Goal: Find contact information: Find contact information

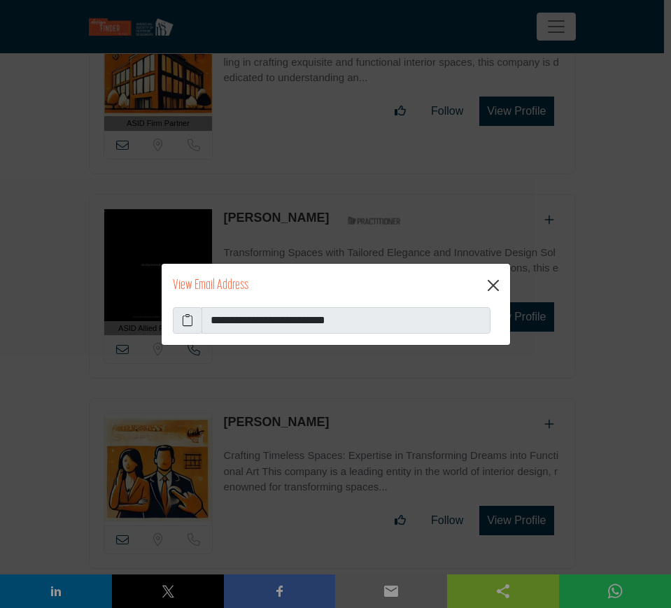
scroll to position [9620, 0]
click at [493, 283] on button "Close" at bounding box center [493, 285] width 22 height 22
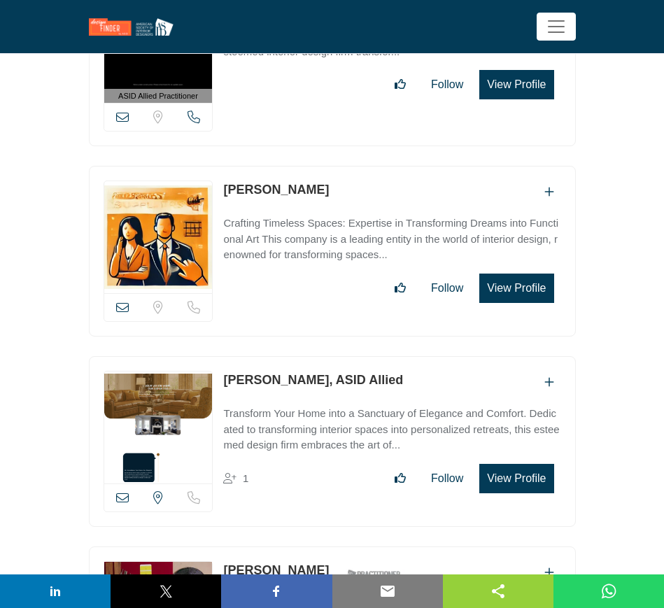
scroll to position [9883, 0]
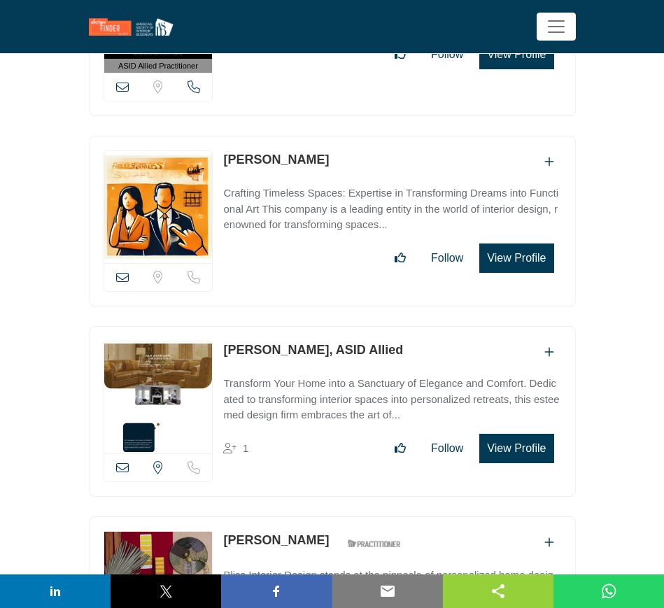
drag, startPoint x: 264, startPoint y: 316, endPoint x: 309, endPoint y: 316, distance: 45.5
click at [309, 326] on div "View email address of this listing View the location of this listing 1" at bounding box center [332, 411] width 487 height 171
copy div "View email address of this listing View the location of this listing Sorry, but…"
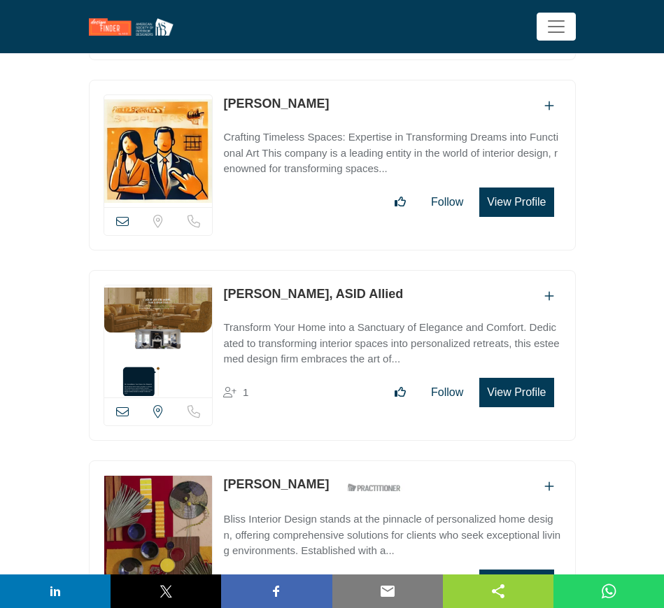
scroll to position [10058, 0]
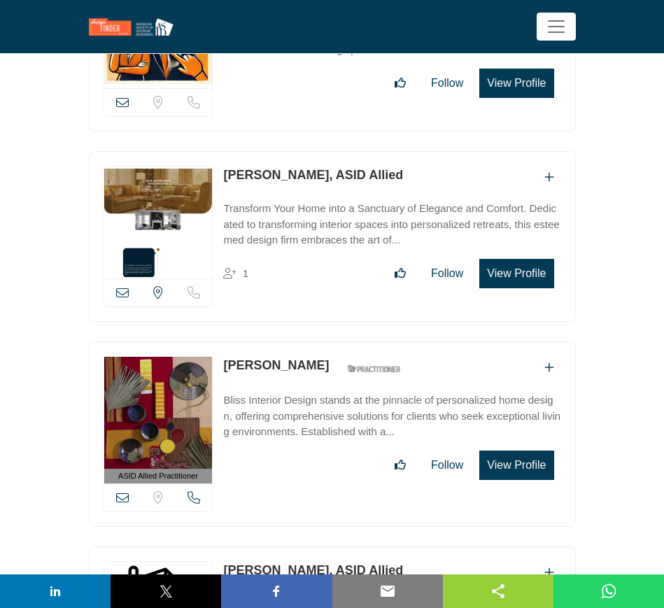
drag, startPoint x: 220, startPoint y: 328, endPoint x: 328, endPoint y: 330, distance: 107.8
click at [328, 341] on div "ASID Allied Practitioner ASID Allied Practitioners have successfully completed …" at bounding box center [332, 433] width 487 height 185
copy link "[PERSON_NAME]"
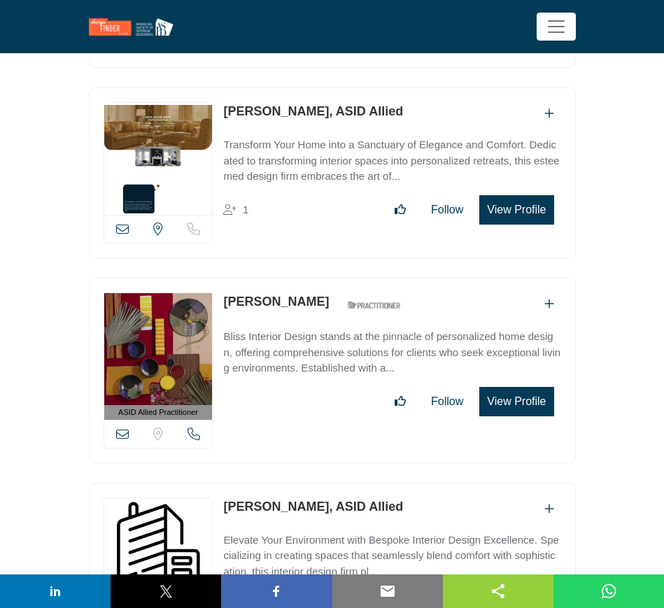
scroll to position [10145, 0]
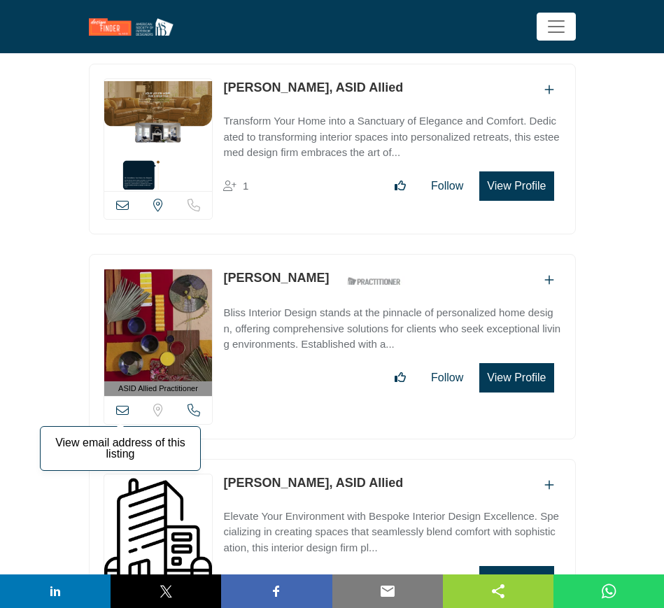
click at [121, 404] on icon at bounding box center [122, 410] width 13 height 13
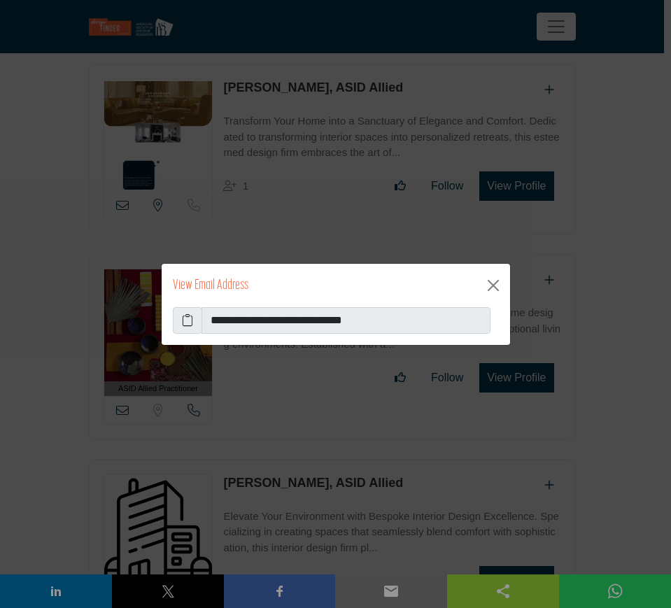
click at [188, 318] on icon at bounding box center [187, 320] width 11 height 17
click at [490, 285] on button "Close" at bounding box center [493, 285] width 22 height 22
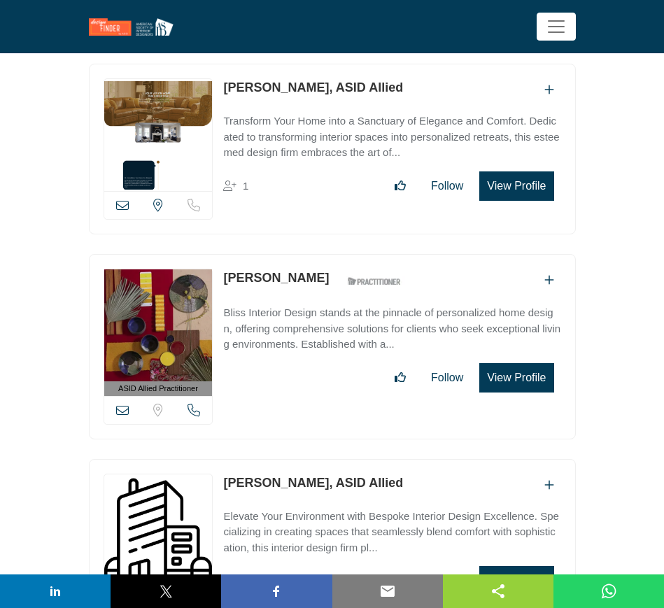
scroll to position [10232, 0]
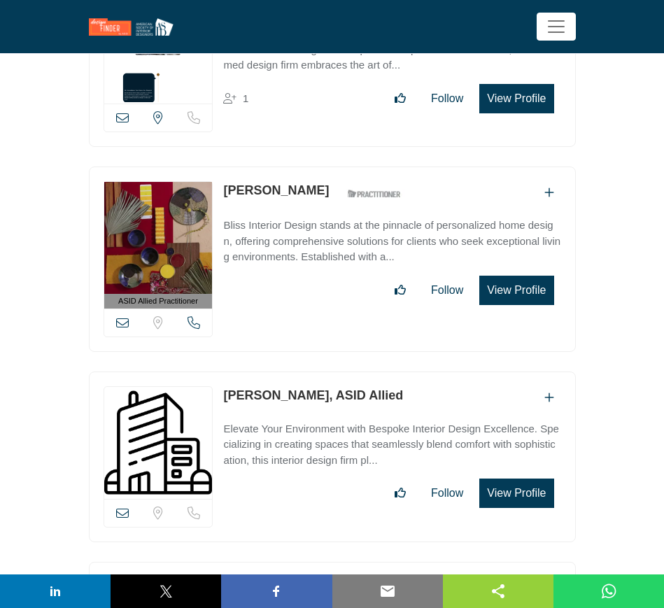
drag, startPoint x: 219, startPoint y: 360, endPoint x: 310, endPoint y: 362, distance: 91.0
click at [310, 372] on div "View email address of this listing Sorry, but we don't have a location for this…" at bounding box center [332, 457] width 487 height 171
copy link "Shanell Moore"
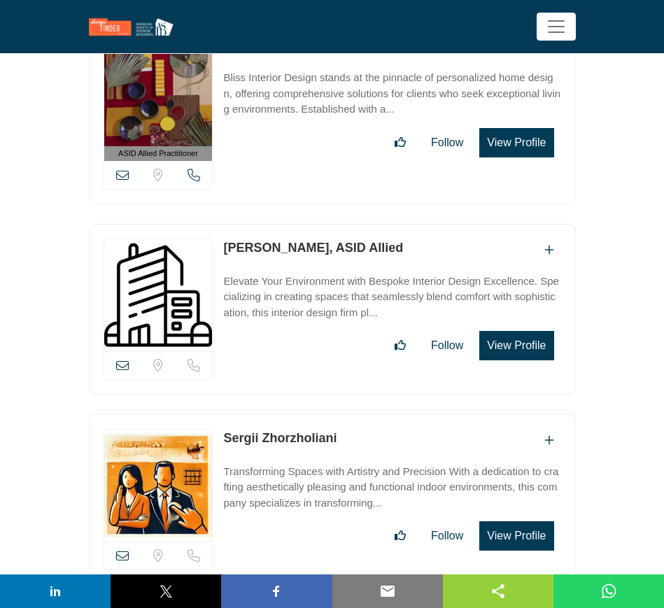
scroll to position [10495, 0]
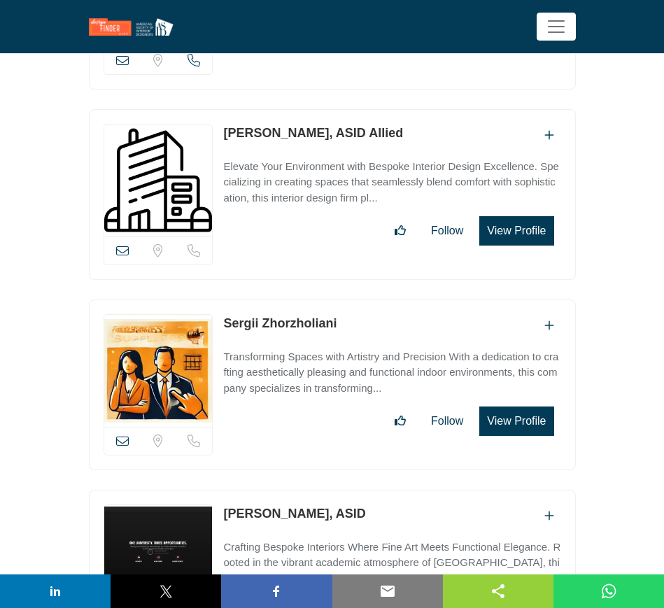
drag, startPoint x: 220, startPoint y: 285, endPoint x: 339, endPoint y: 287, distance: 118.9
click at [339, 299] on div "View email address of this listing Sorry, but we don't have a location for this…" at bounding box center [332, 384] width 487 height 171
copy link "Sergii Zhorzholiani"
click at [120, 434] on icon at bounding box center [122, 440] width 13 height 13
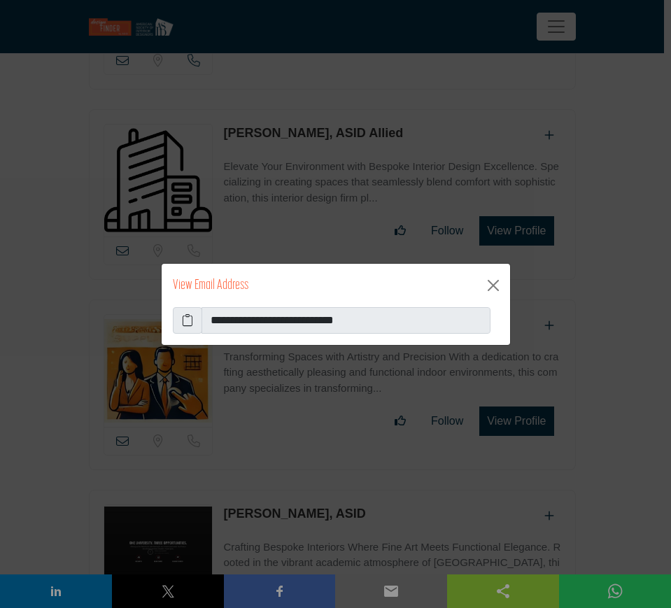
click at [188, 320] on icon at bounding box center [187, 320] width 11 height 17
click at [493, 283] on button "Close" at bounding box center [493, 285] width 22 height 22
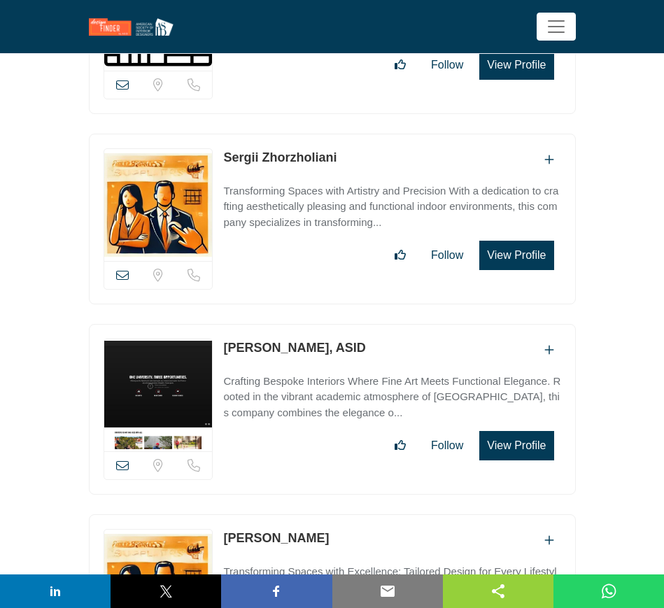
scroll to position [10670, 0]
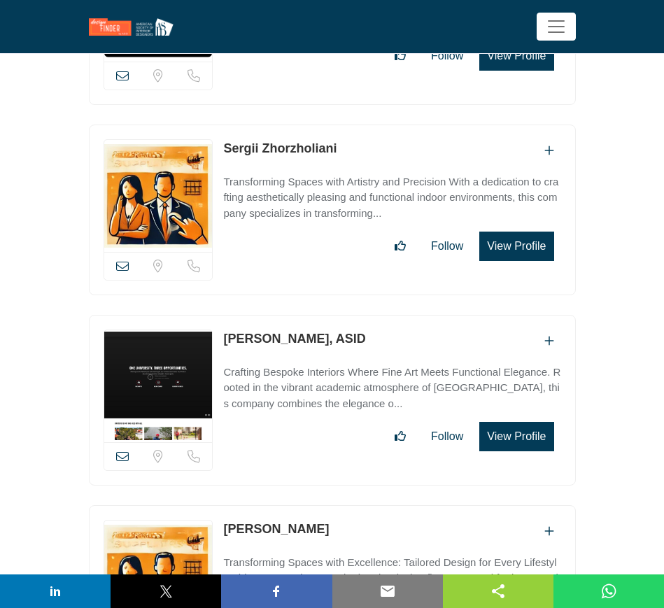
drag, startPoint x: 221, startPoint y: 302, endPoint x: 324, endPoint y: 302, distance: 102.8
click at [324, 315] on div "View email address of this listing Sorry, but we don't have a location for this…" at bounding box center [332, 400] width 487 height 171
copy link "Selena Nawrocki"
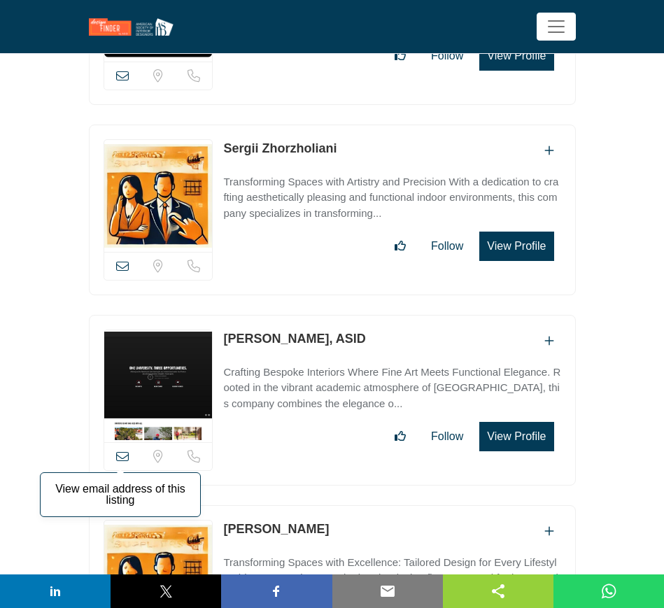
click at [121, 450] on icon at bounding box center [122, 456] width 13 height 13
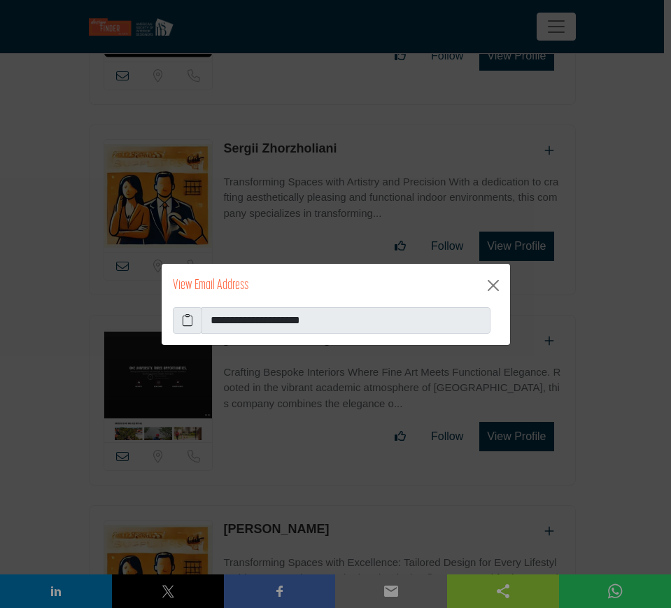
click at [187, 323] on icon at bounding box center [187, 320] width 11 height 17
click at [497, 283] on button "Close" at bounding box center [493, 285] width 22 height 22
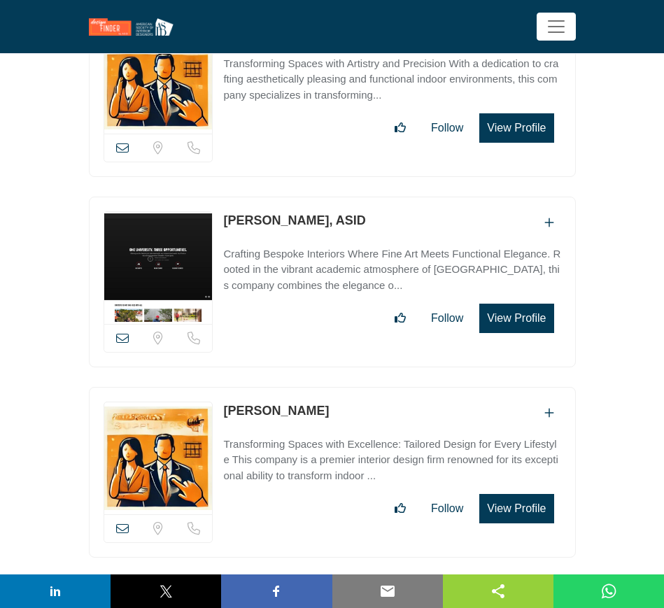
scroll to position [10845, 0]
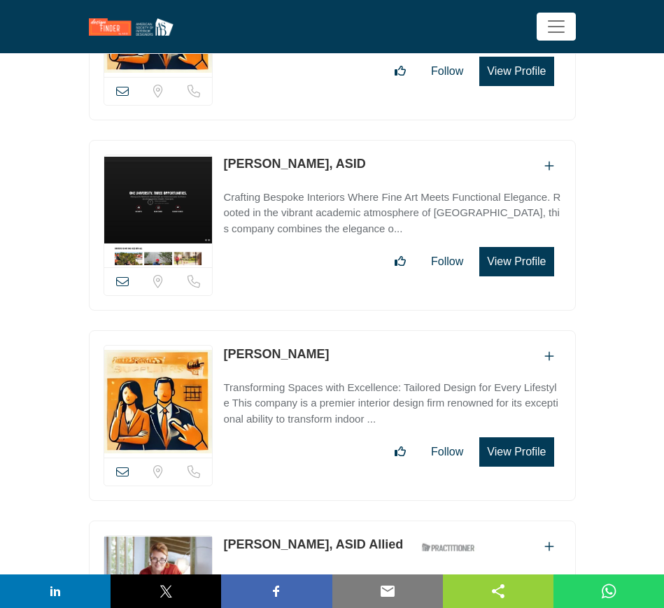
drag, startPoint x: 327, startPoint y: 320, endPoint x: 226, endPoint y: 320, distance: 100.8
click at [226, 345] on div "Savannah Dodge" at bounding box center [391, 356] width 337 height 23
copy link "Savannah Dodge"
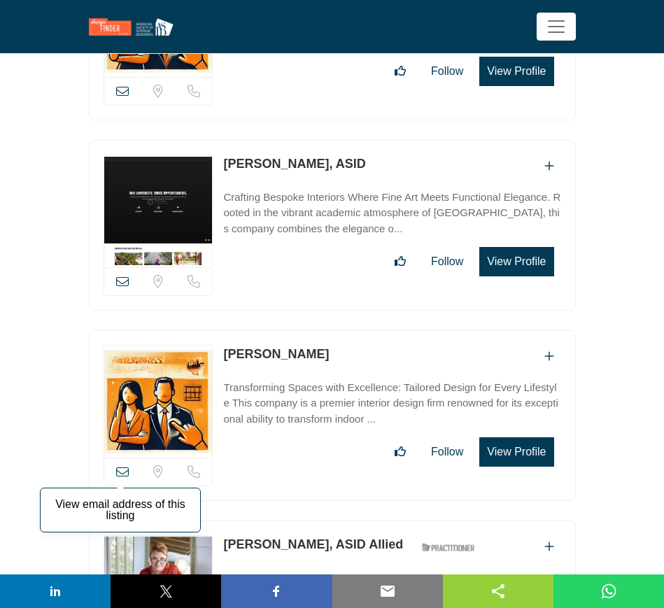
click at [126, 465] on icon at bounding box center [122, 471] width 13 height 13
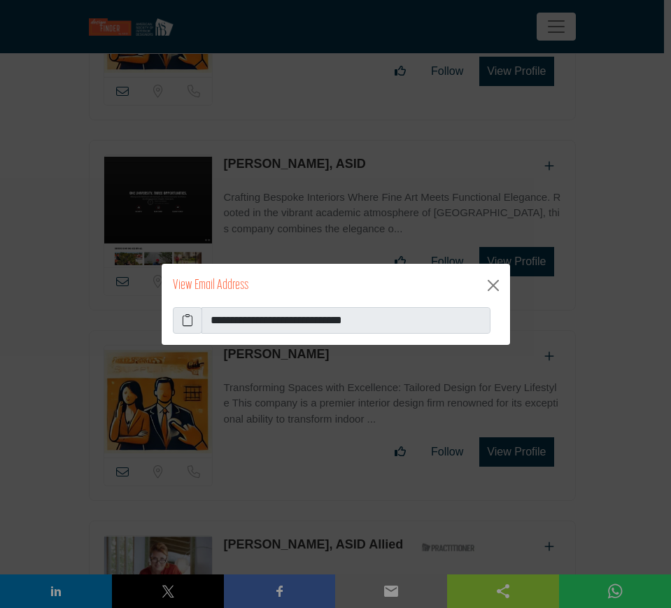
click at [189, 319] on icon at bounding box center [187, 320] width 11 height 17
click at [493, 284] on button "Close" at bounding box center [493, 285] width 22 height 22
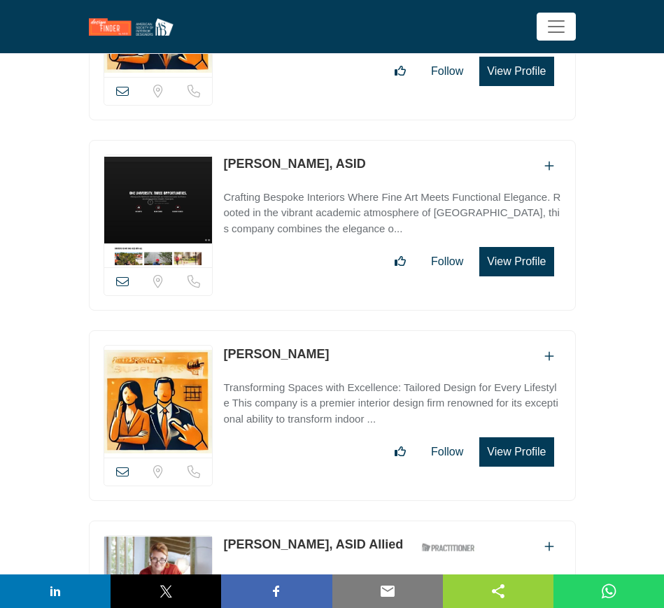
scroll to position [11020, 0]
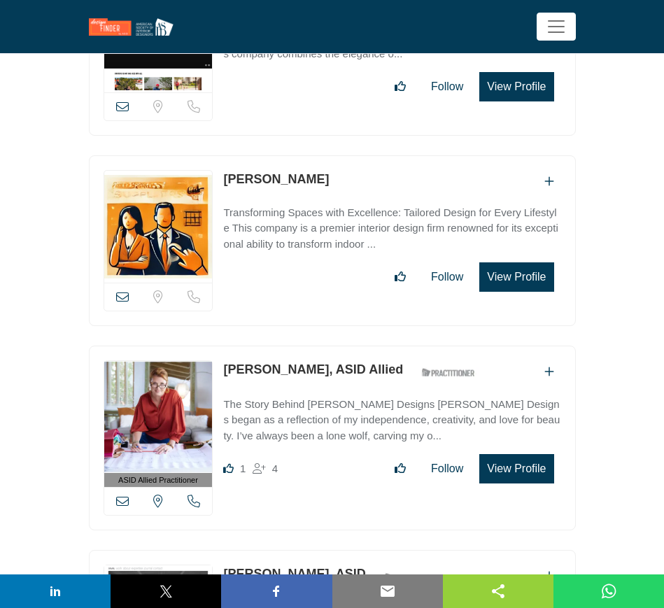
drag, startPoint x: 386, startPoint y: 330, endPoint x: 220, endPoint y: 320, distance: 166.1
click at [220, 346] on div "ASID Allied Practitioner ASID Allied Practitioners have successfully completed …" at bounding box center [332, 438] width 487 height 185
copy link "Saskia Snyder, ASID Allied"
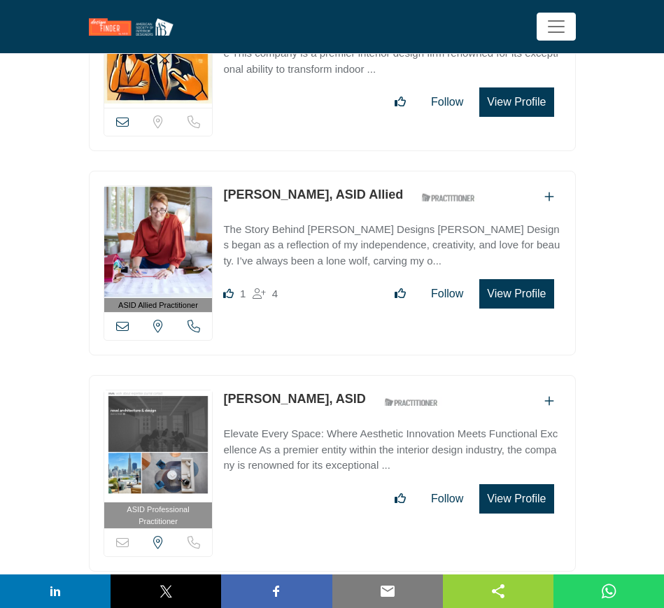
drag, startPoint x: 344, startPoint y: 361, endPoint x: 227, endPoint y: 359, distance: 116.2
click at [227, 390] on div "Sashi Murthy, ASID ASID Qualified Practitioner who validates work and experienc…" at bounding box center [334, 402] width 222 height 24
copy div "Sashi Murthy, ASID"
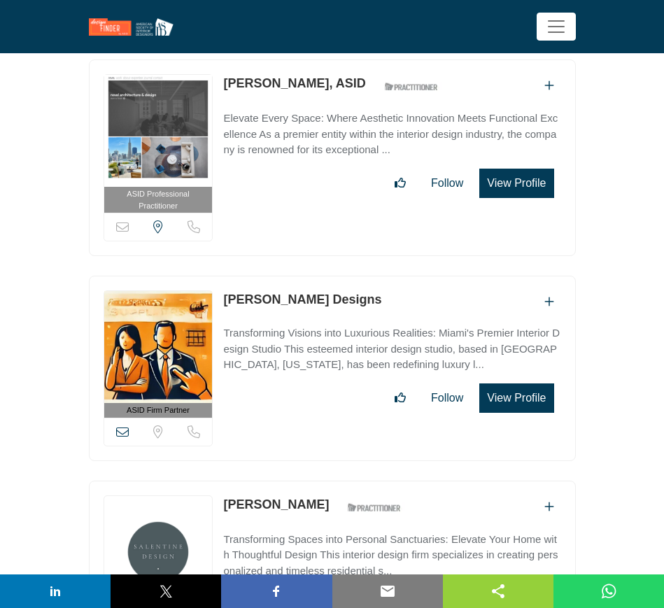
scroll to position [11544, 0]
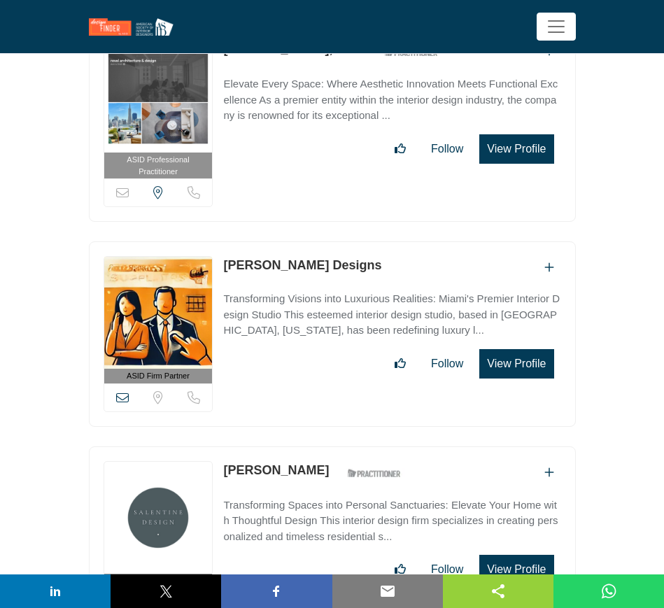
drag, startPoint x: 325, startPoint y: 227, endPoint x: 225, endPoint y: 227, distance: 100.1
click at [225, 256] on div "Sarah Z Designs" at bounding box center [391, 267] width 337 height 23
copy link "Sarah Z Designs"
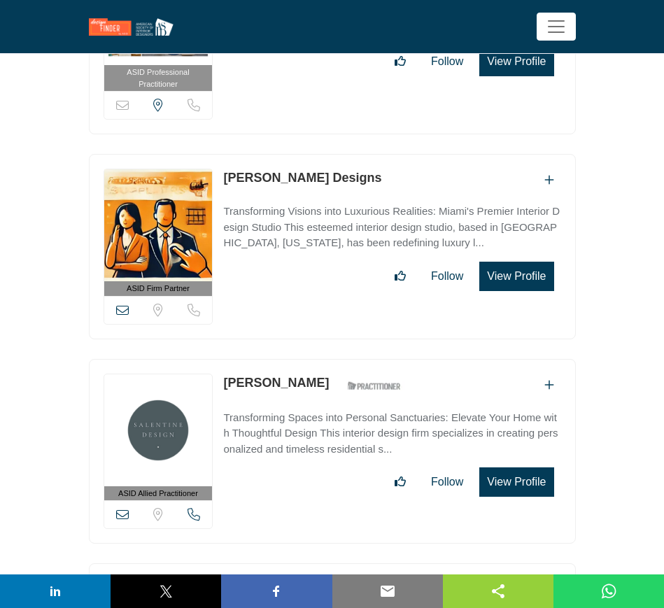
drag, startPoint x: 241, startPoint y: 345, endPoint x: 227, endPoint y: 345, distance: 14.0
click at [227, 374] on div "Sarah Salentine ASID Qualified Practitioner who validates work and experience t…" at bounding box center [315, 386] width 185 height 24
copy link "Sarah Salentine"
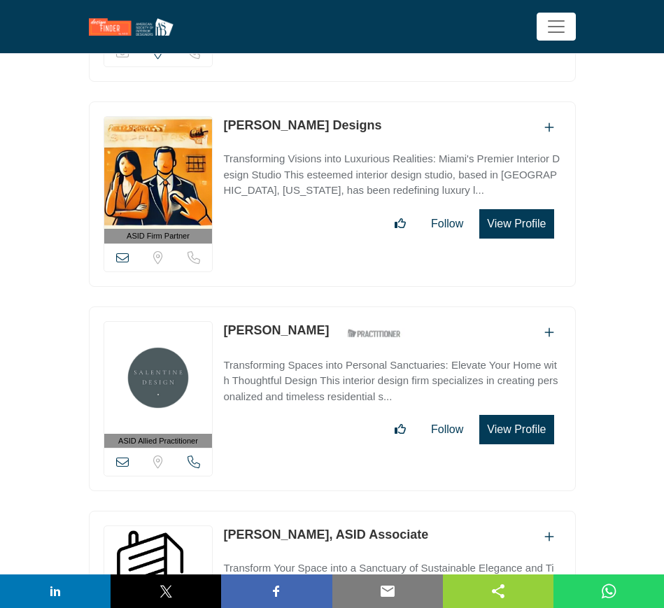
scroll to position [11807, 0]
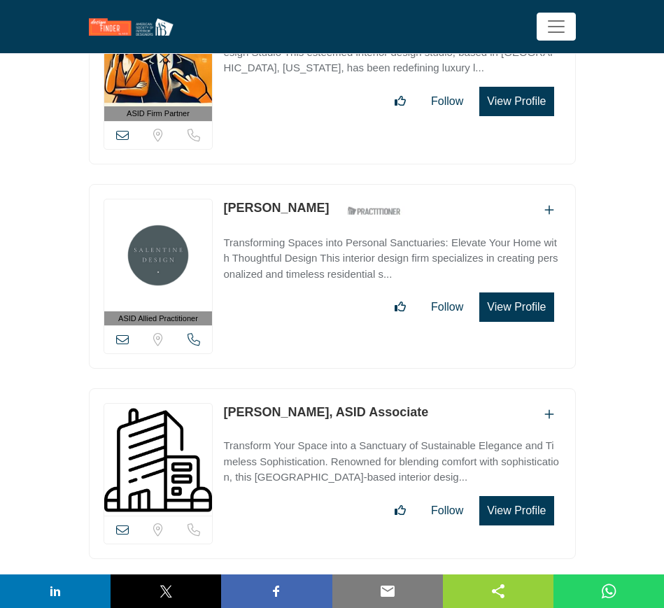
drag, startPoint x: 401, startPoint y: 372, endPoint x: 200, endPoint y: 372, distance: 200.8
click at [200, 388] on div "View email address of this listing Sorry, but we don't have a location for this…" at bounding box center [332, 473] width 487 height 171
drag, startPoint x: 322, startPoint y: 171, endPoint x: 220, endPoint y: 173, distance: 102.2
click at [220, 184] on div "ASID Allied Practitioner ASID Allied Practitioners have successfully completed …" at bounding box center [332, 276] width 487 height 185
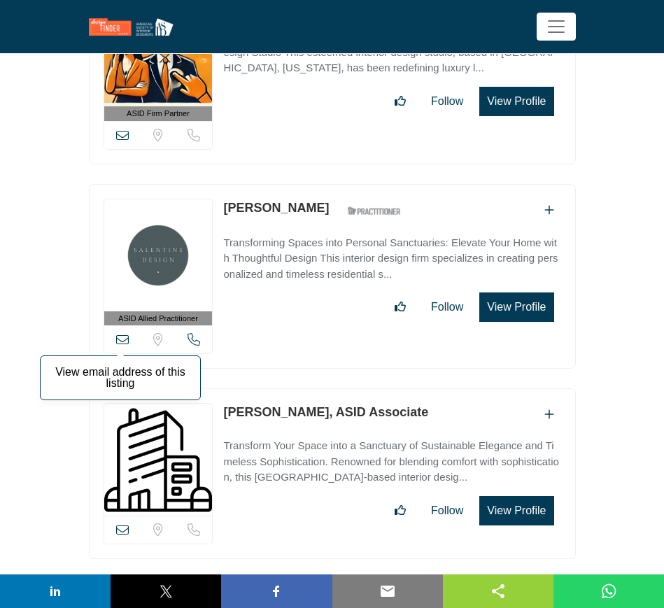
click at [120, 333] on icon at bounding box center [122, 339] width 13 height 13
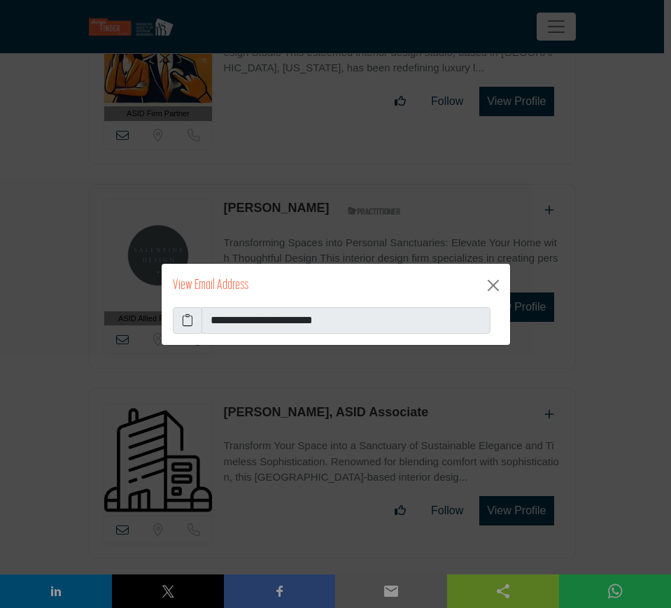
click at [190, 321] on icon at bounding box center [187, 320] width 11 height 17
click at [492, 285] on button "Close" at bounding box center [493, 285] width 22 height 22
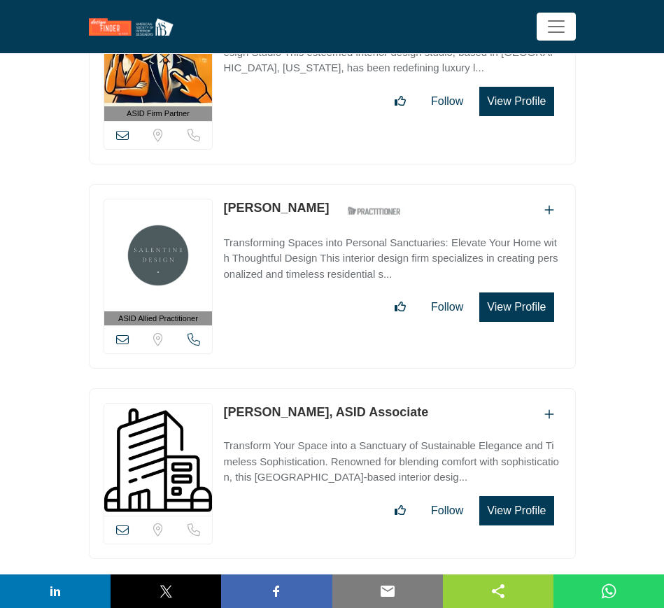
drag, startPoint x: 221, startPoint y: 372, endPoint x: 295, endPoint y: 372, distance: 74.2
click at [295, 388] on div "View email address of this listing Sorry, but we don't have a location for this…" at bounding box center [332, 473] width 487 height 171
click at [122, 523] on icon at bounding box center [122, 529] width 13 height 13
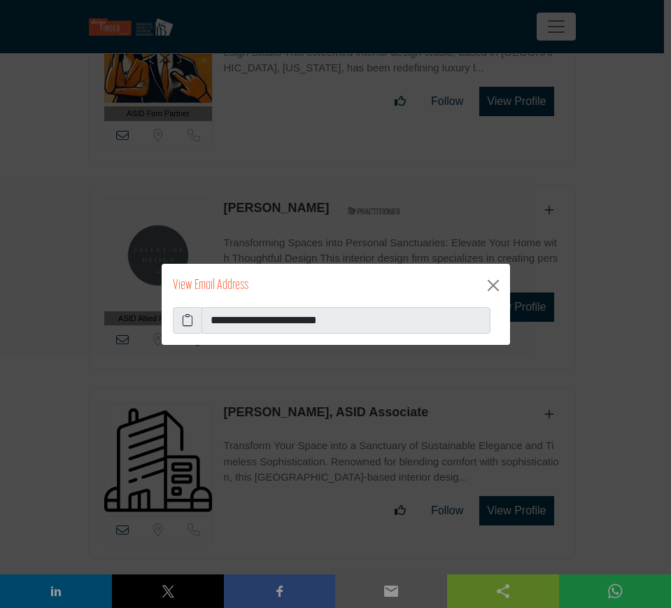
click at [189, 323] on icon at bounding box center [187, 320] width 11 height 17
click at [490, 280] on button "Close" at bounding box center [493, 285] width 22 height 22
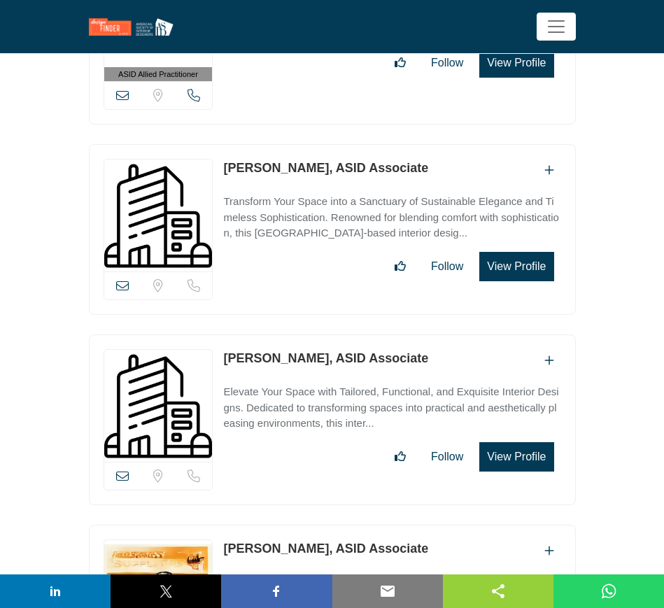
scroll to position [12069, 0]
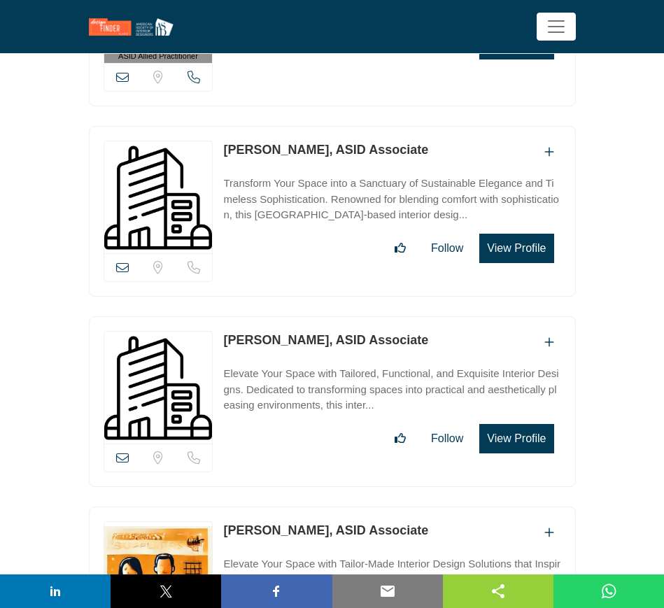
drag, startPoint x: 222, startPoint y: 299, endPoint x: 292, endPoint y: 301, distance: 70.7
click at [292, 316] on div "View email address of this listing Sorry, but we don't have a location for this…" at bounding box center [332, 401] width 487 height 171
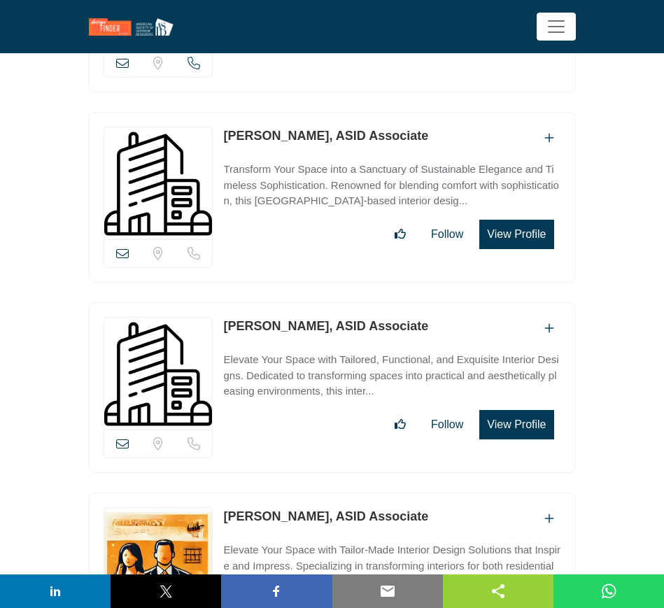
scroll to position [12244, 0]
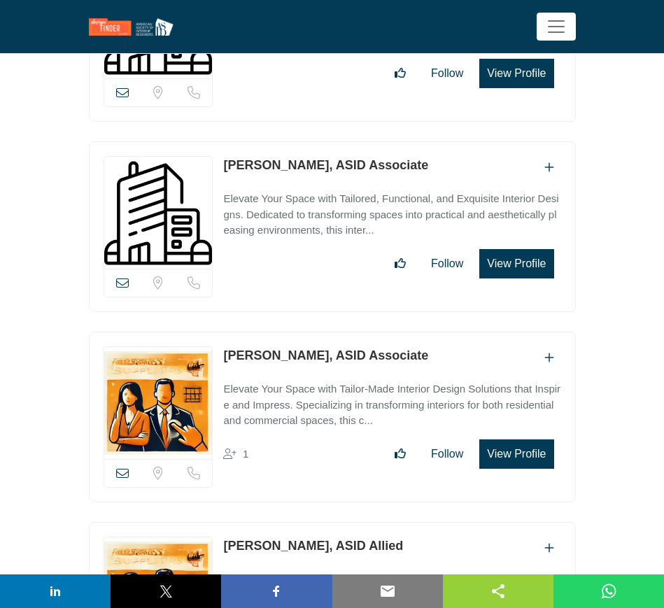
drag, startPoint x: 218, startPoint y: 313, endPoint x: 367, endPoint y: 315, distance: 149.0
click at [367, 332] on div "View email address of this listing Sorry, but we don't have a location for this…" at bounding box center [332, 417] width 487 height 171
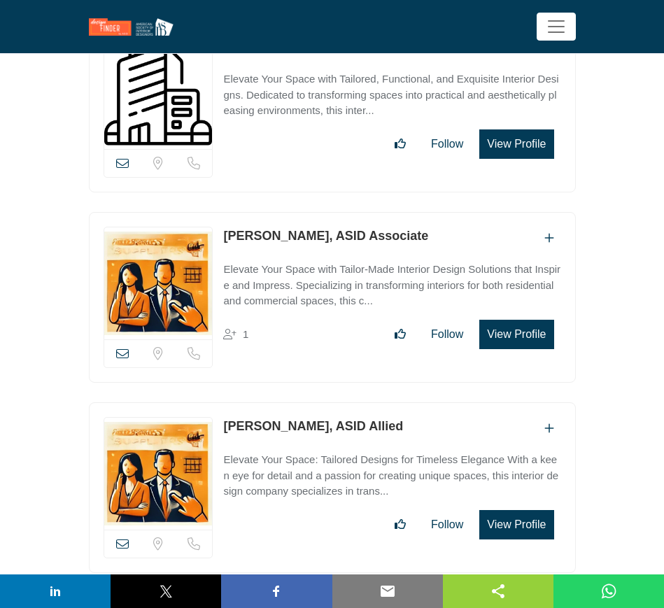
scroll to position [12419, 0]
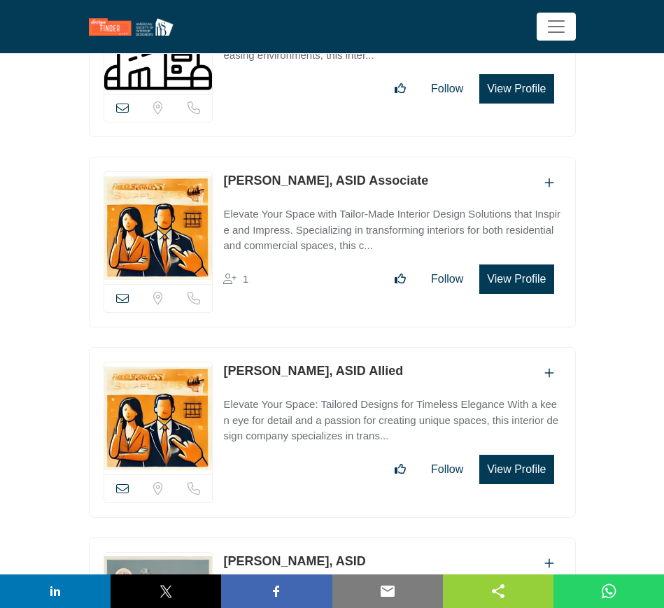
drag, startPoint x: 218, startPoint y: 329, endPoint x: 325, endPoint y: 334, distance: 107.2
click at [325, 347] on div "View email address of this listing Sorry, but we don't have a location for this…" at bounding box center [332, 432] width 487 height 171
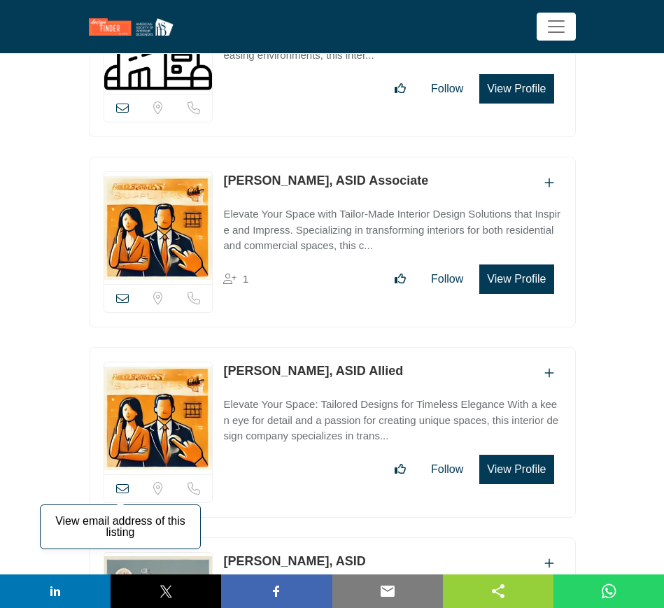
click at [122, 482] on icon at bounding box center [122, 488] width 13 height 13
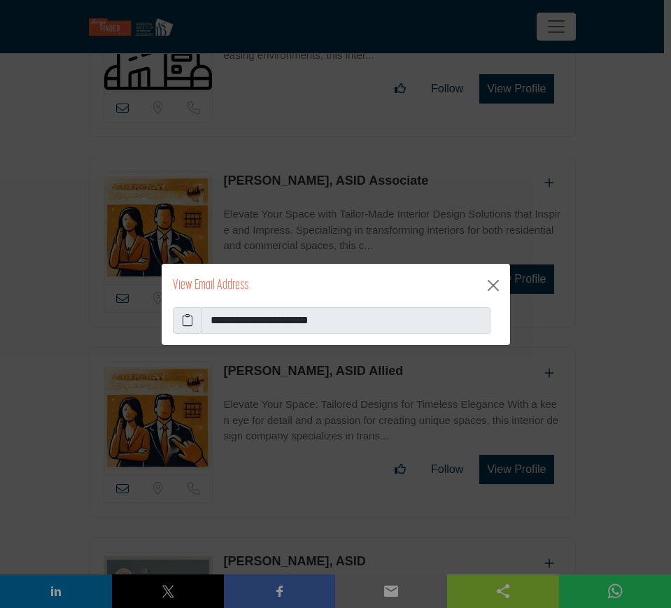
click at [188, 319] on icon at bounding box center [187, 320] width 11 height 17
click at [493, 288] on button "Close" at bounding box center [493, 285] width 22 height 22
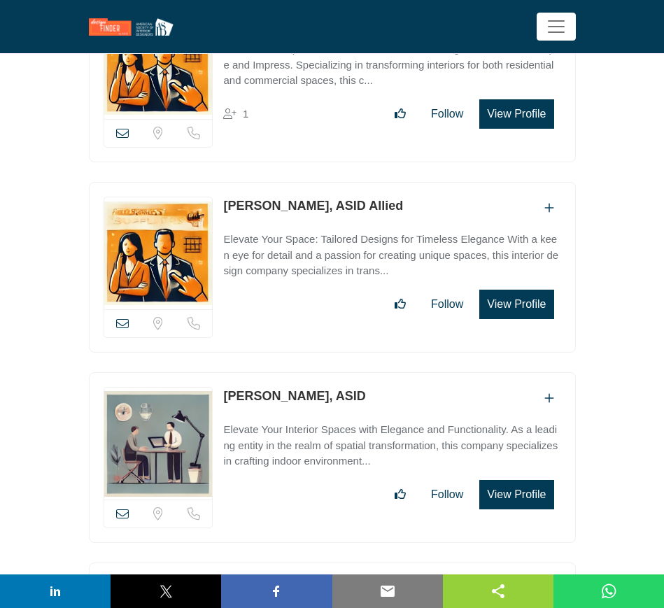
scroll to position [12594, 0]
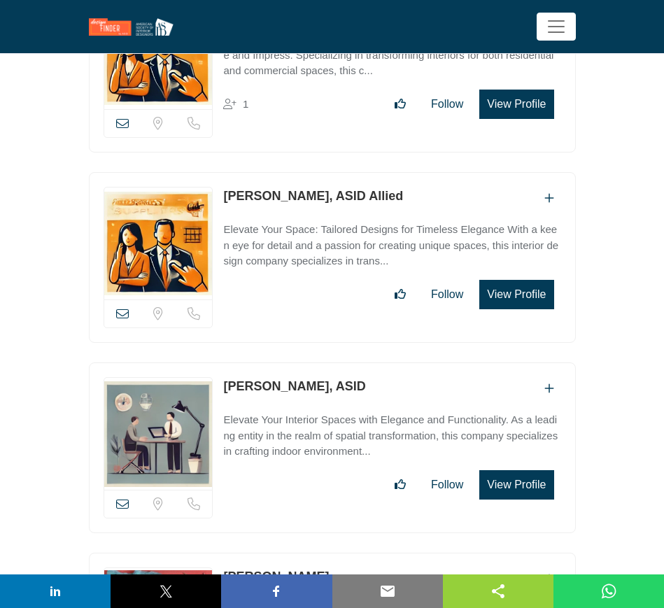
drag, startPoint x: 220, startPoint y: 343, endPoint x: 320, endPoint y: 346, distance: 100.8
click at [320, 362] on div "View email address of this listing Sorry, but we don't have a location for this…" at bounding box center [332, 447] width 487 height 171
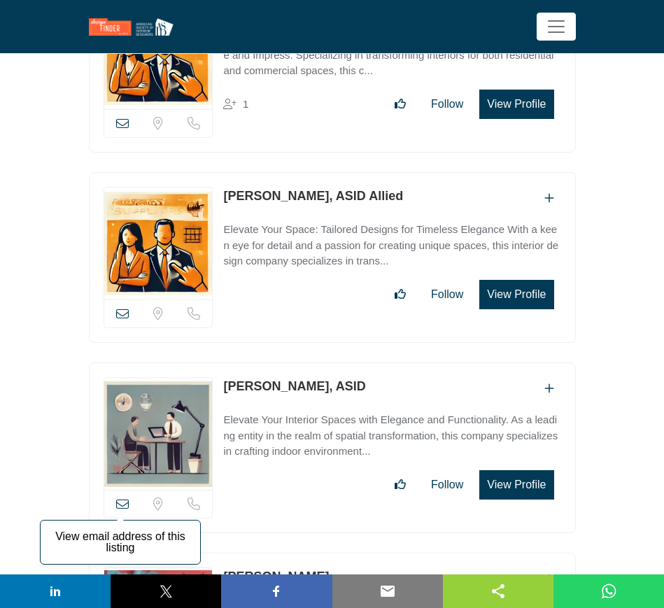
click at [124, 497] on icon at bounding box center [122, 503] width 13 height 13
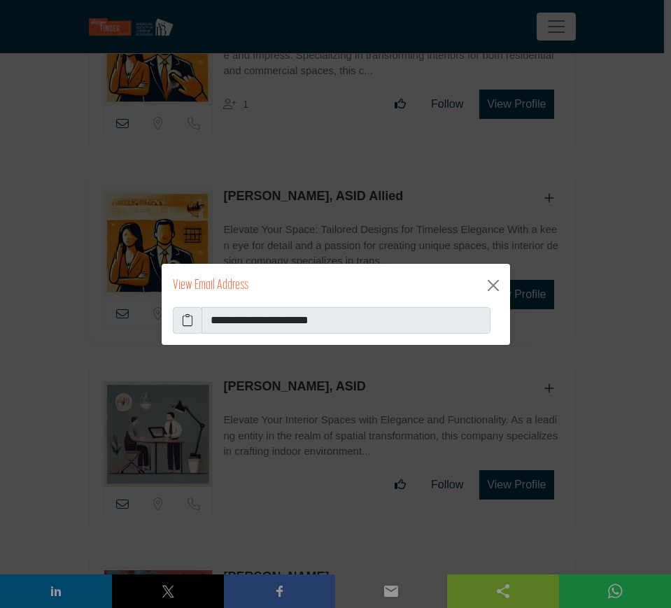
click at [189, 316] on icon at bounding box center [187, 320] width 11 height 17
click at [495, 285] on button "Close" at bounding box center [493, 285] width 22 height 22
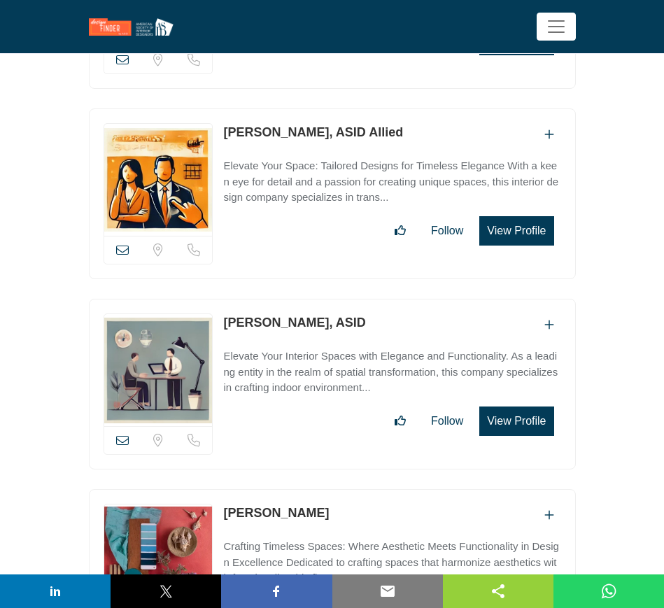
scroll to position [12769, 0]
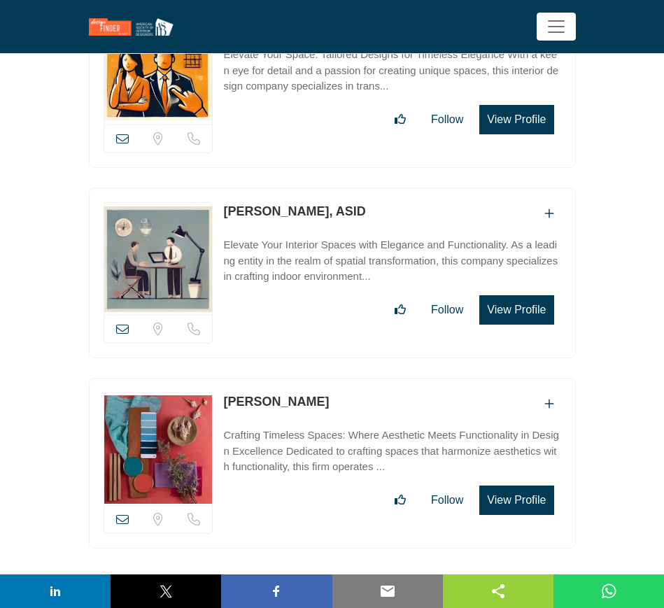
drag, startPoint x: 320, startPoint y: 358, endPoint x: 222, endPoint y: 357, distance: 98.0
click at [222, 378] on div "View email address of this listing Sorry, but we don't have a location for this…" at bounding box center [332, 463] width 487 height 171
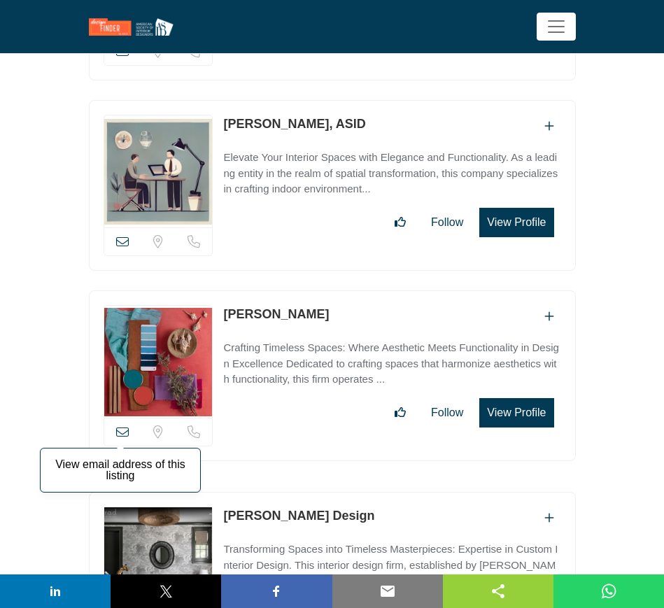
click at [120, 425] on icon at bounding box center [122, 431] width 13 height 13
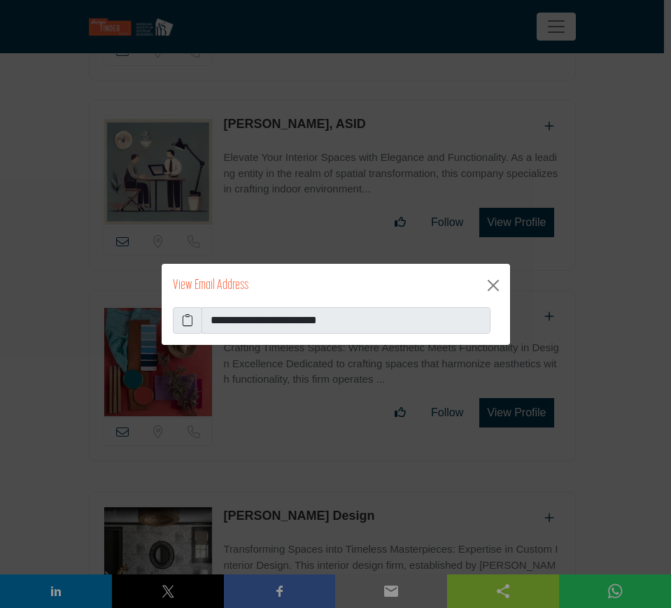
click at [188, 318] on icon at bounding box center [187, 320] width 11 height 17
click at [490, 282] on button "Close" at bounding box center [493, 285] width 22 height 22
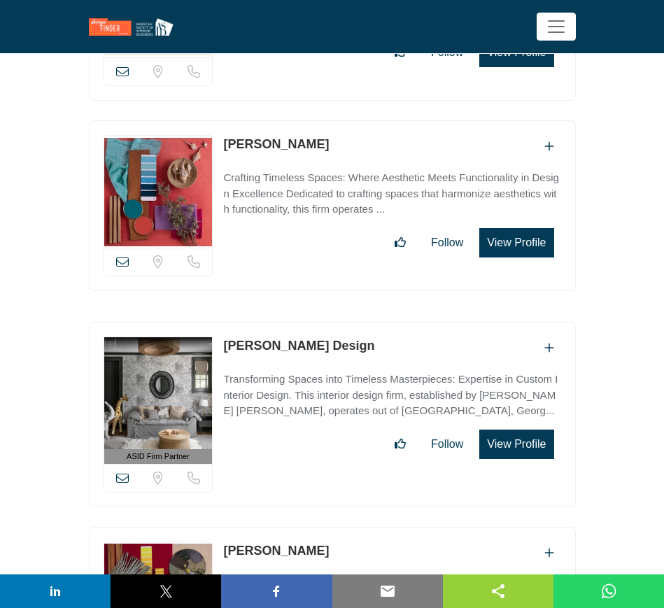
scroll to position [13031, 0]
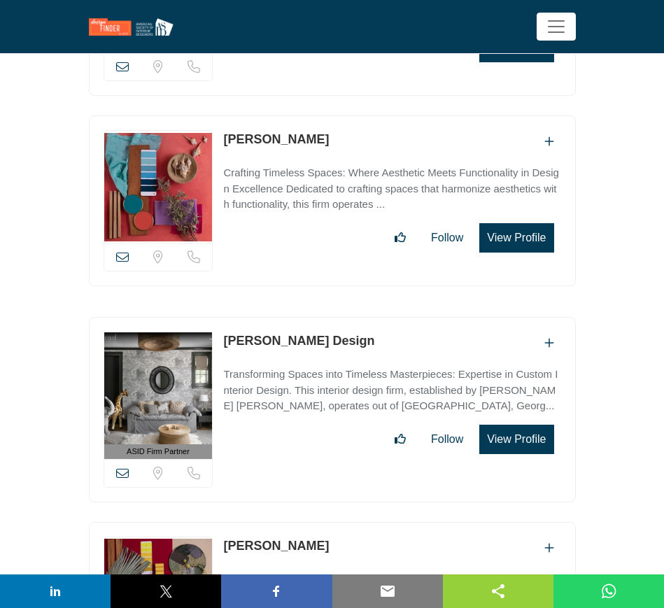
drag, startPoint x: 343, startPoint y: 297, endPoint x: 226, endPoint y: 297, distance: 116.8
click at [226, 332] on div "Ryan Austin Design" at bounding box center [391, 343] width 337 height 23
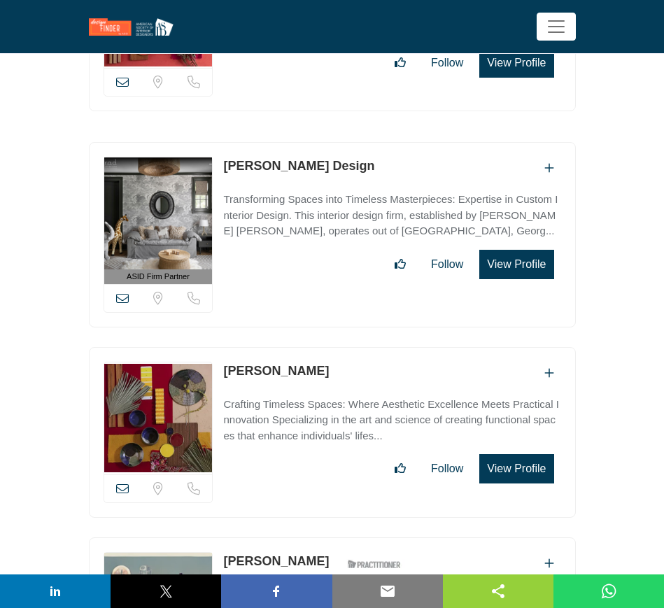
drag, startPoint x: 292, startPoint y: 327, endPoint x: 225, endPoint y: 326, distance: 66.5
click at [225, 362] on div "Rujia Wang" at bounding box center [391, 373] width 337 height 23
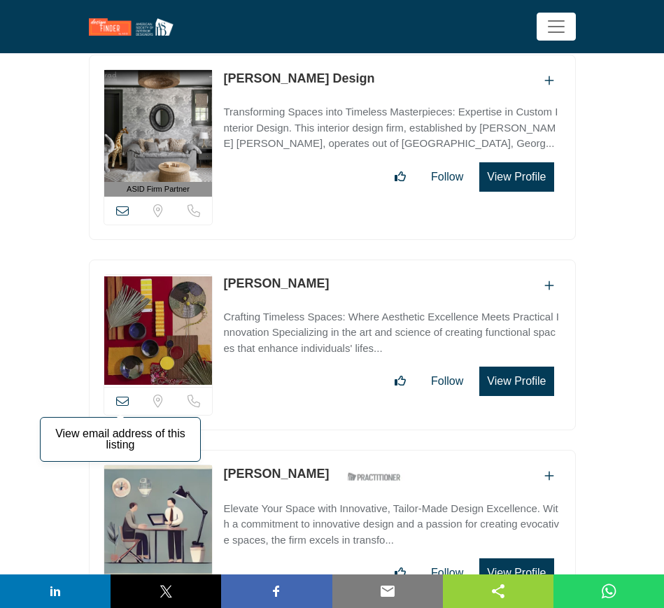
click at [122, 395] on icon at bounding box center [122, 401] width 13 height 13
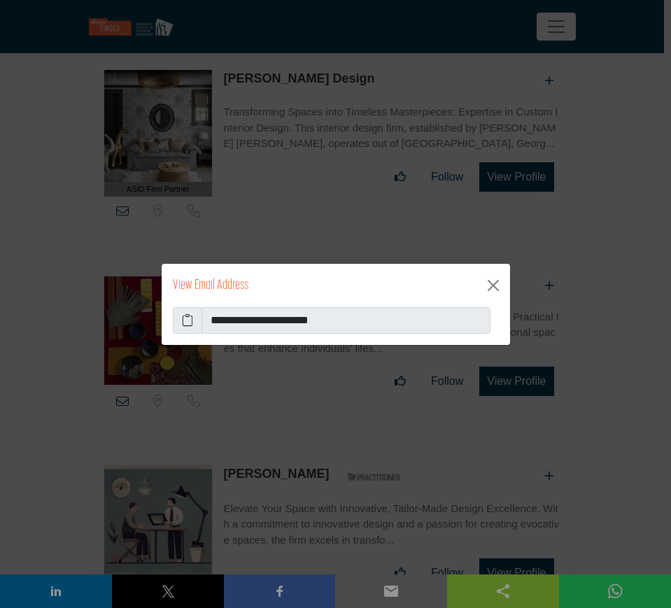
click at [188, 318] on icon at bounding box center [187, 320] width 11 height 17
click at [490, 286] on button "Close" at bounding box center [493, 285] width 22 height 22
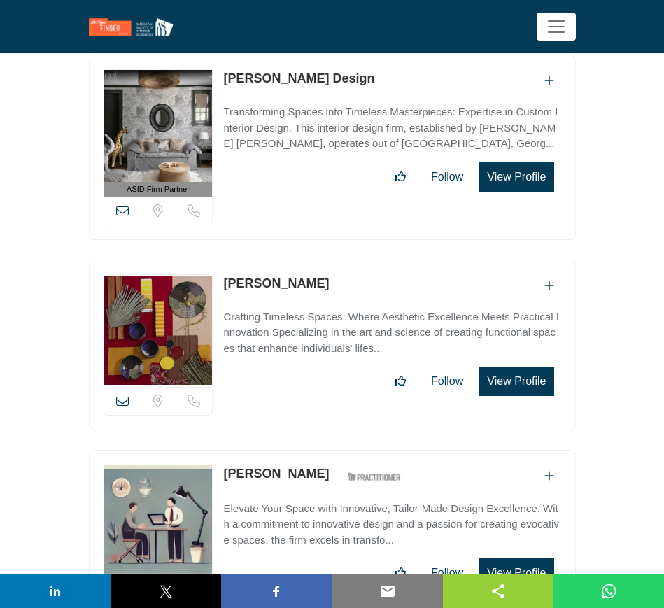
drag, startPoint x: 316, startPoint y: 427, endPoint x: 225, endPoint y: 427, distance: 91.0
click at [225, 465] on div "Rosario Turnes ASID Qualified Practitioner who validates work and experience to…" at bounding box center [315, 477] width 185 height 24
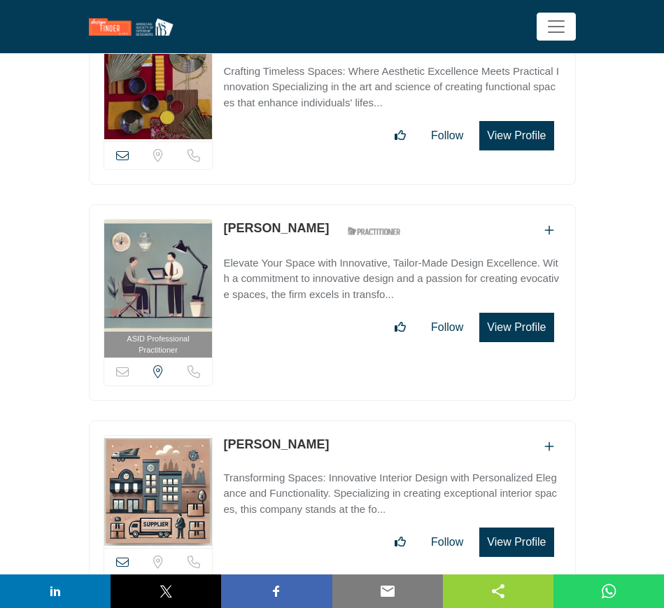
scroll to position [13643, 0]
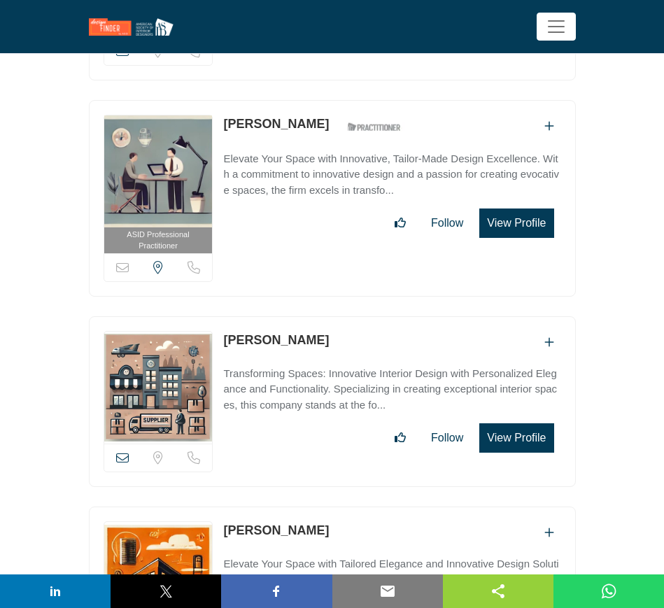
drag, startPoint x: 304, startPoint y: 297, endPoint x: 218, endPoint y: 297, distance: 85.4
click at [218, 316] on div "View email address of this listing Sorry, but we don't have a location for this…" at bounding box center [332, 401] width 487 height 171
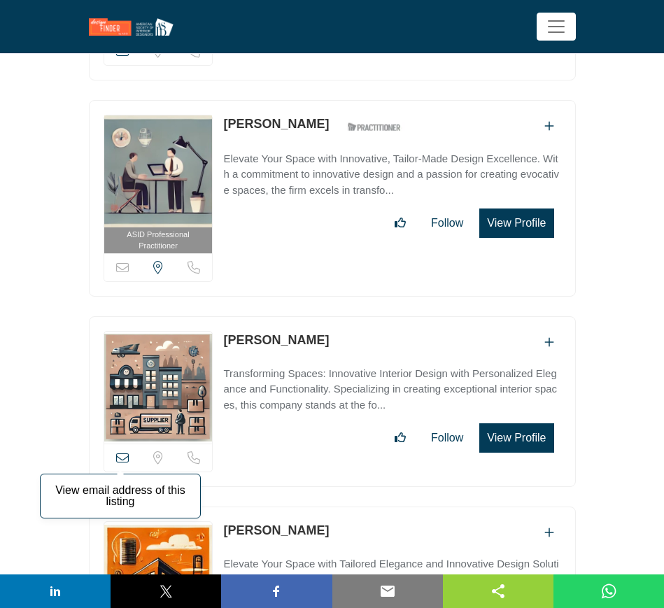
click at [125, 451] on icon at bounding box center [122, 457] width 13 height 13
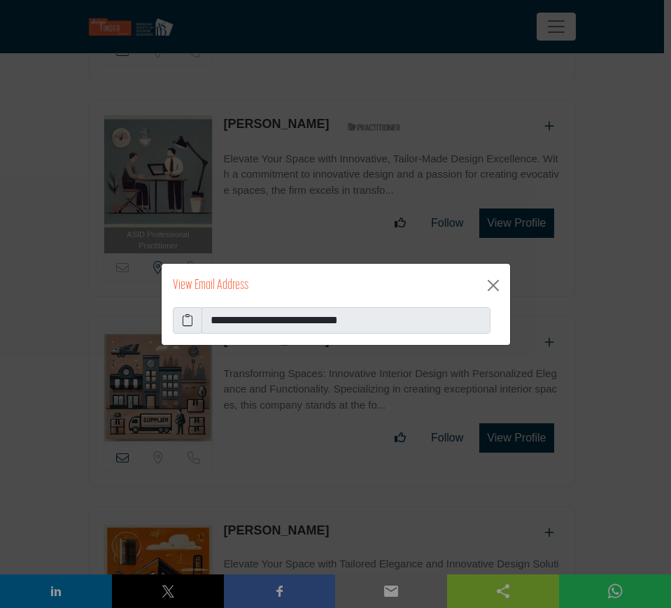
click at [189, 321] on icon at bounding box center [187, 320] width 11 height 17
click at [493, 288] on button "Close" at bounding box center [493, 285] width 22 height 22
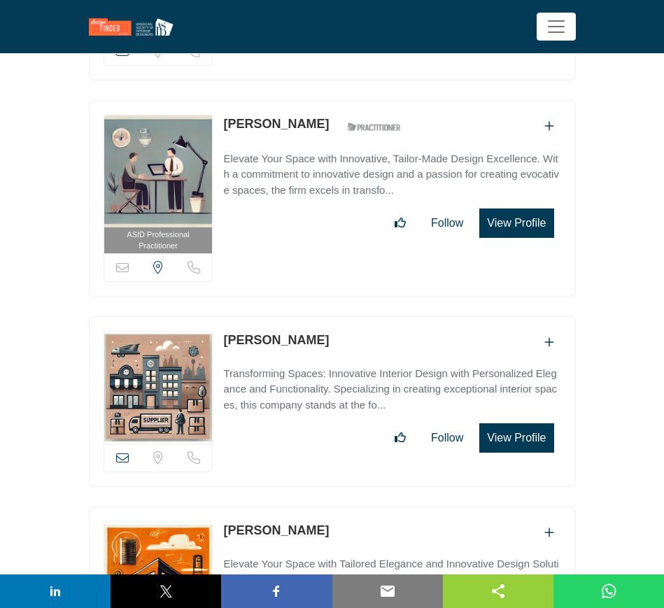
scroll to position [13818, 0]
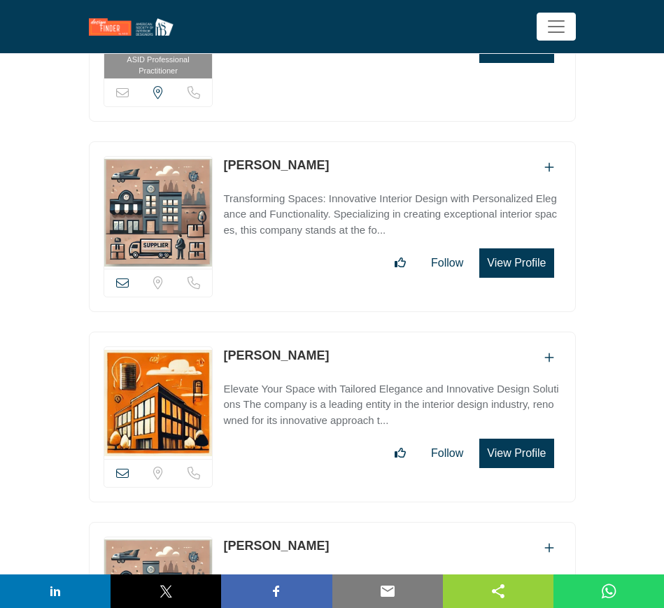
drag, startPoint x: 339, startPoint y: 310, endPoint x: 222, endPoint y: 308, distance: 116.9
click at [222, 332] on div "View email address of this listing Sorry, but we don't have a location for this…" at bounding box center [332, 417] width 487 height 171
click at [125, 467] on icon at bounding box center [122, 473] width 13 height 13
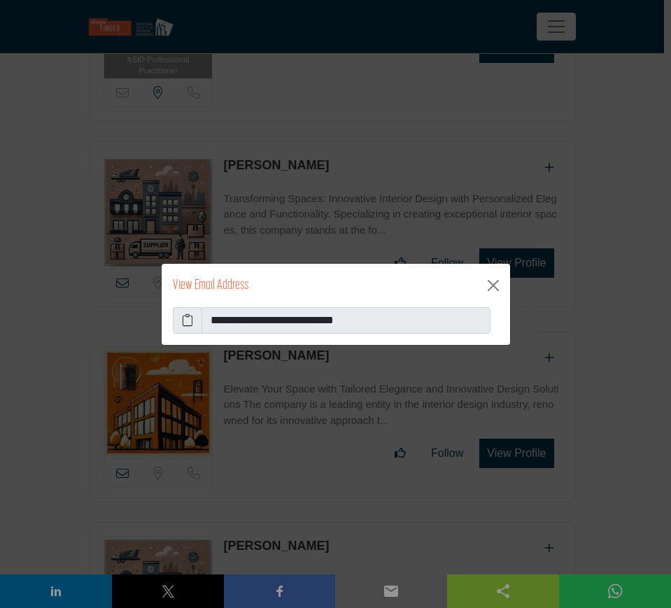
click at [188, 323] on icon at bounding box center [187, 320] width 11 height 17
drag, startPoint x: 492, startPoint y: 285, endPoint x: 468, endPoint y: 286, distance: 23.8
click at [492, 285] on button "Close" at bounding box center [493, 285] width 22 height 22
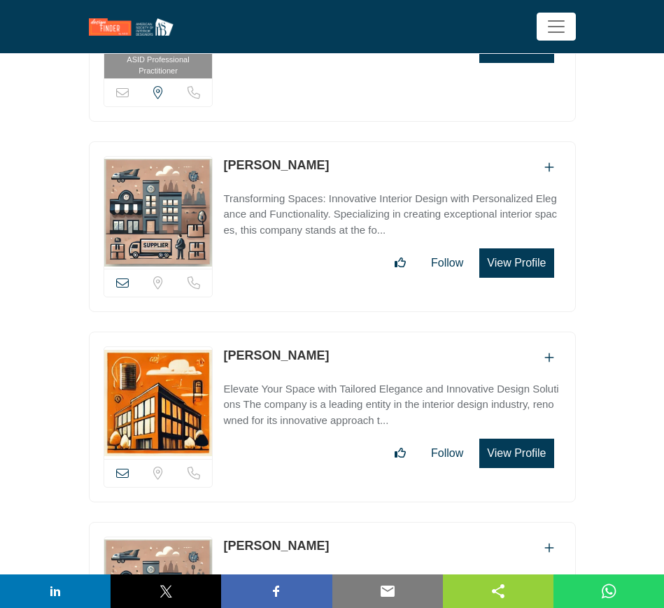
scroll to position [13993, 0]
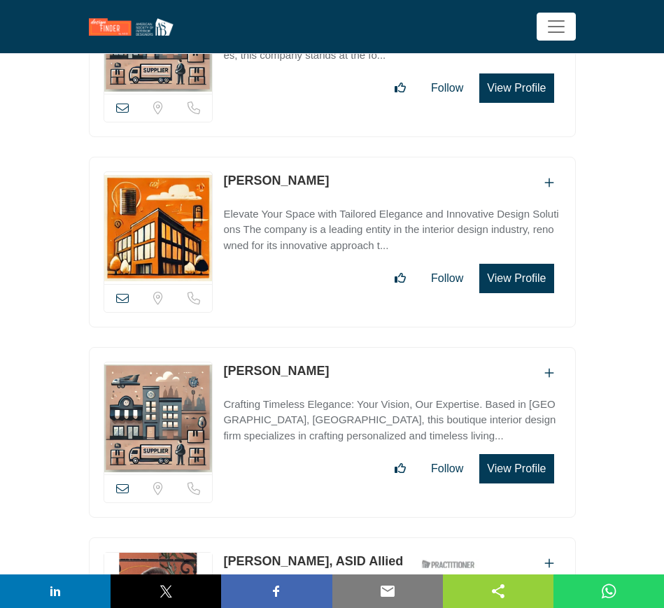
drag, startPoint x: 338, startPoint y: 323, endPoint x: 224, endPoint y: 322, distance: 114.1
click at [225, 362] on div "Roberta Marcelino" at bounding box center [391, 373] width 337 height 23
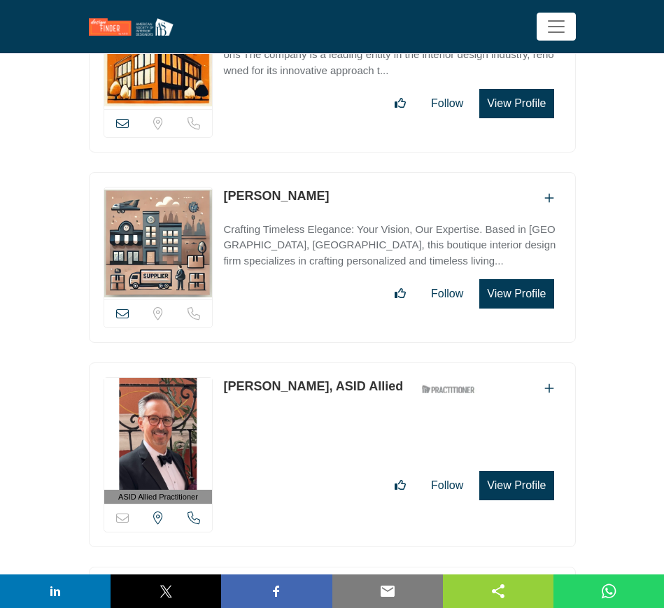
scroll to position [14081, 0]
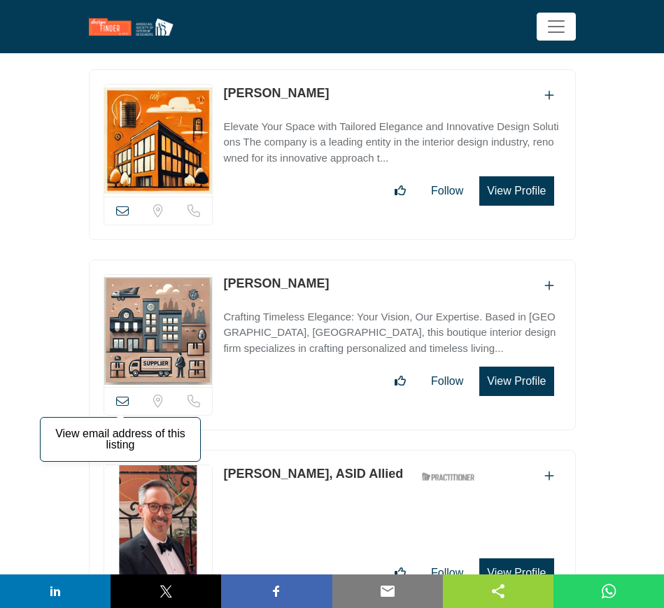
click at [119, 395] on icon at bounding box center [122, 401] width 13 height 13
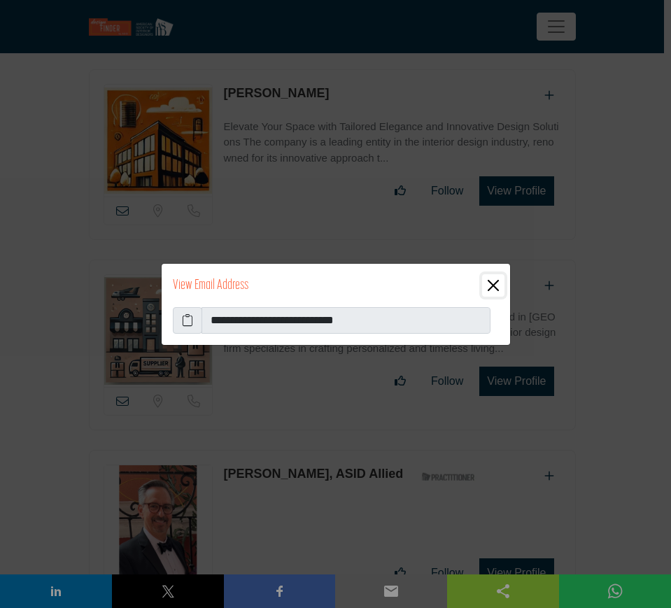
click at [496, 285] on button "Close" at bounding box center [493, 285] width 22 height 22
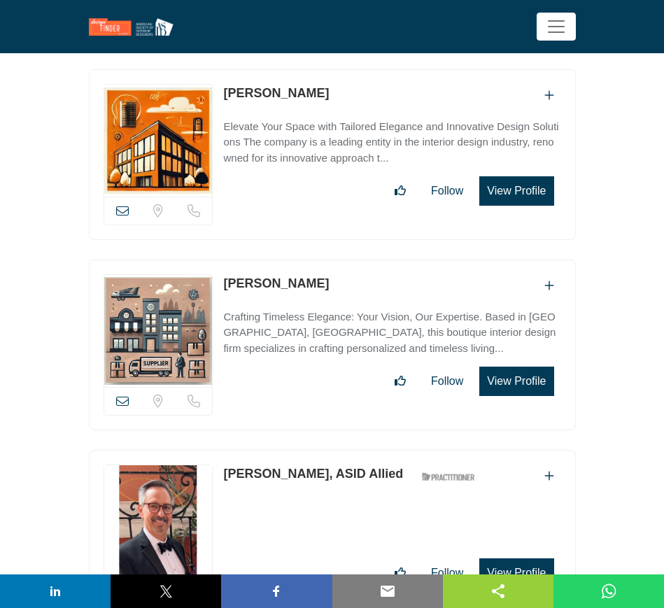
drag, startPoint x: 220, startPoint y: 422, endPoint x: 312, endPoint y: 423, distance: 92.4
click at [312, 450] on div "ASID Allied Practitioner ASID Allied Practitioners have successfully completed …" at bounding box center [332, 542] width 487 height 185
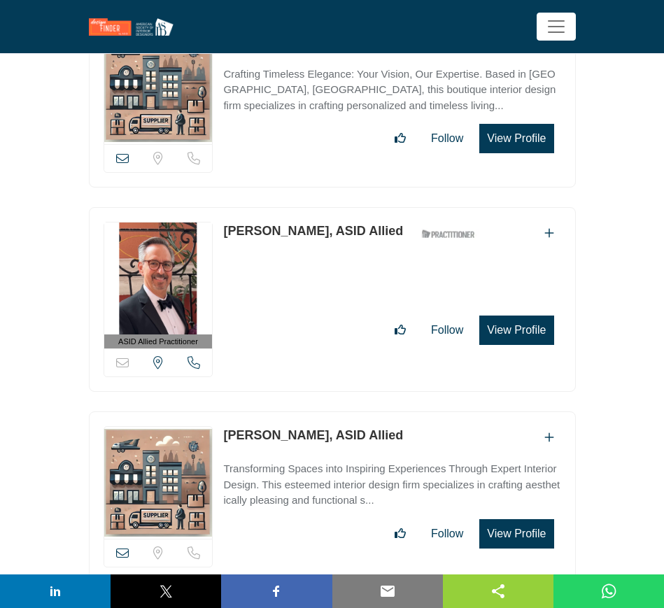
scroll to position [14430, 0]
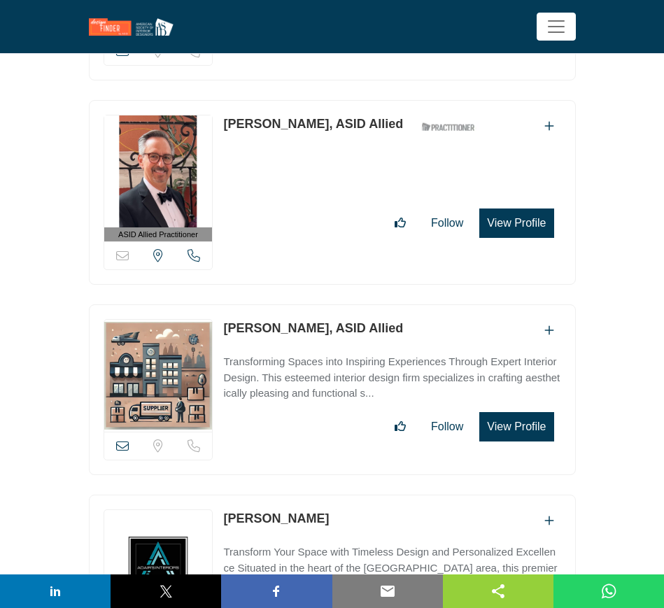
drag, startPoint x: 222, startPoint y: 278, endPoint x: 317, endPoint y: 279, distance: 94.5
click at [317, 304] on div "View email address of this listing Sorry, but we don't have a location for this…" at bounding box center [332, 389] width 487 height 171
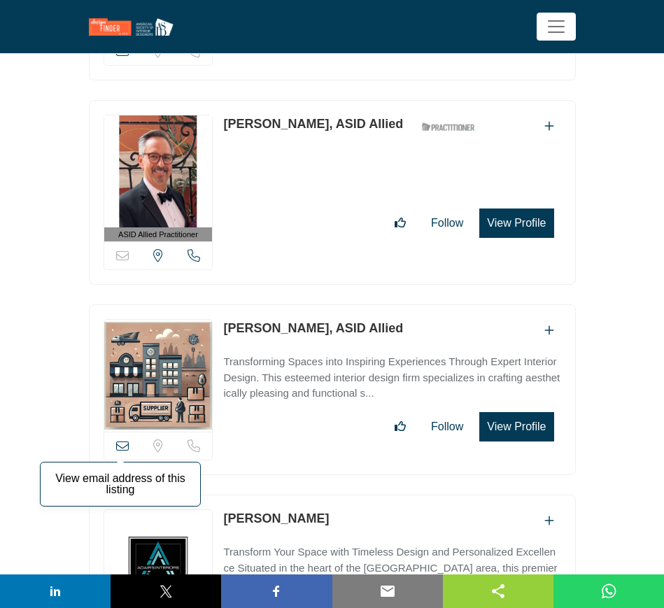
click at [124, 439] on icon at bounding box center [122, 445] width 13 height 13
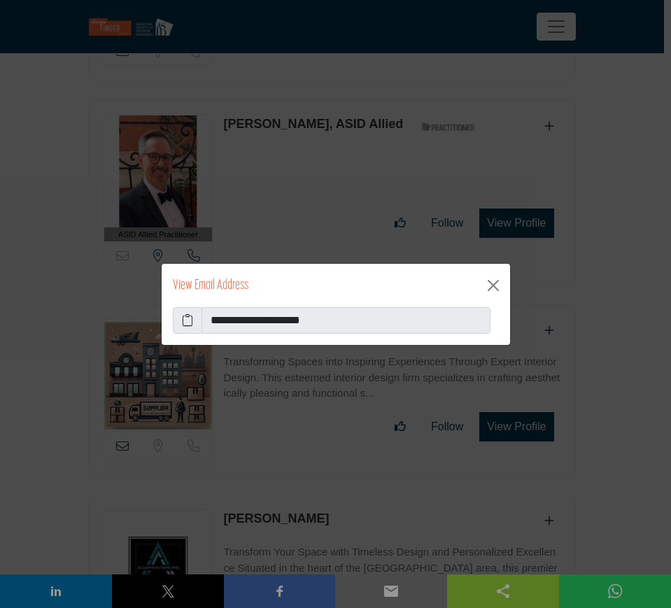
click at [190, 321] on icon at bounding box center [187, 320] width 11 height 17
click at [496, 283] on button "Close" at bounding box center [493, 285] width 22 height 22
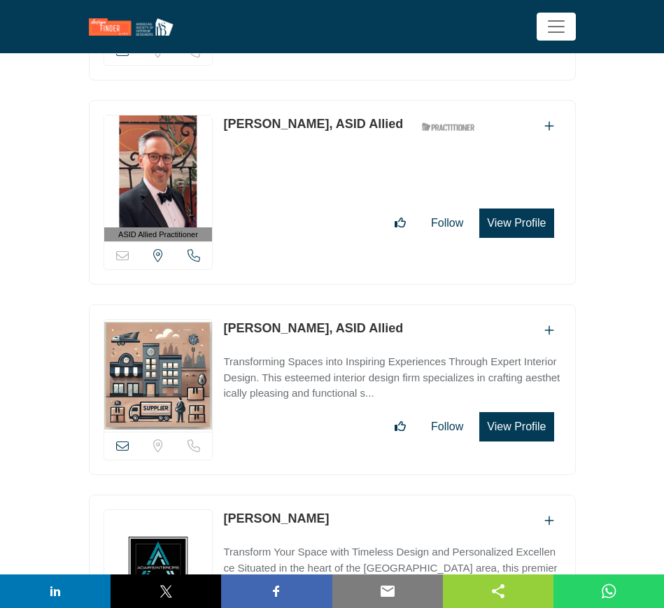
drag, startPoint x: 306, startPoint y: 472, endPoint x: 226, endPoint y: 467, distance: 80.6
click at [226, 509] on div "Regan Adair" at bounding box center [391, 520] width 337 height 23
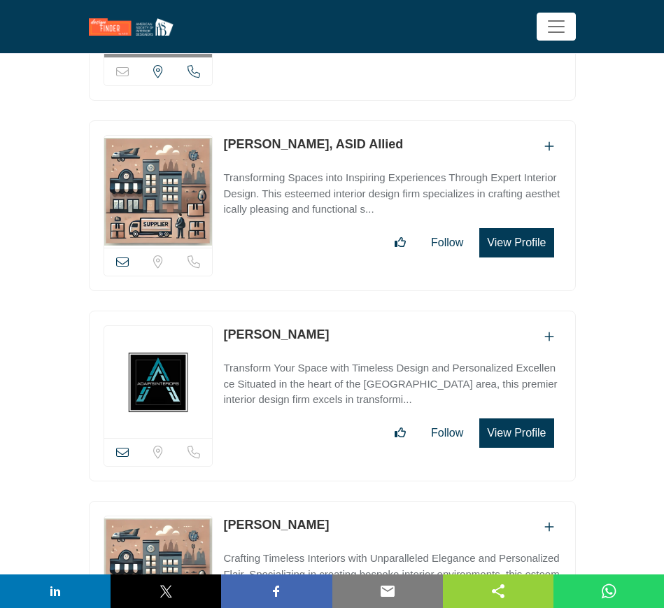
scroll to position [14693, 0]
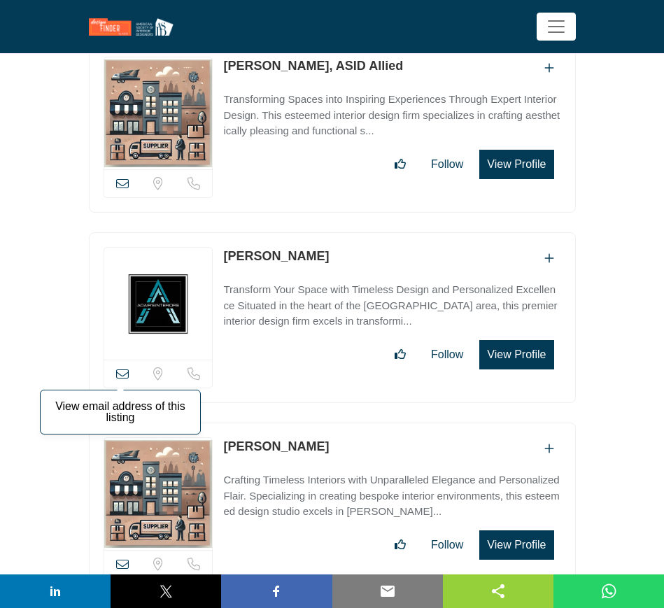
click at [120, 367] on icon at bounding box center [122, 373] width 13 height 13
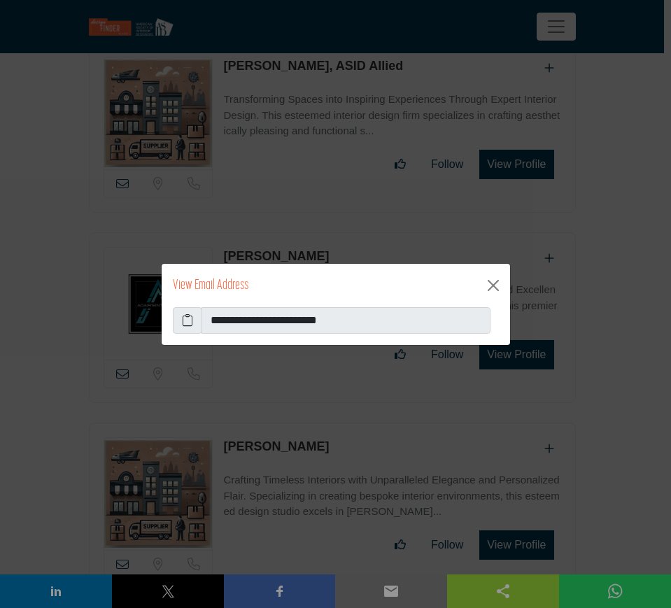
click at [187, 319] on icon at bounding box center [187, 320] width 11 height 17
click at [496, 284] on button "Close" at bounding box center [493, 285] width 22 height 22
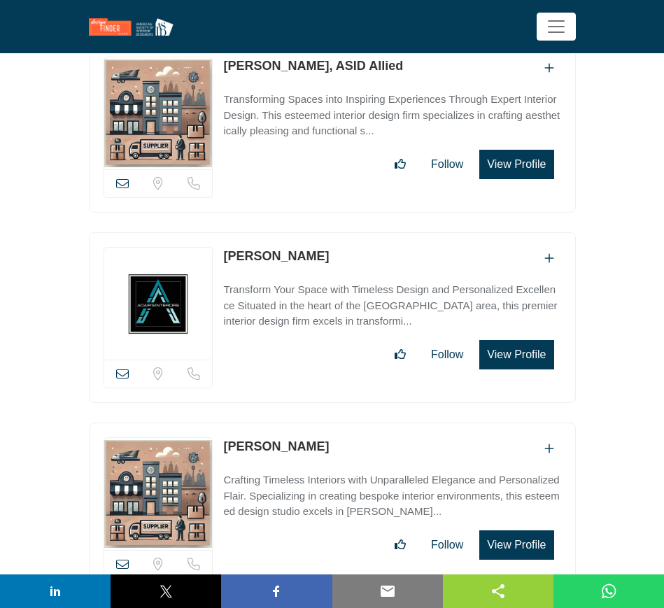
scroll to position [14780, 0]
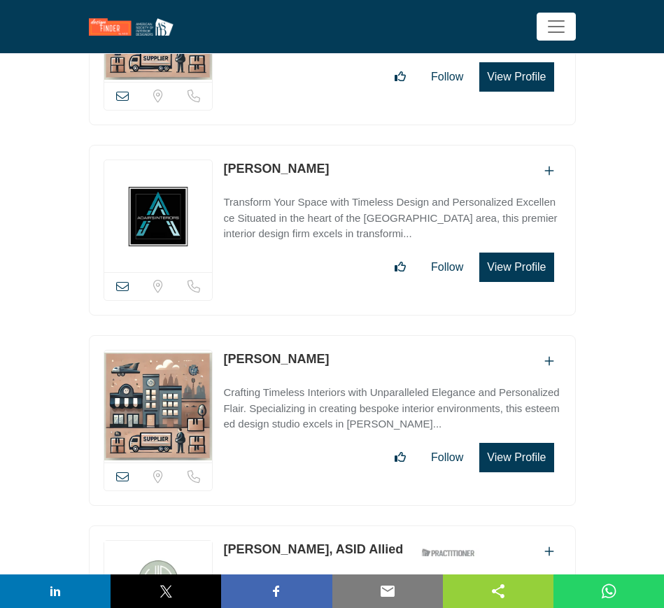
drag, startPoint x: 315, startPoint y: 312, endPoint x: 225, endPoint y: 311, distance: 90.3
click at [225, 350] on div "Rebekah Gray" at bounding box center [391, 361] width 337 height 23
click at [120, 470] on icon at bounding box center [122, 476] width 13 height 13
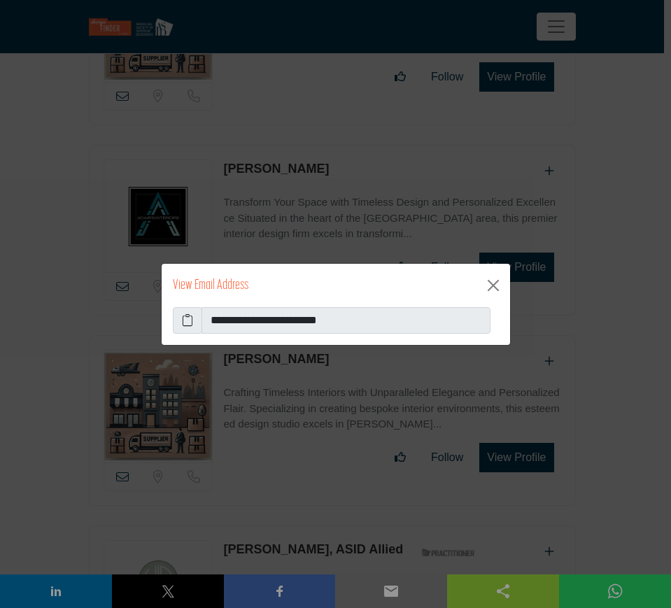
click at [187, 318] on icon at bounding box center [187, 320] width 11 height 17
click at [493, 280] on button "Close" at bounding box center [493, 285] width 22 height 22
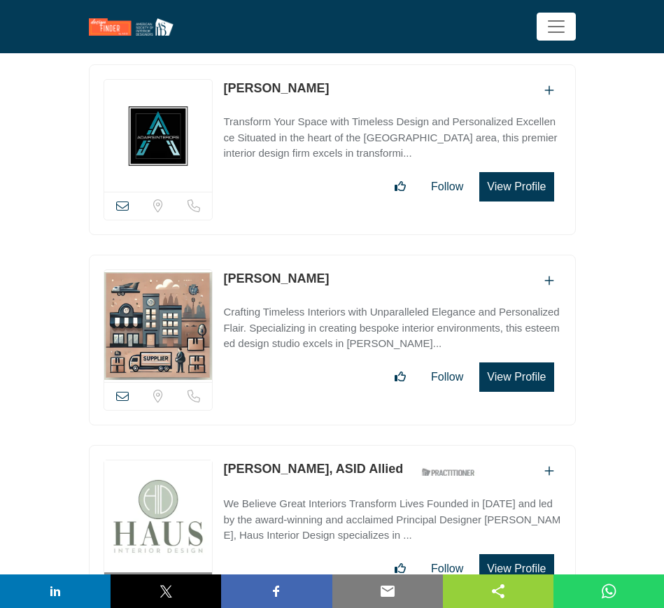
scroll to position [14955, 0]
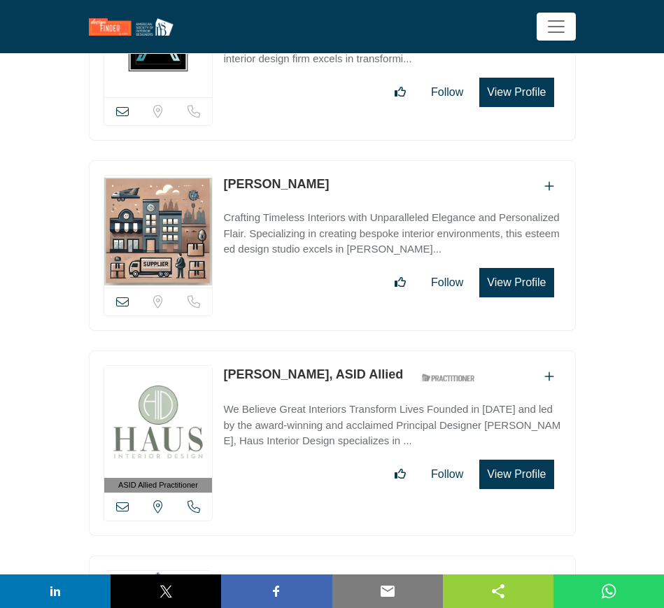
drag, startPoint x: 220, startPoint y: 318, endPoint x: 323, endPoint y: 322, distance: 102.9
click at [323, 351] on div "ASID Allied Practitioner ASID Allied Practitioners have successfully completed …" at bounding box center [332, 443] width 487 height 185
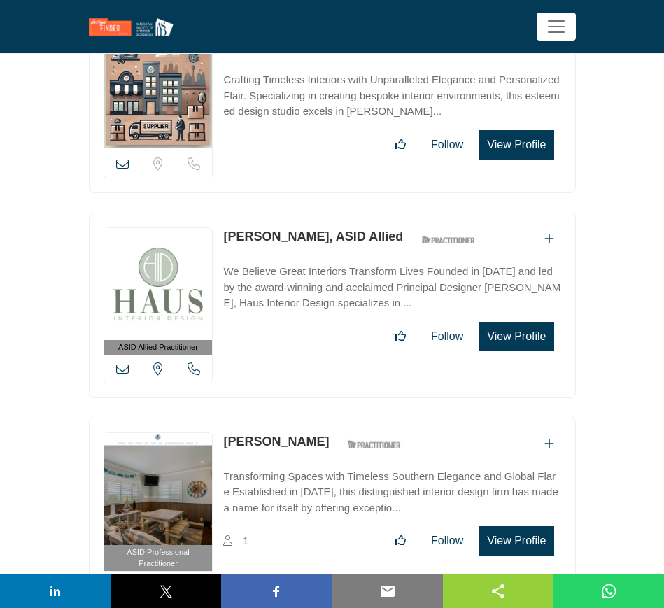
scroll to position [15130, 0]
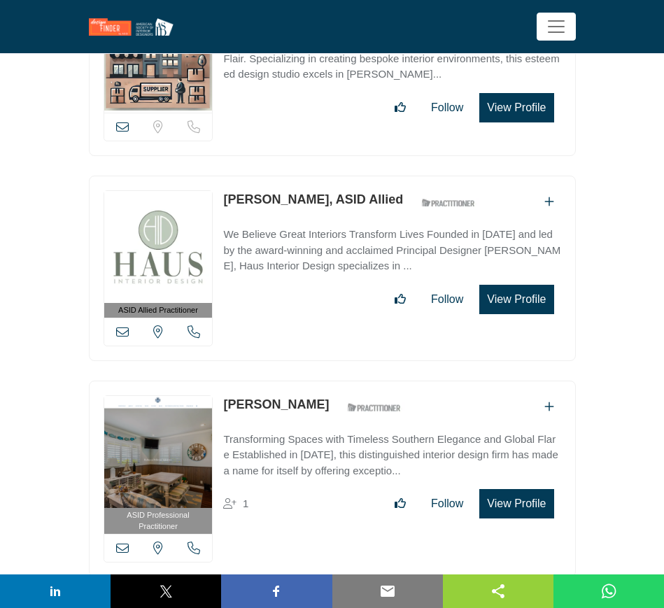
drag, startPoint x: 221, startPoint y: 354, endPoint x: 328, endPoint y: 354, distance: 107.0
click at [328, 381] on div "ASID Professional Practitioner ASID Professional Practitioners have successfull…" at bounding box center [332, 479] width 487 height 197
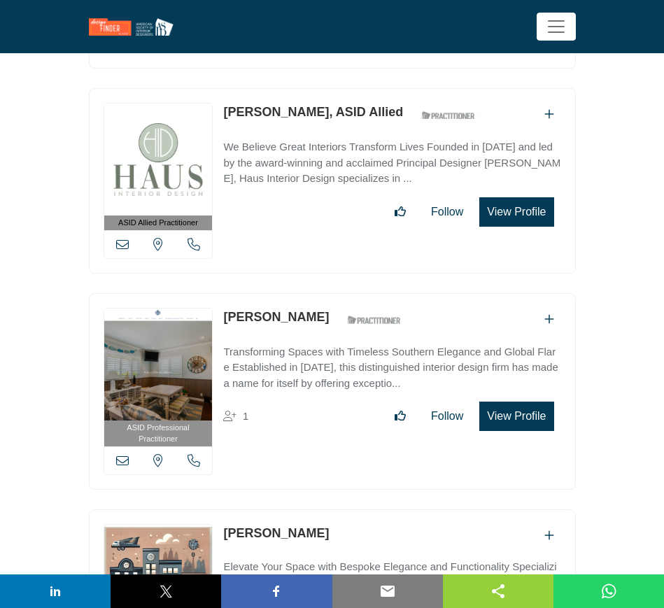
drag, startPoint x: 222, startPoint y: 481, endPoint x: 320, endPoint y: 486, distance: 97.3
click at [320, 509] on div "View email address of this listing Sorry, but we don't have a location for this…" at bounding box center [332, 594] width 487 height 171
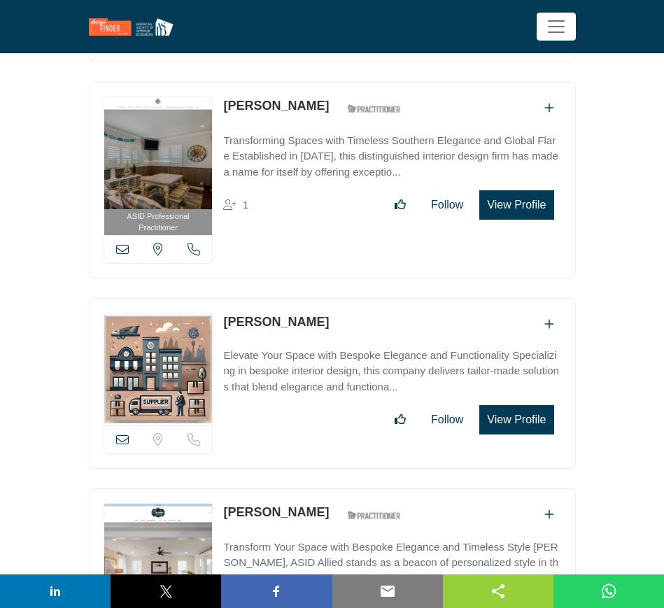
scroll to position [15480, 0]
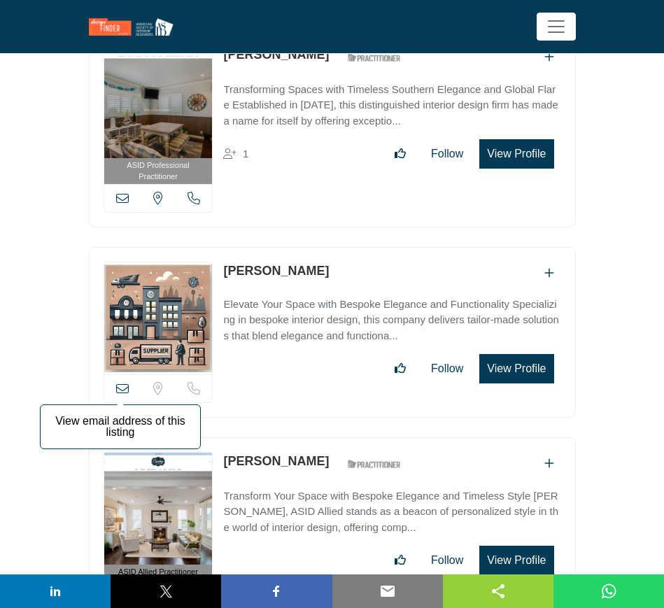
click at [123, 382] on icon at bounding box center [122, 388] width 13 height 13
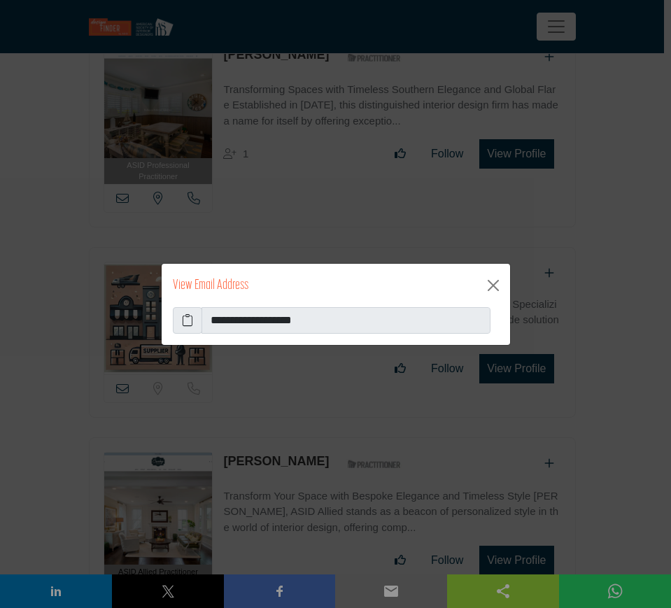
click at [186, 319] on icon at bounding box center [187, 320] width 11 height 17
click at [495, 281] on button "Close" at bounding box center [493, 285] width 22 height 22
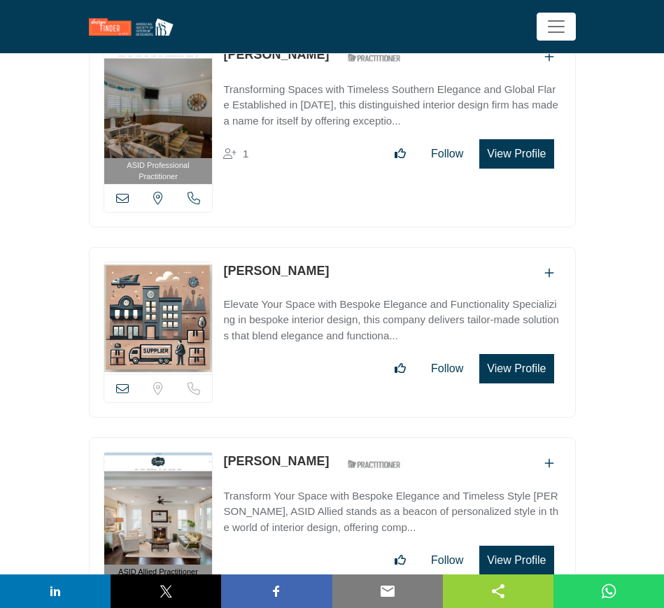
scroll to position [15655, 0]
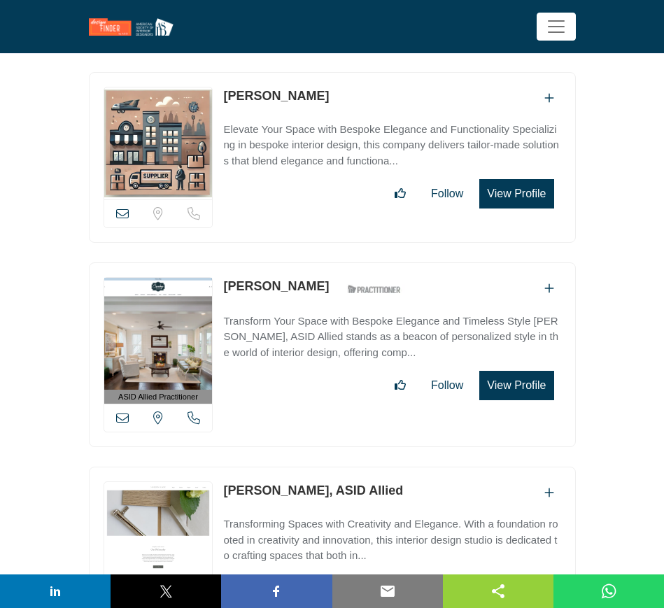
drag, startPoint x: 323, startPoint y: 232, endPoint x: 224, endPoint y: 232, distance: 99.4
click at [224, 277] on div "Rebecca Crosby ASID Qualified Practitioner who validates work and experience to…" at bounding box center [315, 289] width 185 height 24
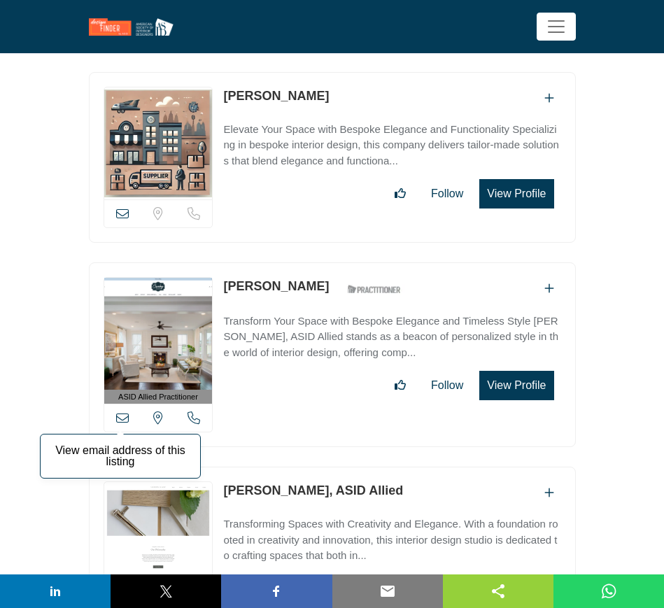
click at [121, 411] on icon at bounding box center [122, 417] width 13 height 13
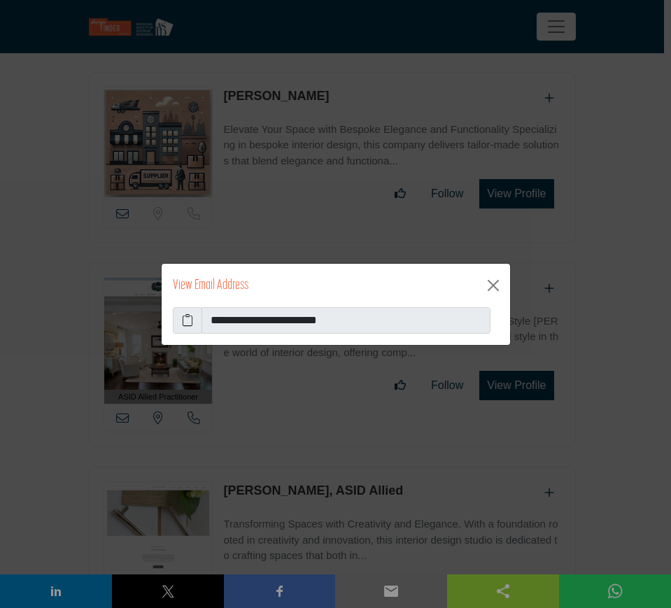
click at [188, 319] on icon at bounding box center [187, 320] width 11 height 17
click at [493, 287] on button "Close" at bounding box center [493, 285] width 22 height 22
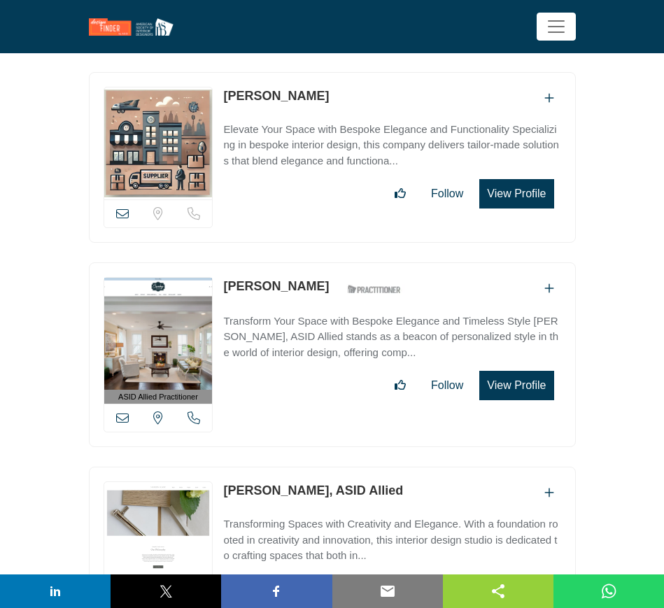
scroll to position [15742, 0]
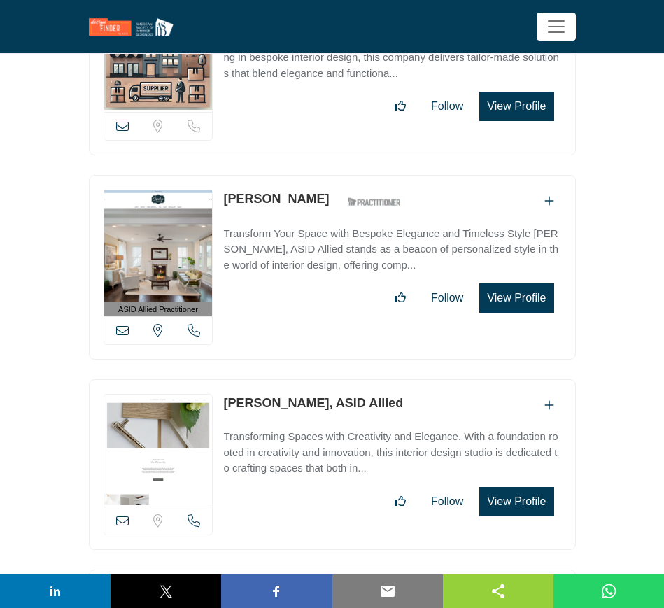
drag, startPoint x: 224, startPoint y: 348, endPoint x: 303, endPoint y: 362, distance: 80.2
click at [303, 379] on div "View email address of this listing Sorry, but we don't have a location for this…" at bounding box center [332, 464] width 487 height 171
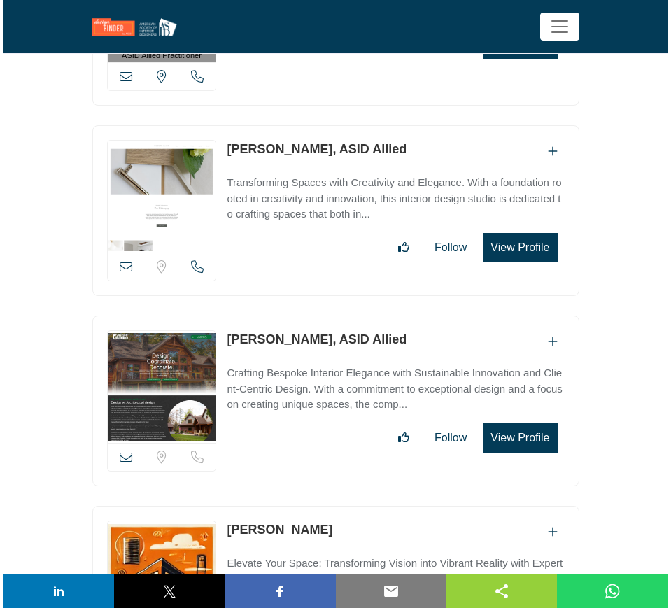
scroll to position [16005, 0]
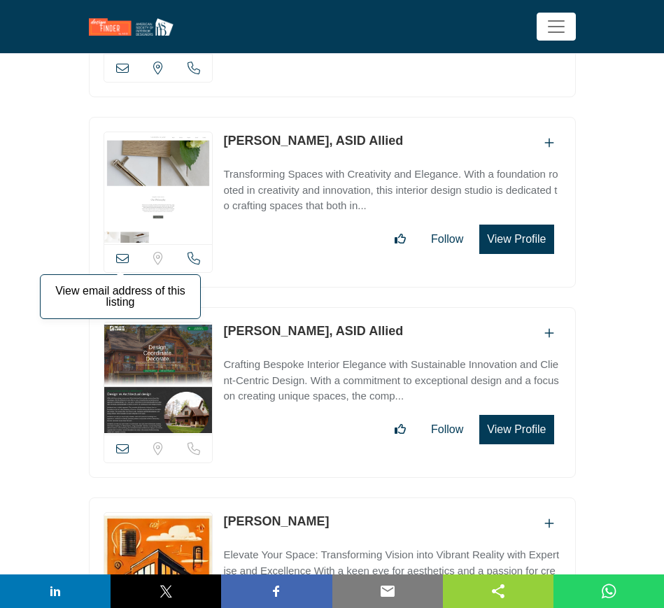
click at [120, 252] on icon at bounding box center [122, 258] width 13 height 13
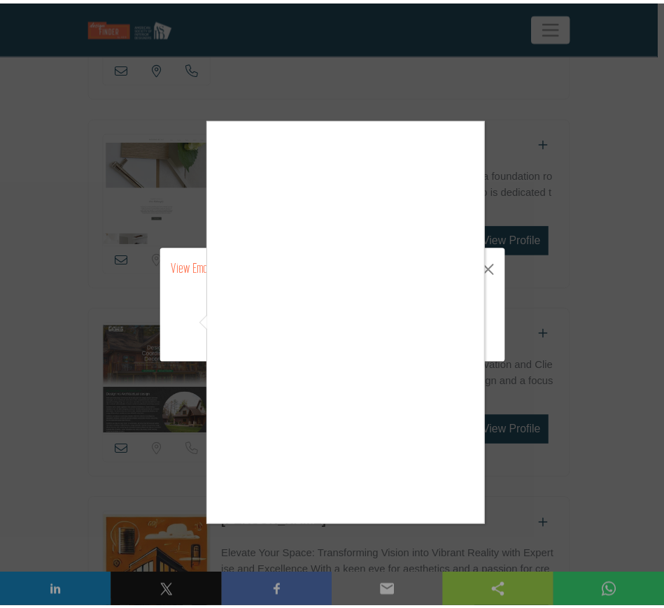
scroll to position [16005, 0]
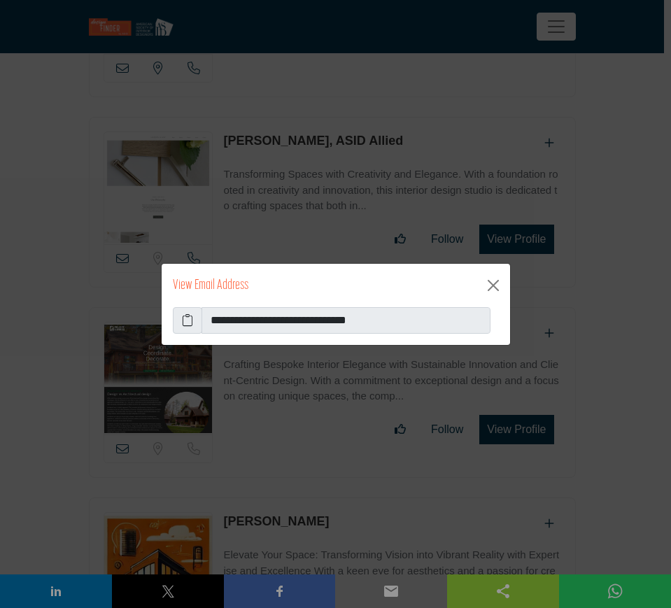
click at [190, 315] on icon at bounding box center [187, 320] width 11 height 17
click at [497, 285] on button "Close" at bounding box center [493, 285] width 22 height 22
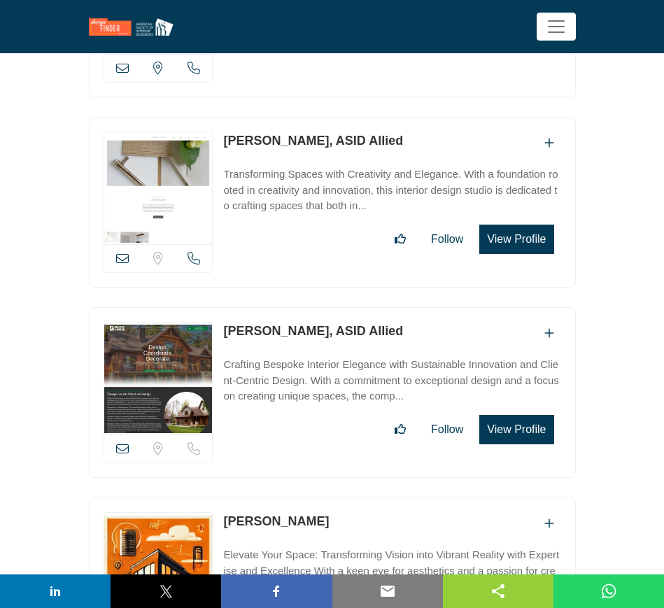
drag, startPoint x: 222, startPoint y: 277, endPoint x: 311, endPoint y: 281, distance: 88.3
click at [311, 307] on div "View email address of this listing Sorry, but we don't have a location for this…" at bounding box center [332, 392] width 487 height 171
copy link "Rachel Metcalf"
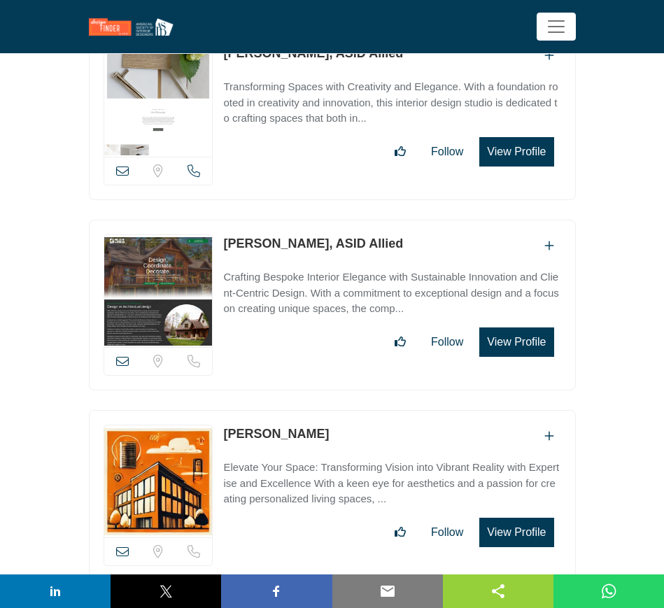
drag, startPoint x: 218, startPoint y: 379, endPoint x: 300, endPoint y: 385, distance: 82.8
click at [300, 410] on div "View email address of this listing Sorry, but we don't have a location for this…" at bounding box center [332, 495] width 487 height 171
copy div "View email address of this listing Sorry, but we don't have a location for this…"
click at [124, 545] on icon at bounding box center [122, 551] width 13 height 13
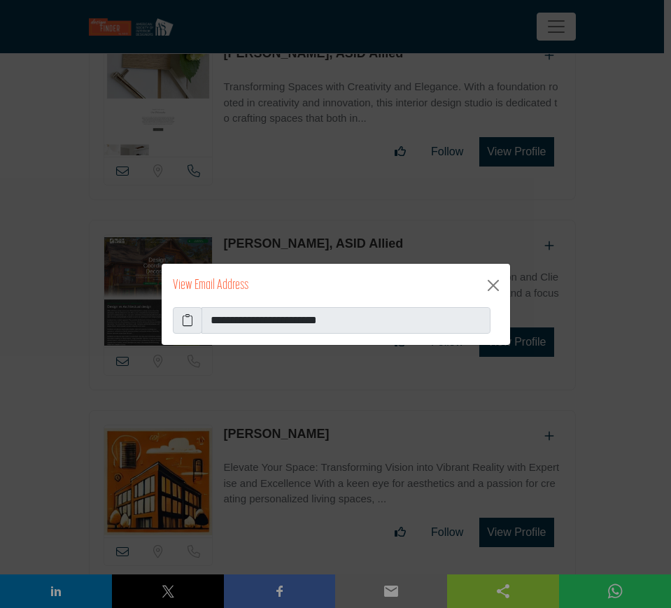
click at [188, 318] on icon at bounding box center [187, 320] width 11 height 17
click at [492, 282] on button "Close" at bounding box center [493, 285] width 22 height 22
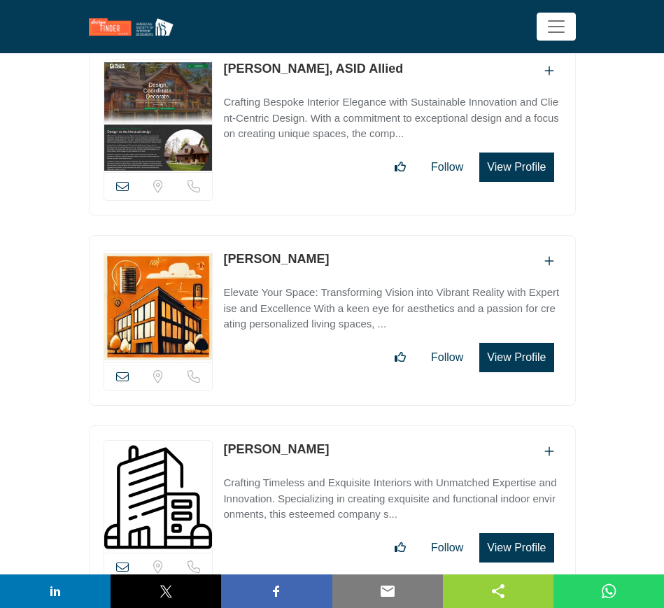
scroll to position [16354, 0]
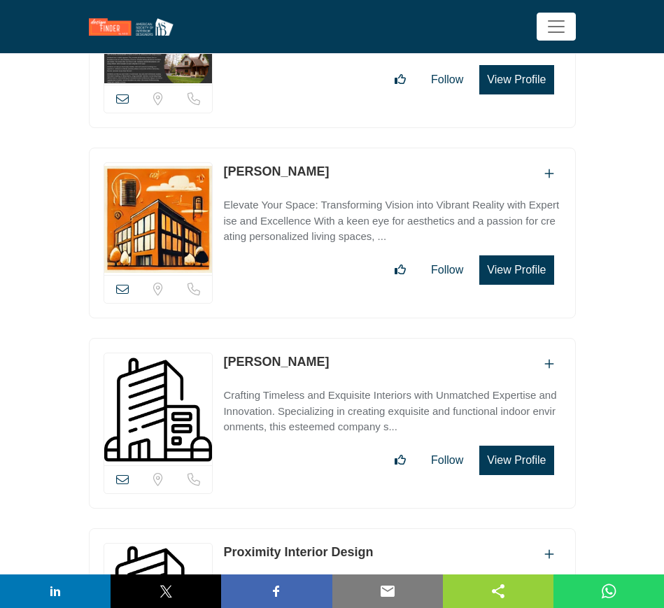
drag, startPoint x: 333, startPoint y: 304, endPoint x: 225, endPoint y: 305, distance: 107.7
click at [225, 353] on div "Rachel Gamolsky" at bounding box center [391, 364] width 337 height 23
copy link "Rachel Gamolsky"
drag, startPoint x: 379, startPoint y: 500, endPoint x: 227, endPoint y: 483, distance: 152.8
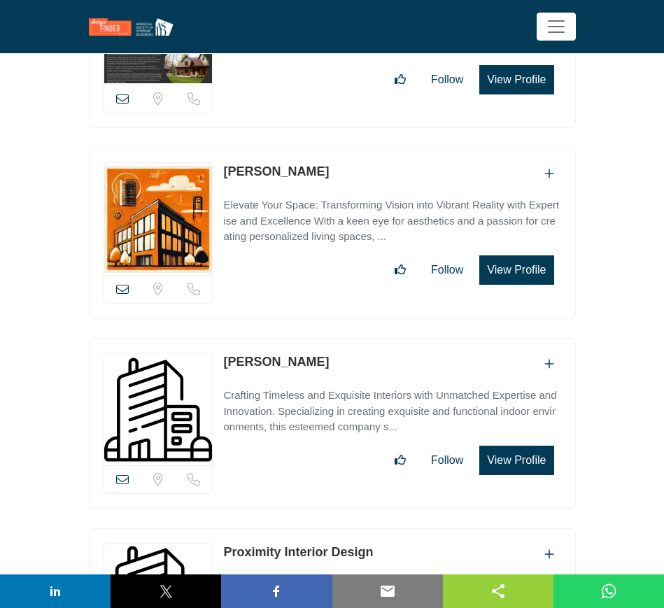
copy link "Proximity Interior Design"
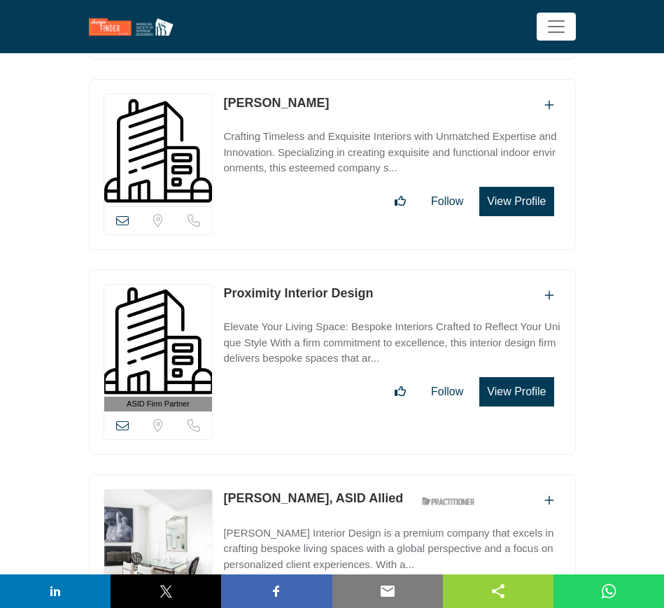
scroll to position [16617, 0]
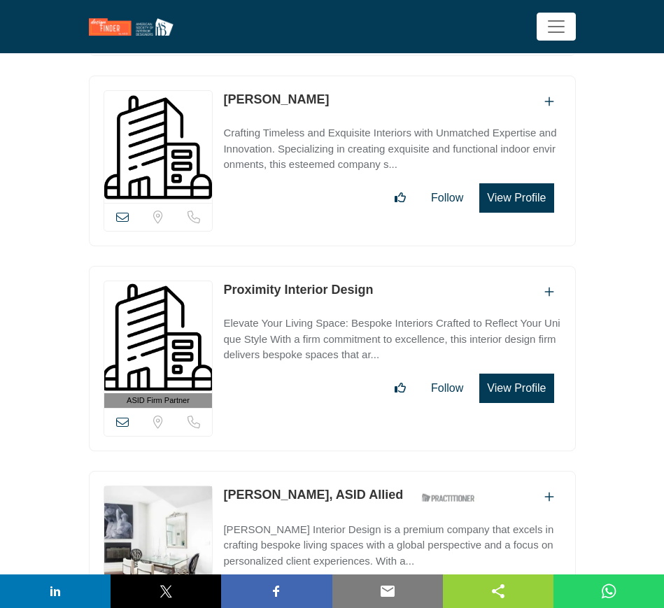
drag, startPoint x: 381, startPoint y: 437, endPoint x: 220, endPoint y: 436, distance: 160.9
click at [220, 471] on div "ASID Allied Practitioner ASID Allied Practitioners have successfully completed …" at bounding box center [332, 563] width 487 height 185
copy link "Priscilla Fried, ASID Allied"
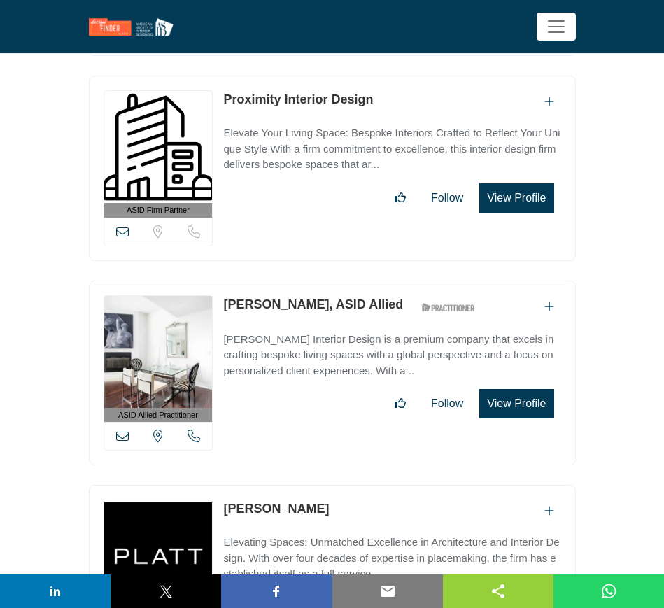
scroll to position [16879, 0]
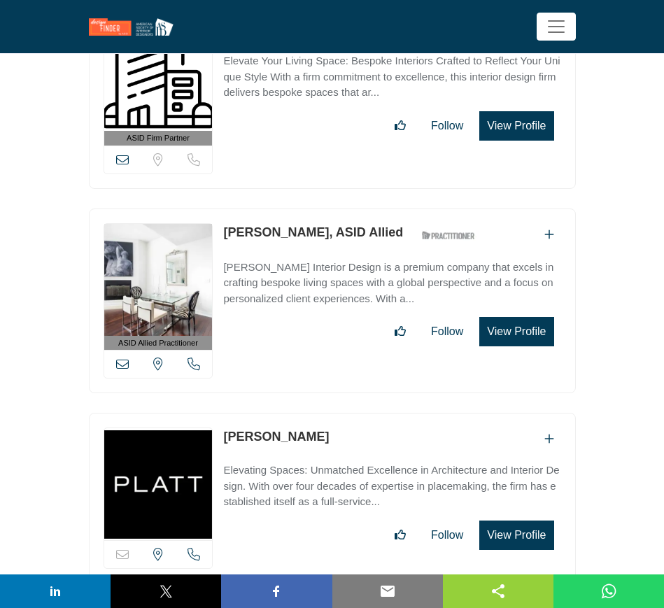
drag, startPoint x: 266, startPoint y: 376, endPoint x: 225, endPoint y: 375, distance: 40.6
click at [225, 427] on div "PLATT" at bounding box center [391, 438] width 337 height 23
copy link "PLATT"
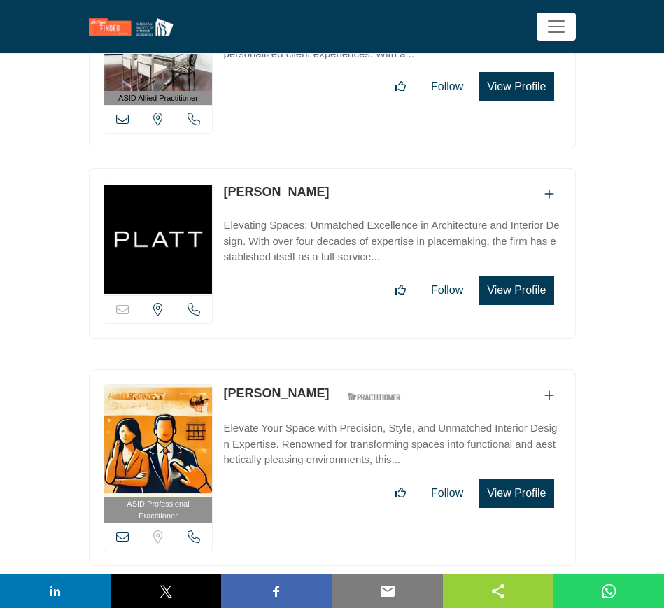
scroll to position [17142, 0]
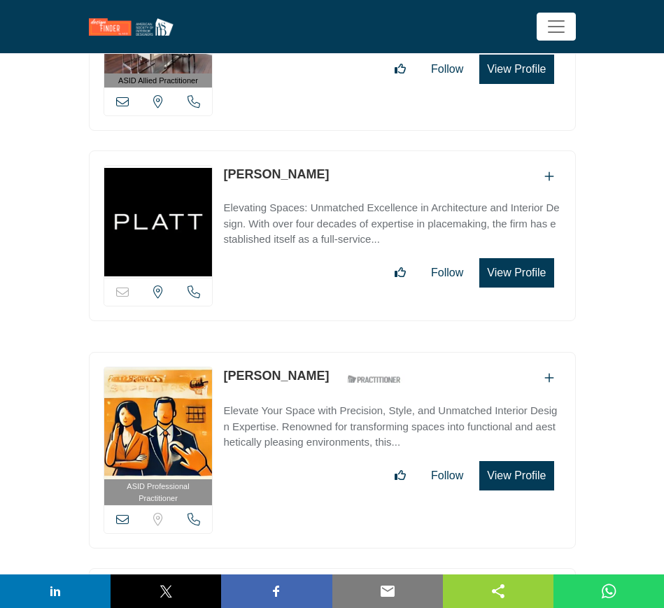
drag, startPoint x: 332, startPoint y: 318, endPoint x: 227, endPoint y: 320, distance: 105.0
click at [227, 367] on div "Pearla Rosenberg ASID Qualified Practitioner who validates work and experience …" at bounding box center [315, 379] width 185 height 24
copy link "Pearla Rosenberg"
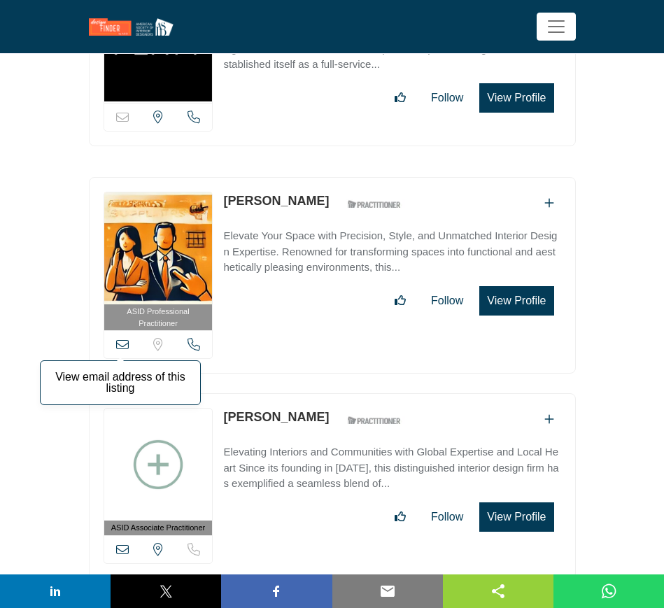
click at [124, 338] on icon at bounding box center [122, 344] width 13 height 13
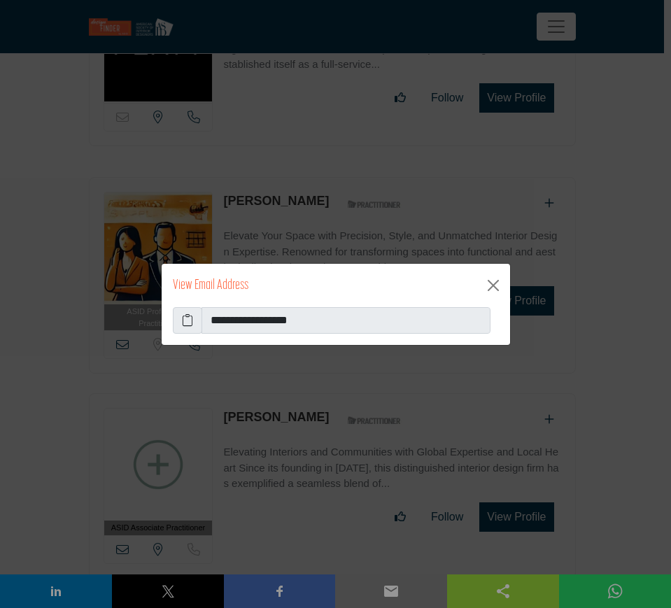
click at [189, 322] on icon at bounding box center [187, 320] width 11 height 17
click at [495, 283] on button "Close" at bounding box center [493, 285] width 22 height 22
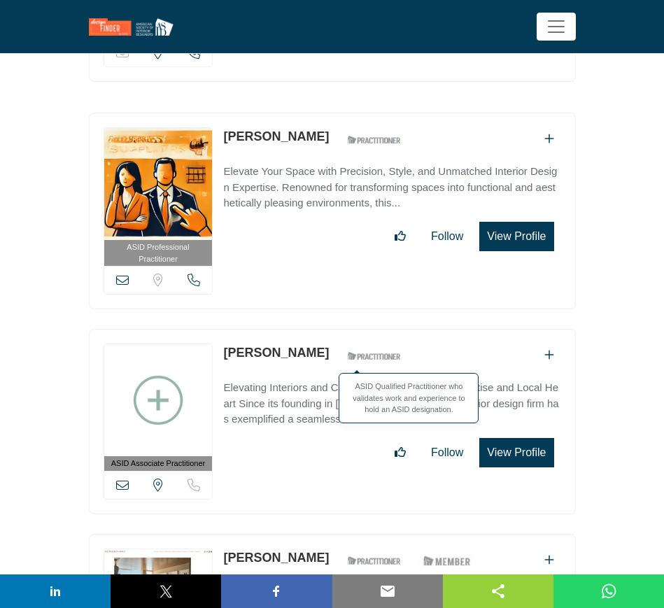
scroll to position [17404, 0]
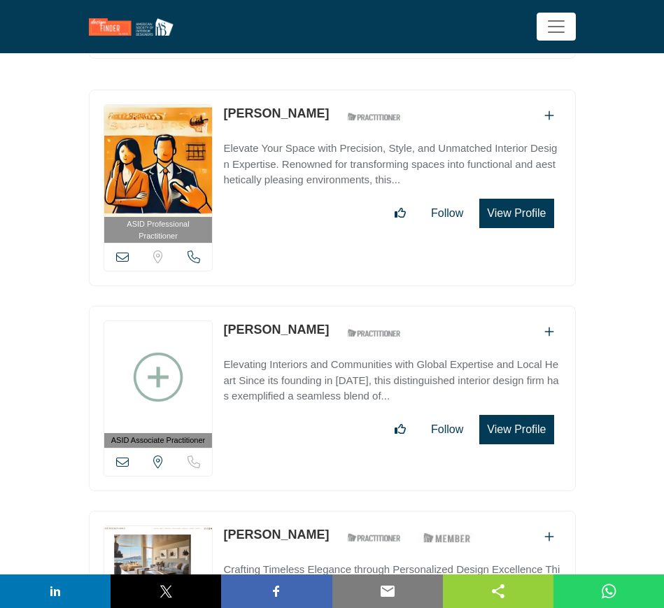
drag, startPoint x: 302, startPoint y: 269, endPoint x: 225, endPoint y: 269, distance: 77.0
click at [225, 320] on div "Pearl Schaar ASID Qualified Practitioner who validates work and experience to h…" at bounding box center [315, 332] width 185 height 24
copy link "Pearl Schaar"
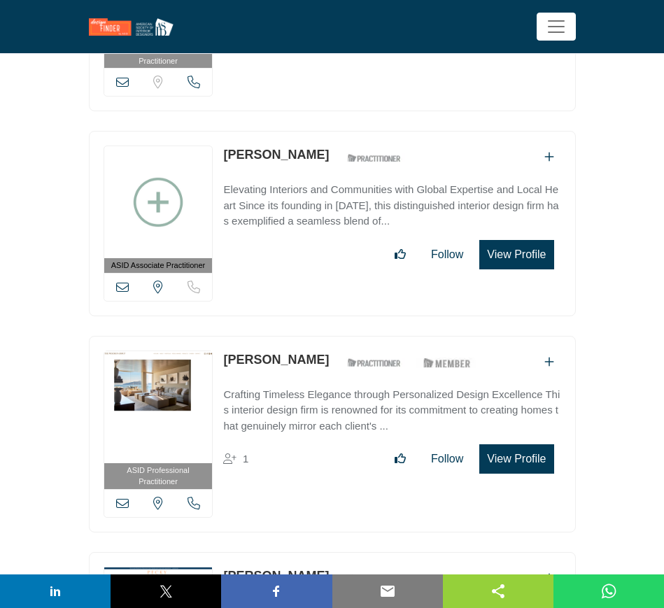
drag, startPoint x: 311, startPoint y: 299, endPoint x: 226, endPoint y: 299, distance: 84.7
click at [226, 351] on div "Paul Wiseman ASID Qualified Practitioner who validates work and experience to h…" at bounding box center [352, 363] width 259 height 24
copy link "Paul Wiseman"
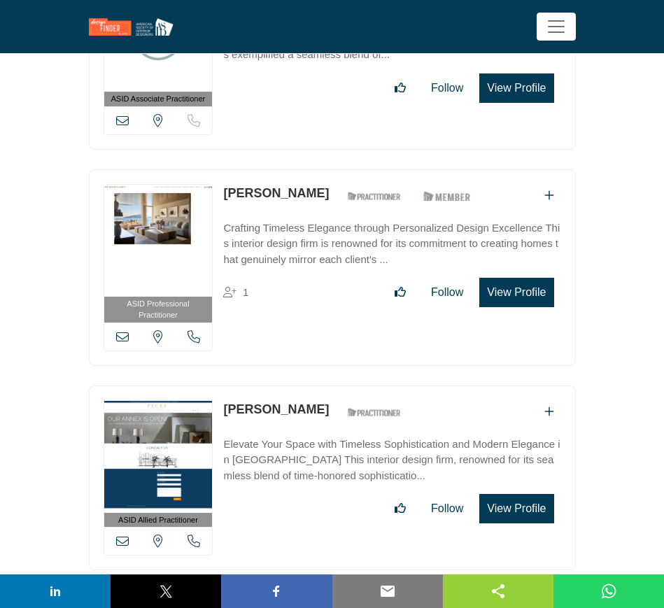
scroll to position [17754, 0]
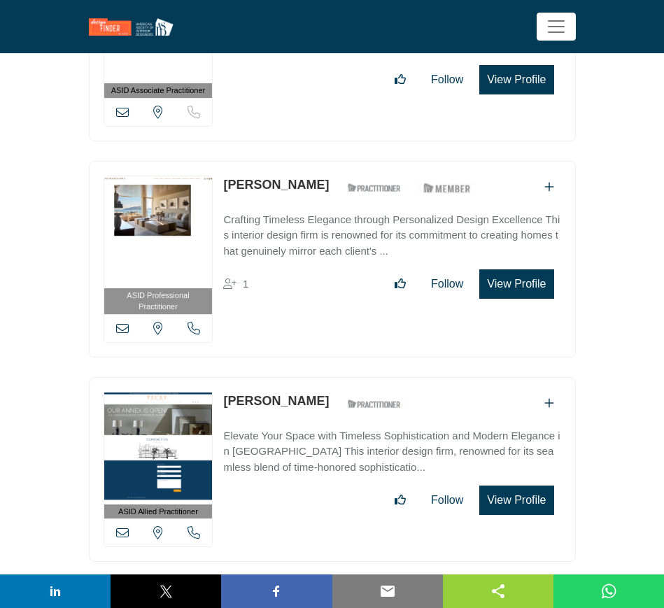
drag, startPoint x: 309, startPoint y: 337, endPoint x: 226, endPoint y: 335, distance: 82.6
click at [226, 392] on div "Patricia Estes ASID Qualified Practitioner who validates work and experience to…" at bounding box center [315, 404] width 185 height 24
copy link "Patricia Estes"
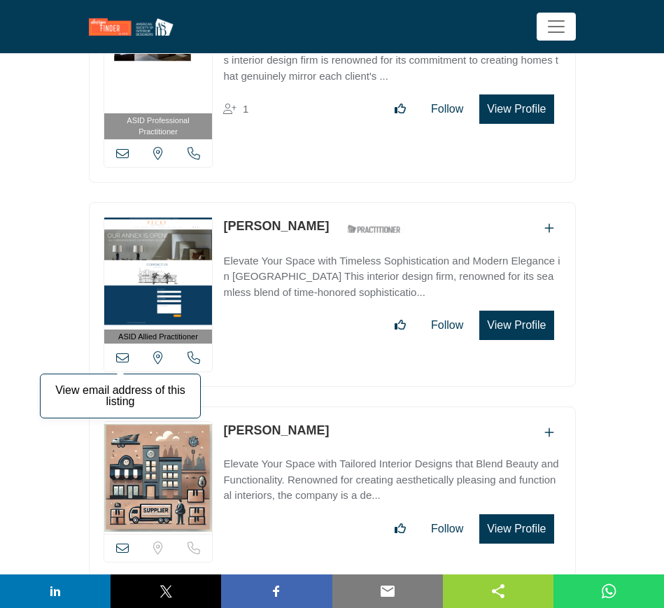
click at [124, 351] on icon at bounding box center [122, 357] width 13 height 13
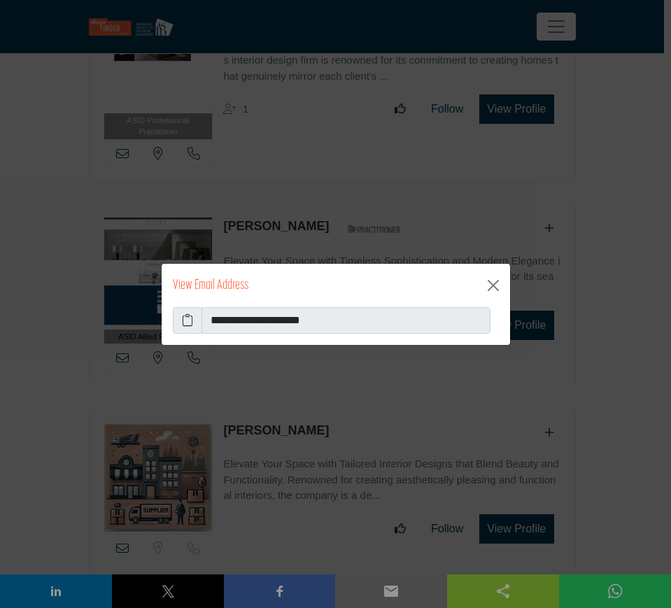
click at [188, 322] on icon at bounding box center [187, 320] width 11 height 17
click at [491, 282] on button "Close" at bounding box center [493, 285] width 22 height 22
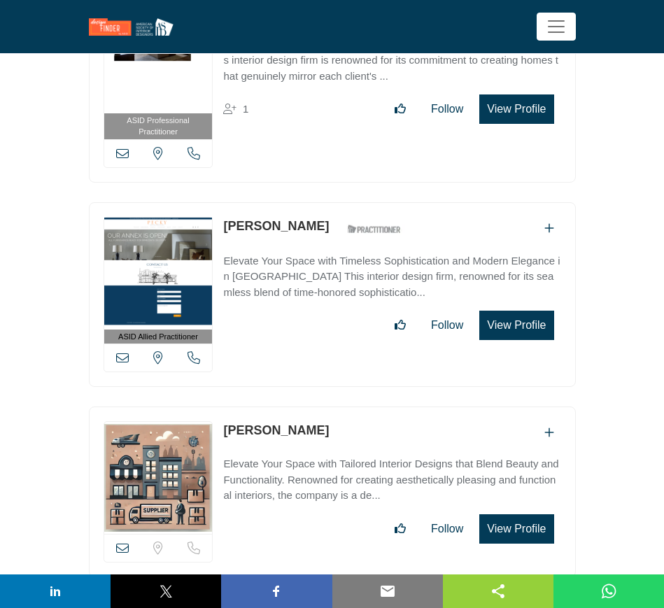
scroll to position [18104, 0]
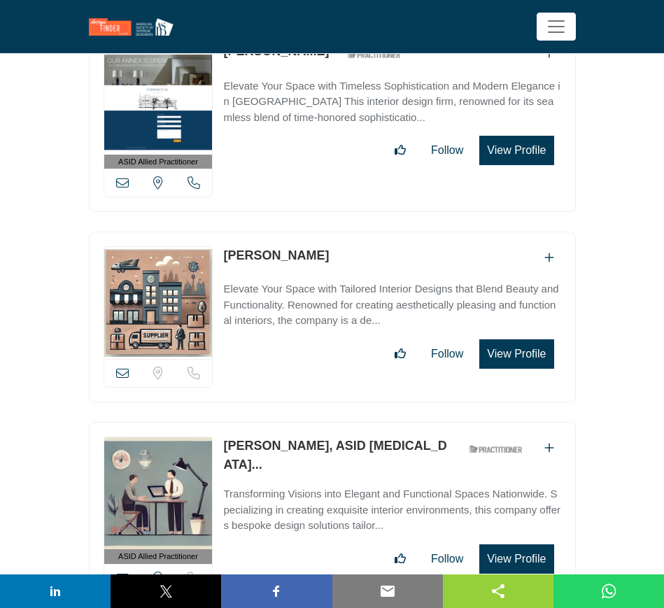
drag, startPoint x: 324, startPoint y: 196, endPoint x: 219, endPoint y: 196, distance: 104.9
click at [219, 232] on div "View email address of this listing Sorry, but we don't have a location for this…" at bounding box center [332, 317] width 487 height 171
click at [120, 367] on icon at bounding box center [122, 373] width 13 height 13
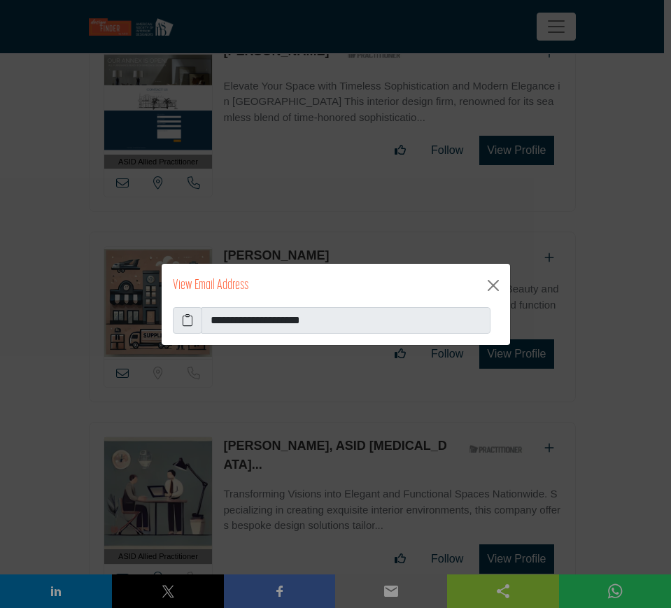
click at [185, 317] on icon at bounding box center [187, 320] width 11 height 17
click at [491, 284] on button "Close" at bounding box center [493, 285] width 22 height 22
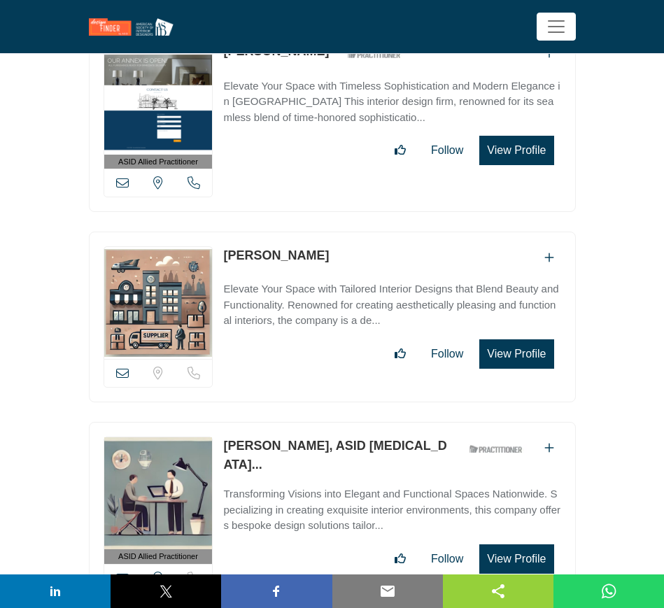
scroll to position [18278, 0]
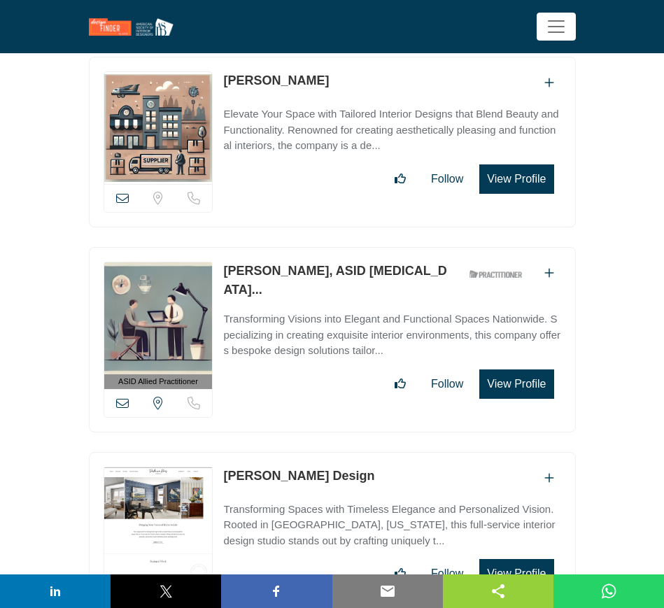
drag, startPoint x: 222, startPoint y: 208, endPoint x: 441, endPoint y: 213, distance: 219.0
click at [441, 247] on div "ASID Allied Practitioner ASID Allied Practitioners have successfully completed …" at bounding box center [332, 339] width 487 height 185
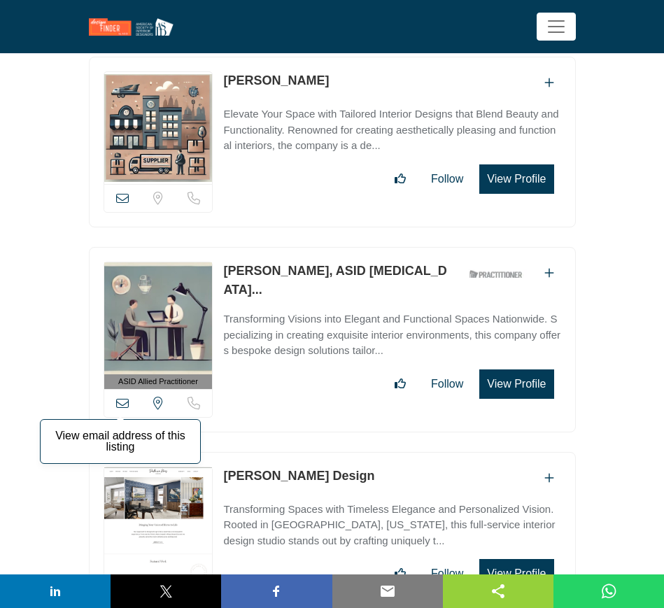
click at [126, 397] on icon at bounding box center [122, 403] width 13 height 13
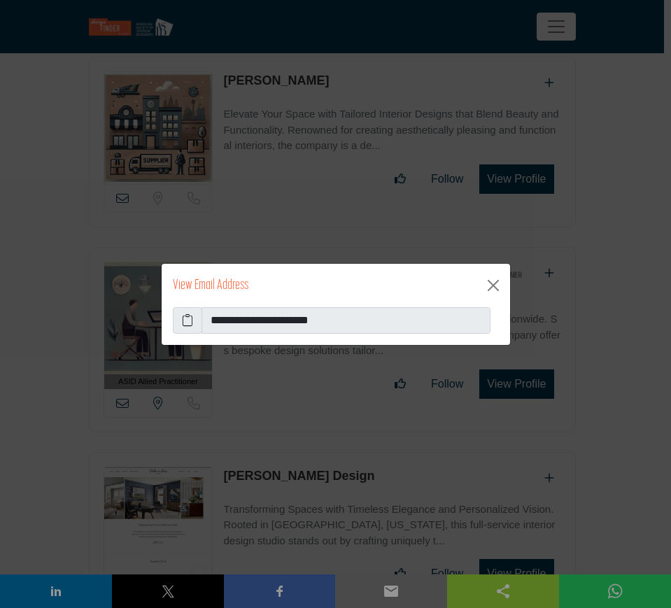
click at [188, 323] on icon at bounding box center [187, 320] width 11 height 17
drag, startPoint x: 495, startPoint y: 281, endPoint x: 485, endPoint y: 284, distance: 10.2
click at [495, 281] on button "Close" at bounding box center [493, 285] width 22 height 22
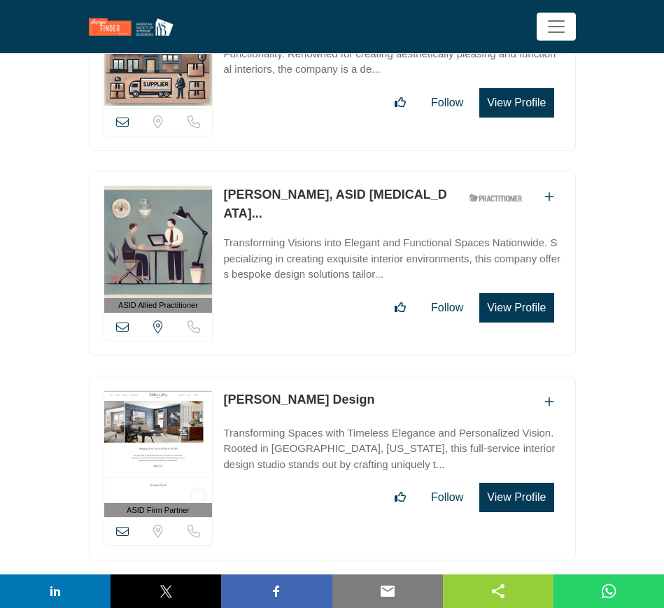
scroll to position [18366, 0]
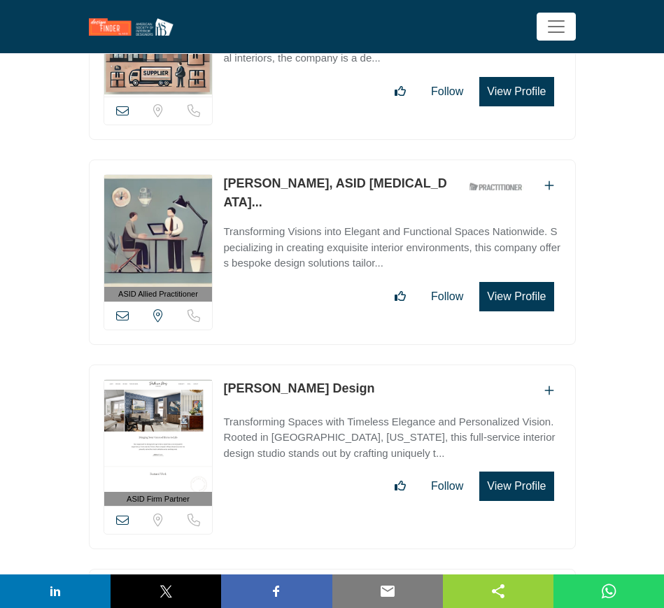
drag, startPoint x: 341, startPoint y: 328, endPoint x: 224, endPoint y: 328, distance: 117.5
click at [224, 379] on div "Palmer Kay Design" at bounding box center [391, 390] width 337 height 23
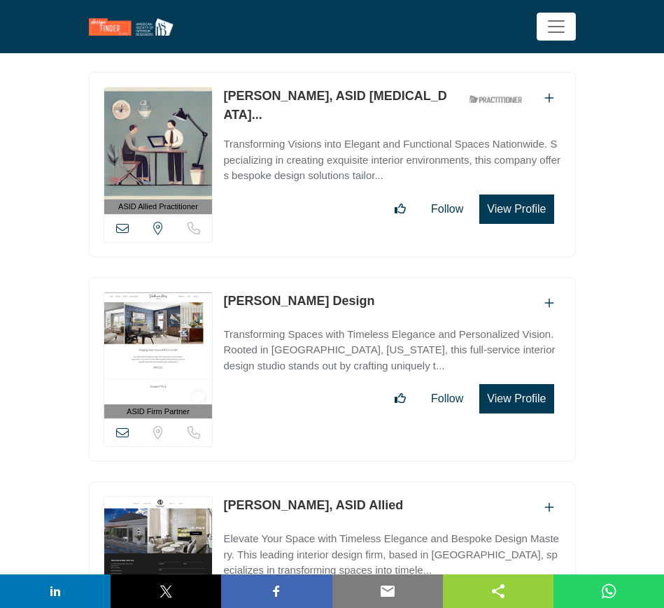
scroll to position [18541, 0]
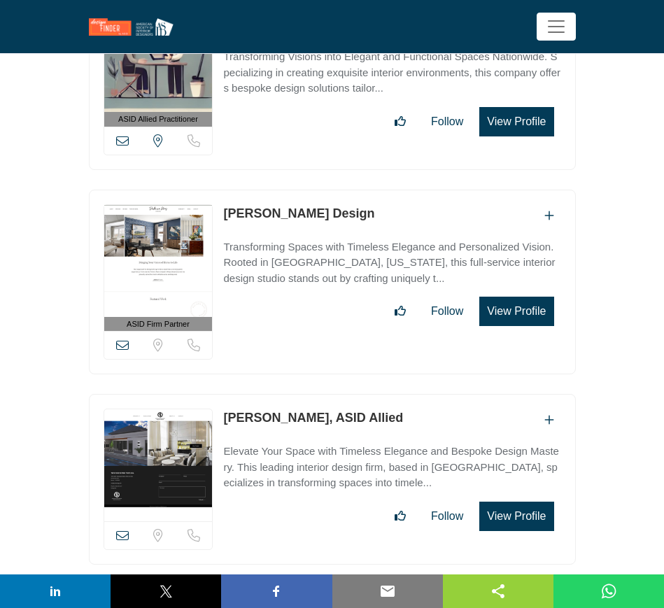
drag, startPoint x: 222, startPoint y: 353, endPoint x: 331, endPoint y: 353, distance: 109.1
click at [331, 394] on div "View email address of this listing Sorry, but we don't have a location for this…" at bounding box center [332, 479] width 487 height 171
click at [120, 529] on icon at bounding box center [122, 535] width 13 height 13
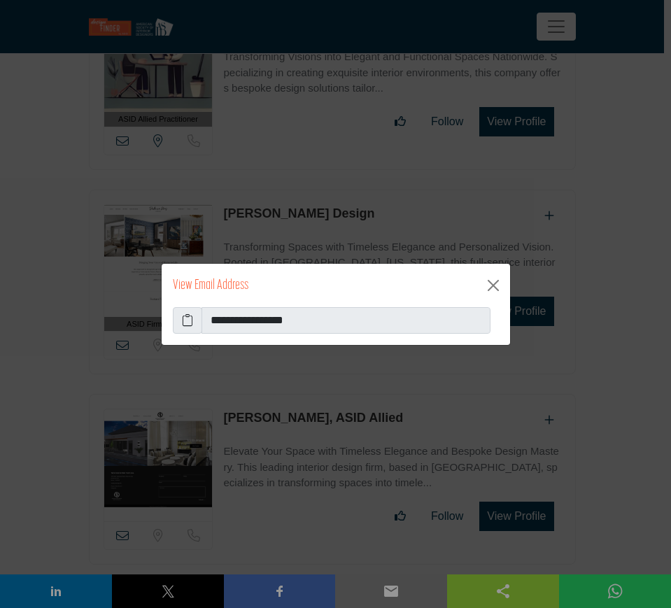
click at [189, 320] on icon at bounding box center [187, 320] width 11 height 17
click at [491, 288] on button "Close" at bounding box center [493, 285] width 22 height 22
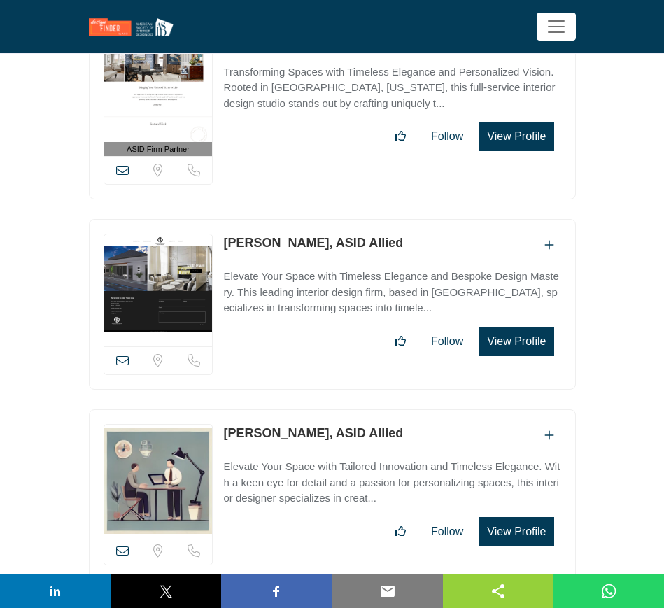
scroll to position [18803, 0]
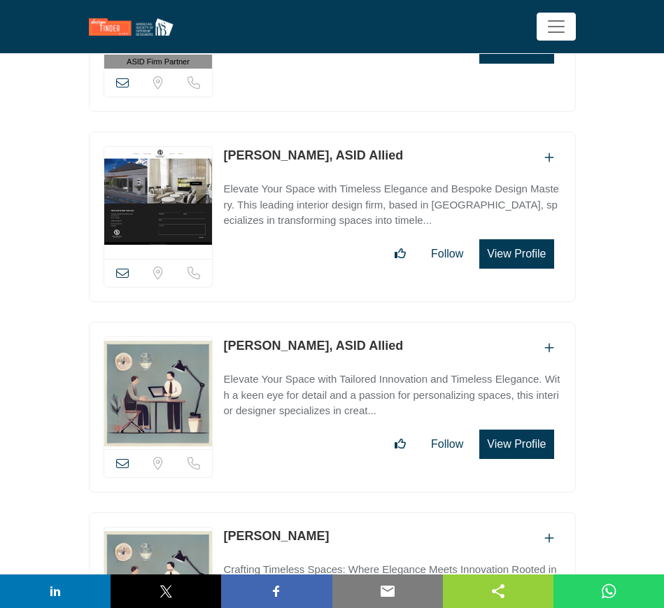
drag, startPoint x: 219, startPoint y: 280, endPoint x: 325, endPoint y: 284, distance: 105.7
click at [325, 322] on div "View email address of this listing Sorry, but we don't have a location for this…" at bounding box center [332, 407] width 487 height 171
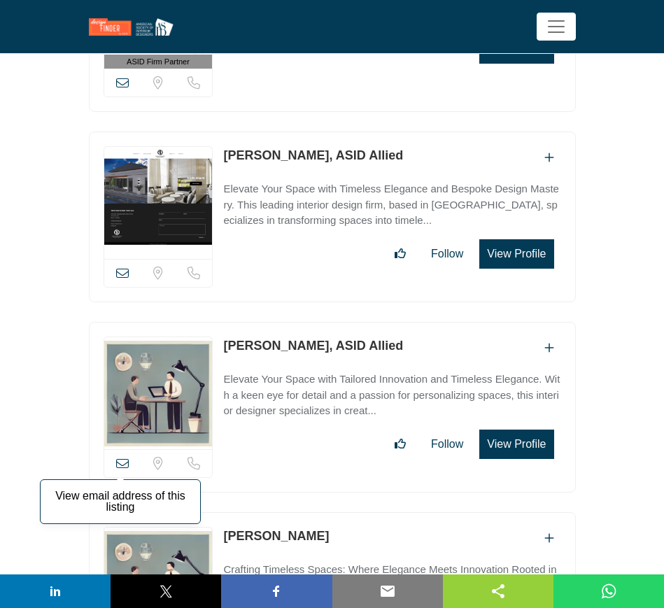
click at [125, 457] on icon at bounding box center [122, 463] width 13 height 13
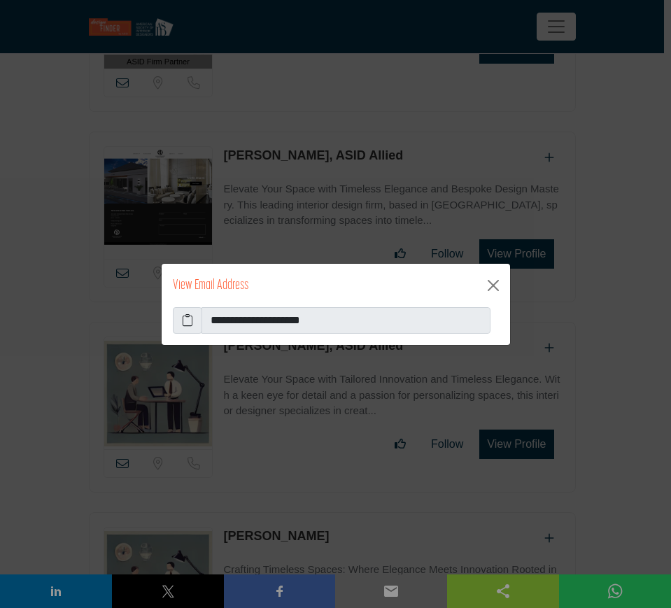
click at [188, 318] on icon at bounding box center [187, 320] width 11 height 17
click at [490, 286] on button "Close" at bounding box center [493, 285] width 22 height 22
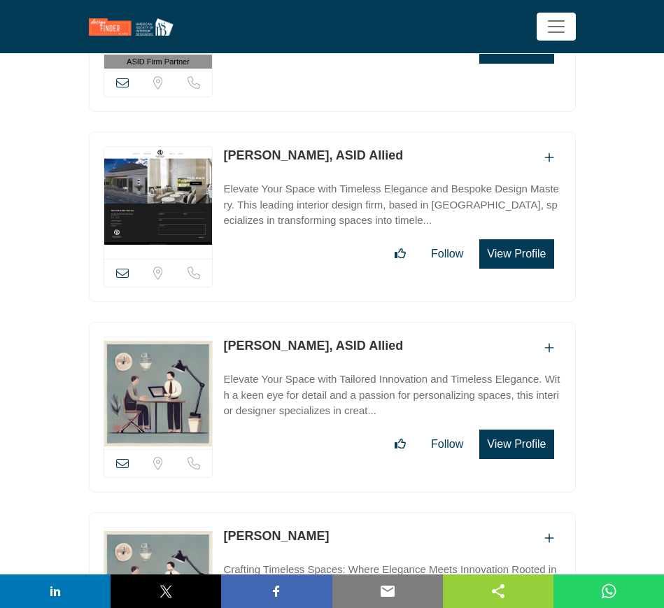
scroll to position [18978, 0]
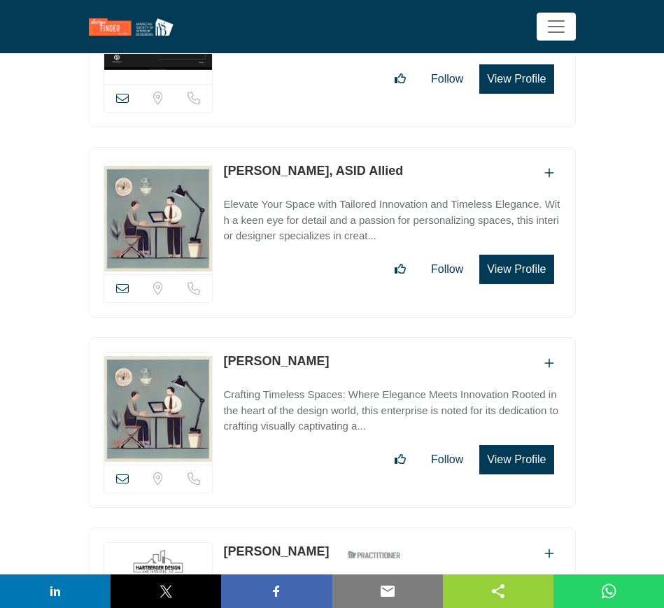
drag, startPoint x: 334, startPoint y: 293, endPoint x: 213, endPoint y: 295, distance: 121.7
click at [213, 337] on div "View email address of this listing Sorry, but we don't have a location for this…" at bounding box center [332, 422] width 487 height 171
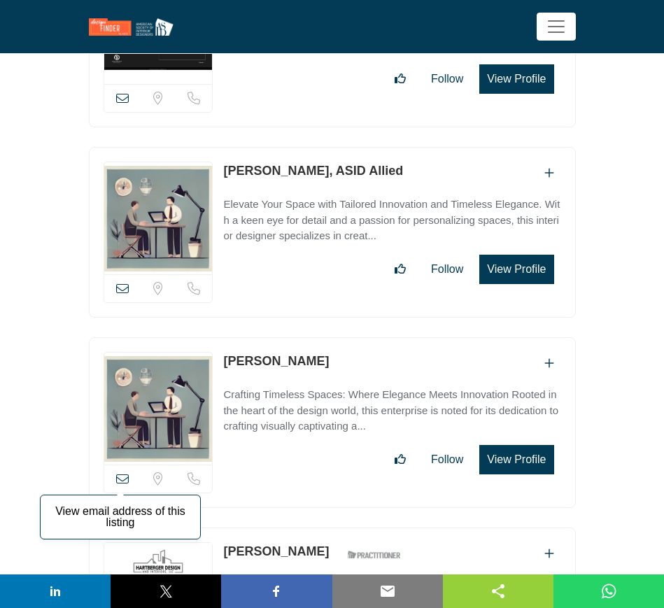
click at [125, 472] on icon at bounding box center [122, 478] width 13 height 13
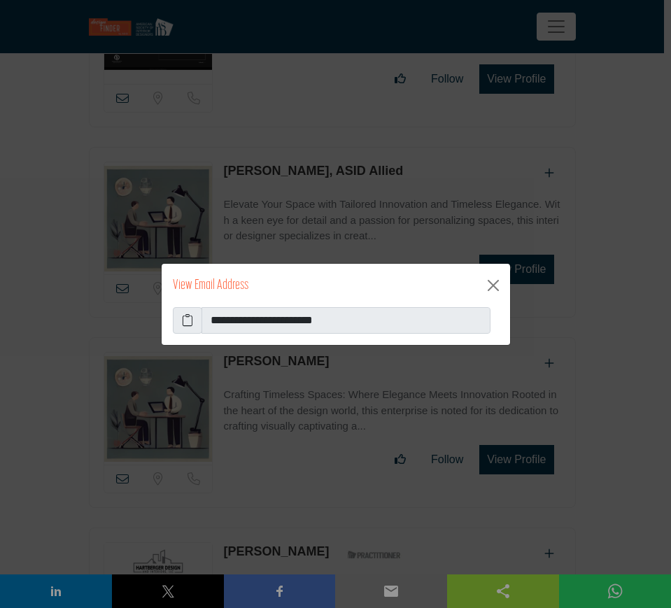
click at [187, 320] on icon at bounding box center [187, 320] width 11 height 17
click at [489, 283] on button "Close" at bounding box center [493, 285] width 22 height 22
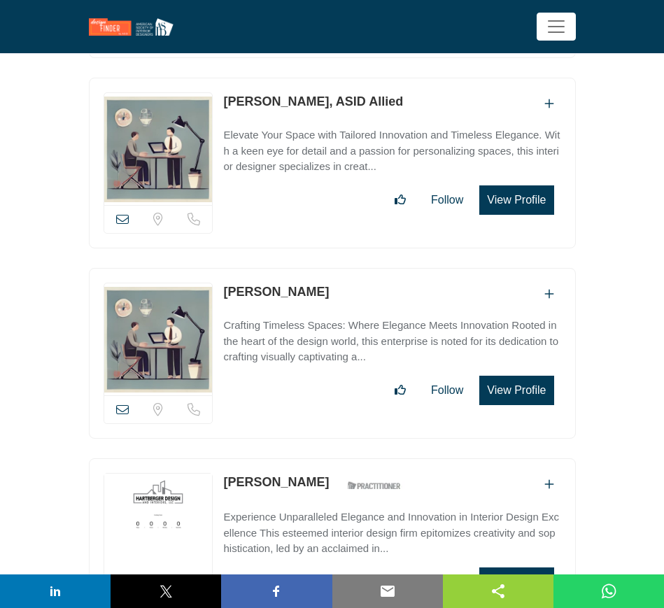
scroll to position [19153, 0]
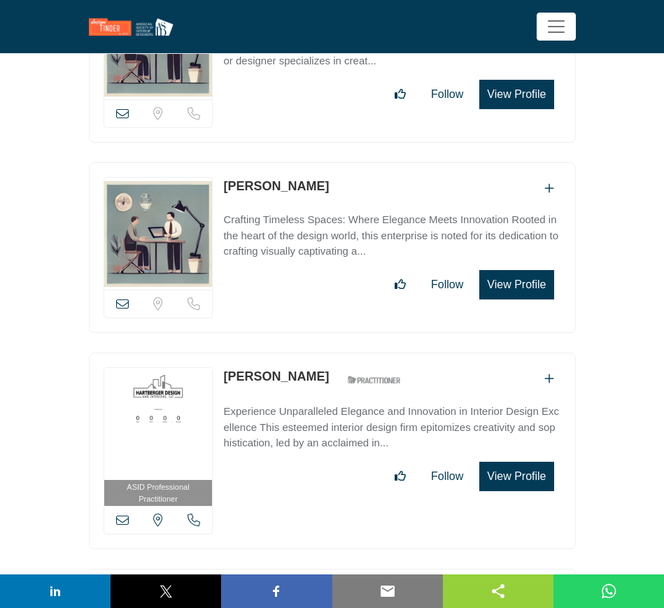
drag, startPoint x: 219, startPoint y: 308, endPoint x: 329, endPoint y: 312, distance: 109.9
click at [329, 353] on div "ASID Professional Practitioner ASID Professional Practitioners have successfull…" at bounding box center [332, 451] width 487 height 197
click at [122, 514] on icon at bounding box center [122, 520] width 13 height 13
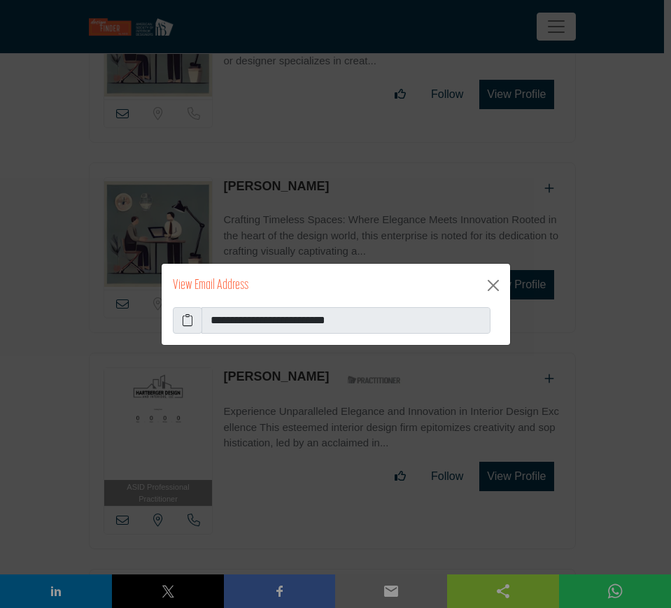
click at [187, 323] on icon at bounding box center [187, 320] width 11 height 17
click at [493, 282] on button "Close" at bounding box center [493, 285] width 22 height 22
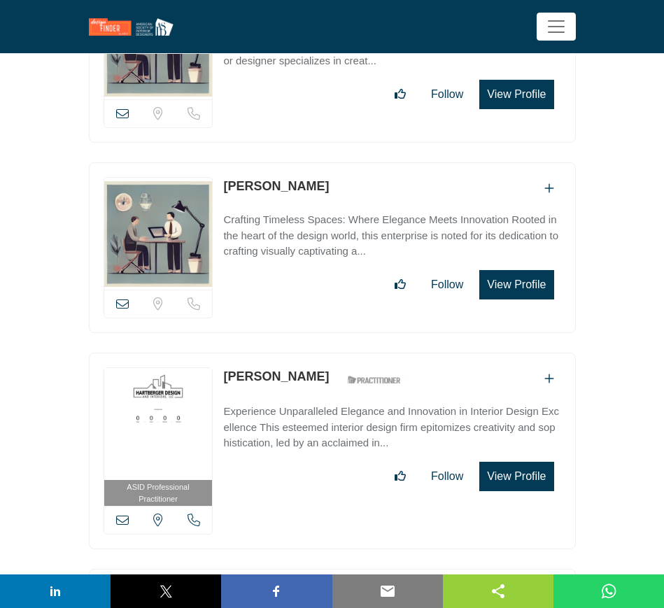
scroll to position [19328, 0]
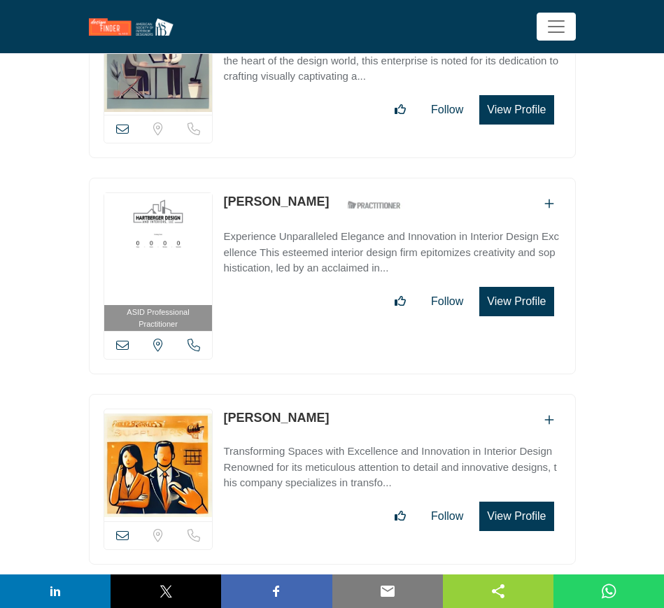
drag, startPoint x: 330, startPoint y: 354, endPoint x: 224, endPoint y: 351, distance: 105.7
click at [224, 409] on div "Olena Prykhodko" at bounding box center [391, 420] width 337 height 23
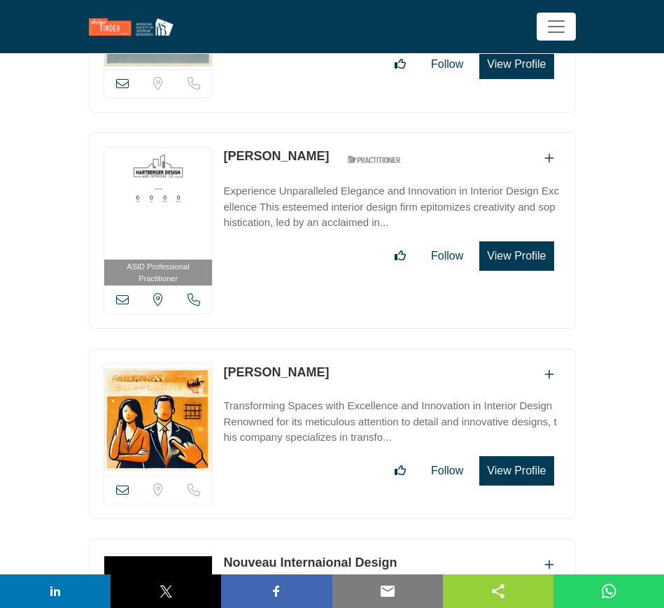
scroll to position [19503, 0]
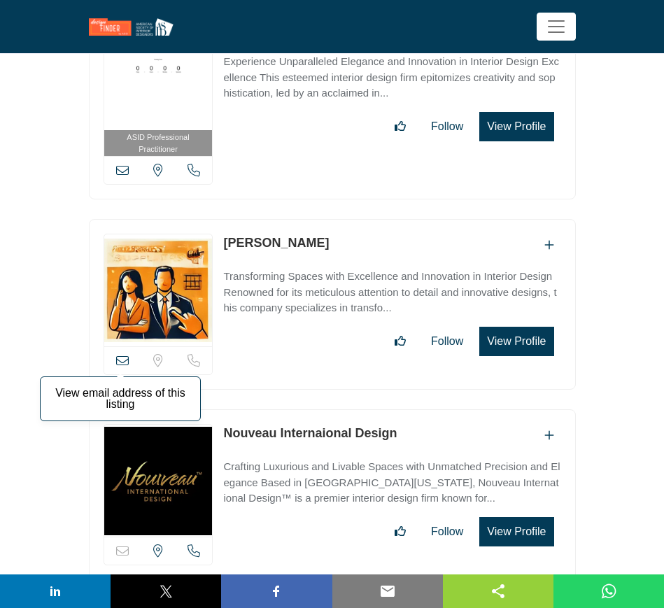
click at [125, 354] on icon at bounding box center [122, 360] width 13 height 13
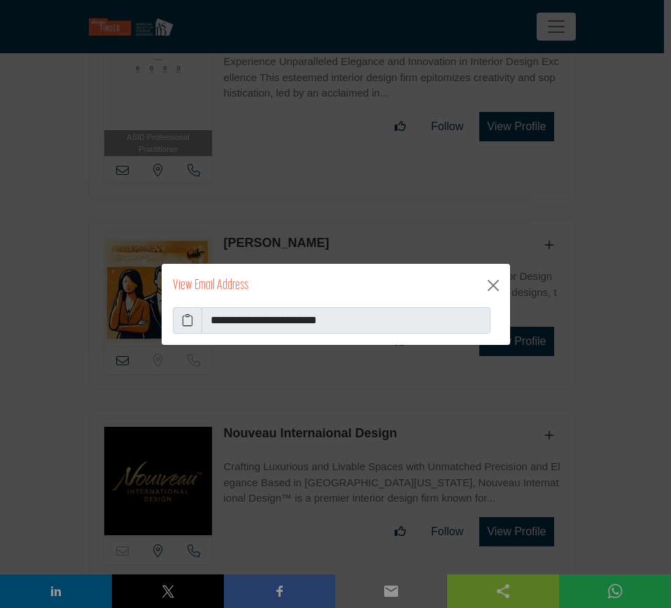
click at [186, 317] on icon at bounding box center [187, 320] width 11 height 17
click at [493, 284] on button "Close" at bounding box center [493, 285] width 22 height 22
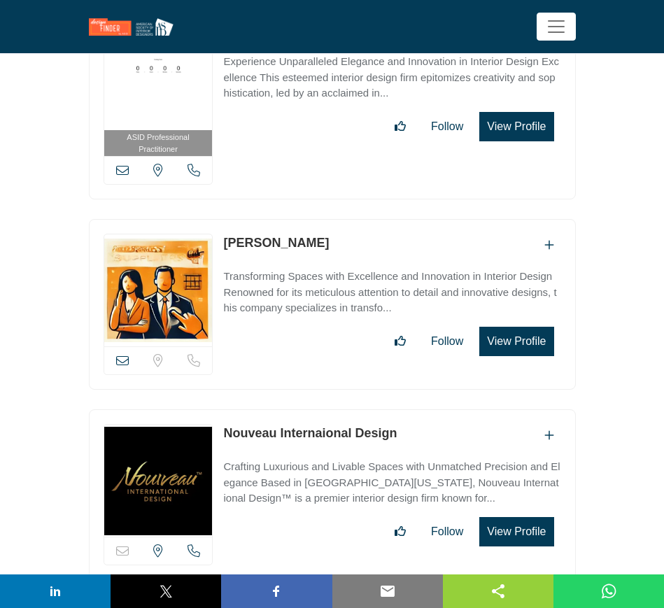
drag, startPoint x: 401, startPoint y: 367, endPoint x: 227, endPoint y: 368, distance: 174.2
click at [227, 424] on div "Nouveau Internaional Design" at bounding box center [391, 435] width 337 height 23
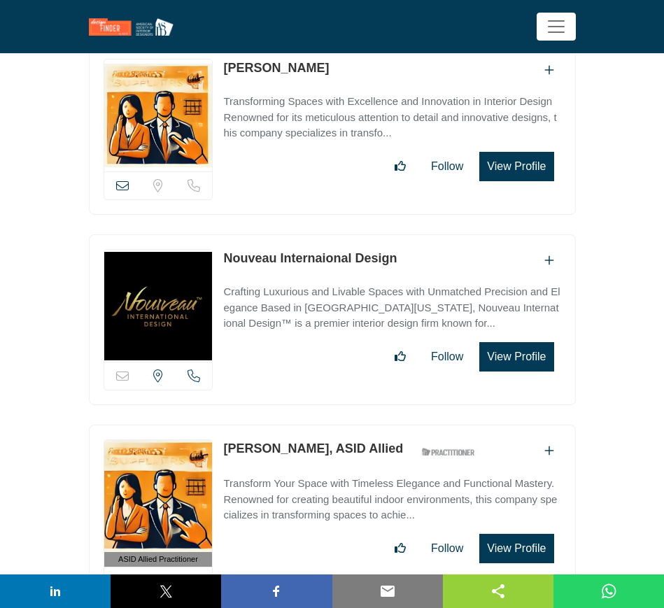
drag, startPoint x: 377, startPoint y: 379, endPoint x: 224, endPoint y: 379, distance: 153.2
click at [224, 439] on div "Nikoll Dreher, ASID Allied ASID Qualified Practitioner who validates work and e…" at bounding box center [353, 451] width 260 height 24
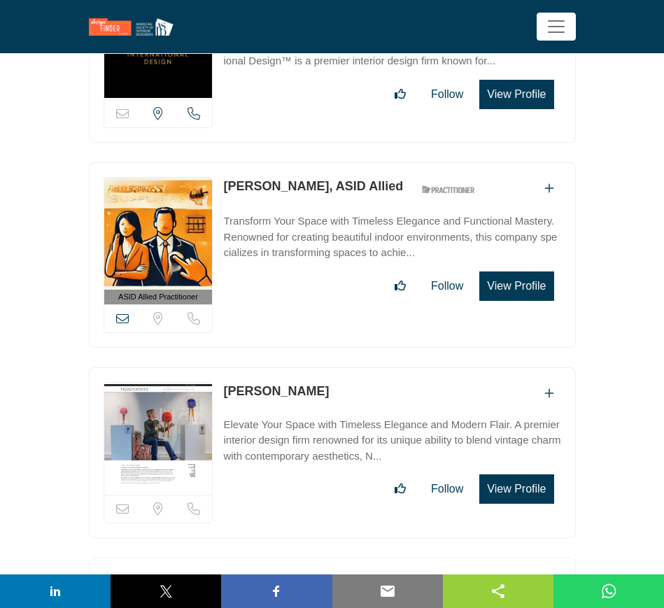
drag, startPoint x: 327, startPoint y: 322, endPoint x: 223, endPoint y: 323, distance: 104.3
click at [223, 382] on div "Nicolette Benard" at bounding box center [391, 393] width 337 height 23
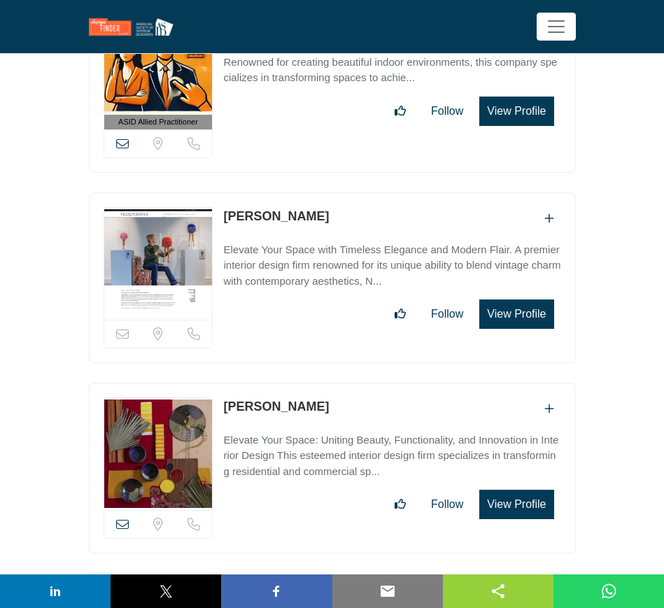
drag, startPoint x: 326, startPoint y: 339, endPoint x: 220, endPoint y: 339, distance: 106.3
click at [220, 383] on div "View email address of this listing Sorry, but we don't have a location for this…" at bounding box center [332, 468] width 487 height 171
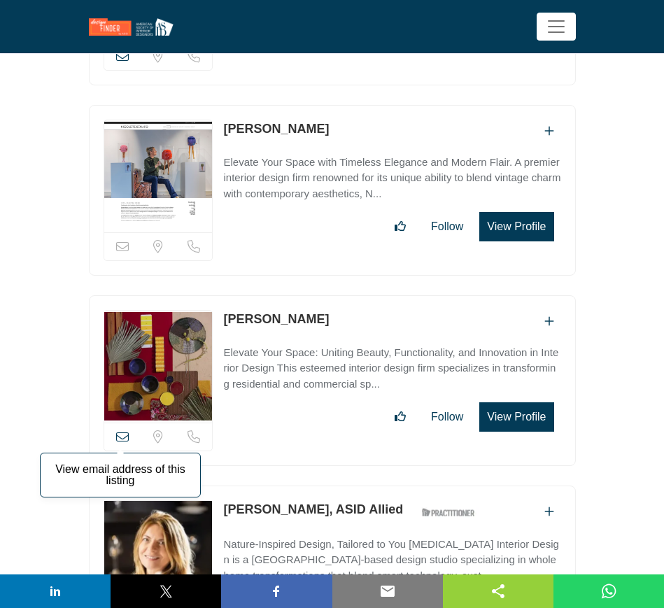
click at [123, 430] on icon at bounding box center [122, 436] width 13 height 13
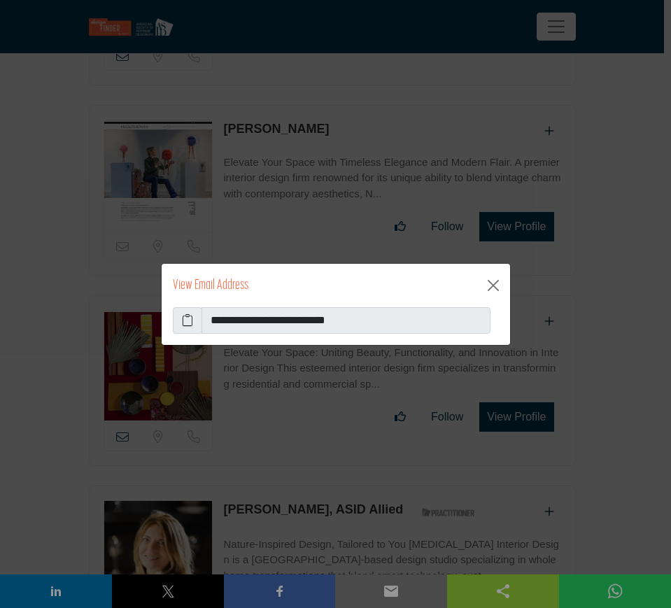
click at [188, 320] on icon at bounding box center [187, 320] width 11 height 17
click at [493, 287] on button "Close" at bounding box center [493, 285] width 22 height 22
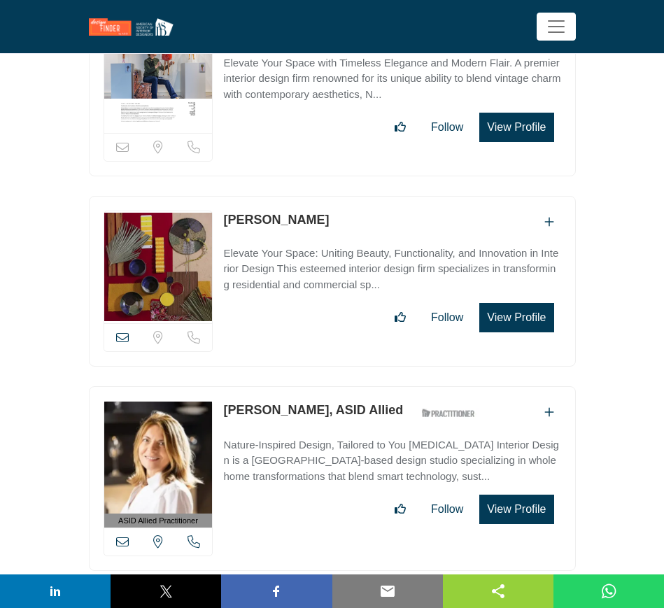
scroll to position [20290, 0]
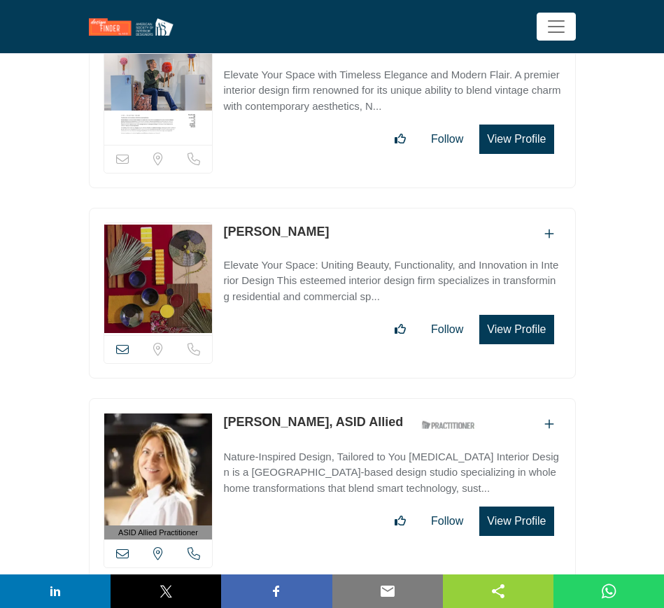
drag, startPoint x: 222, startPoint y: 353, endPoint x: 295, endPoint y: 353, distance: 72.8
click at [295, 398] on div "ASID Allied Practitioner ASID Allied Practitioners have successfully completed …" at bounding box center [332, 490] width 487 height 185
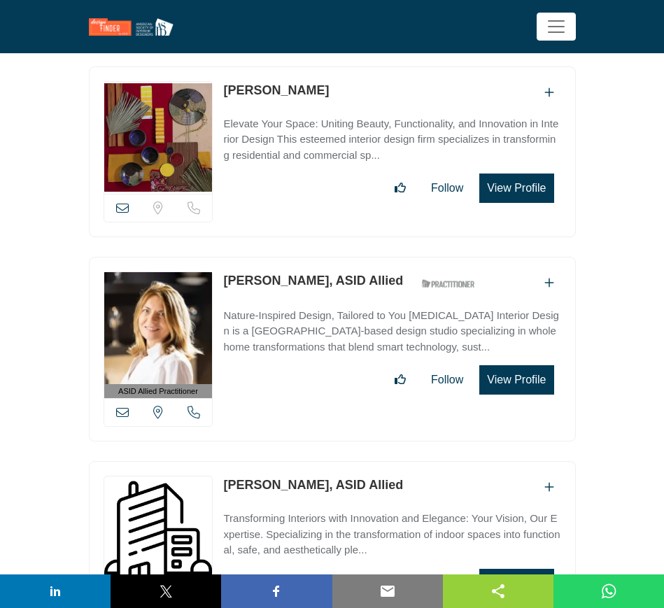
scroll to position [20465, 0]
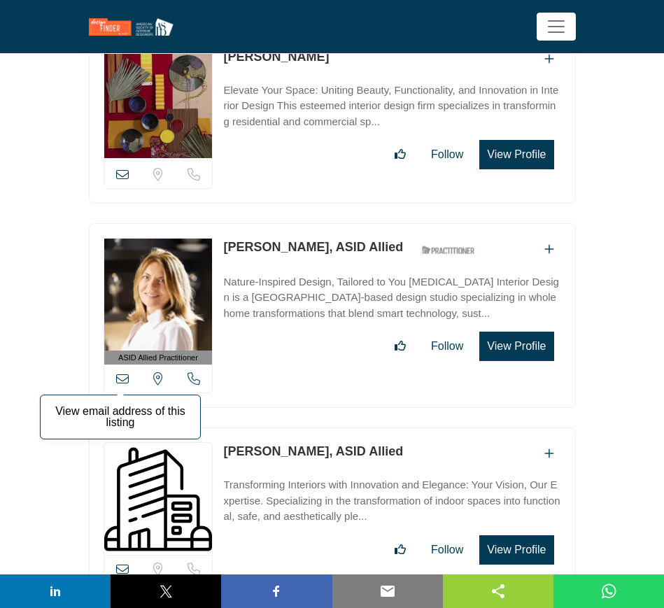
click at [124, 372] on icon at bounding box center [122, 378] width 13 height 13
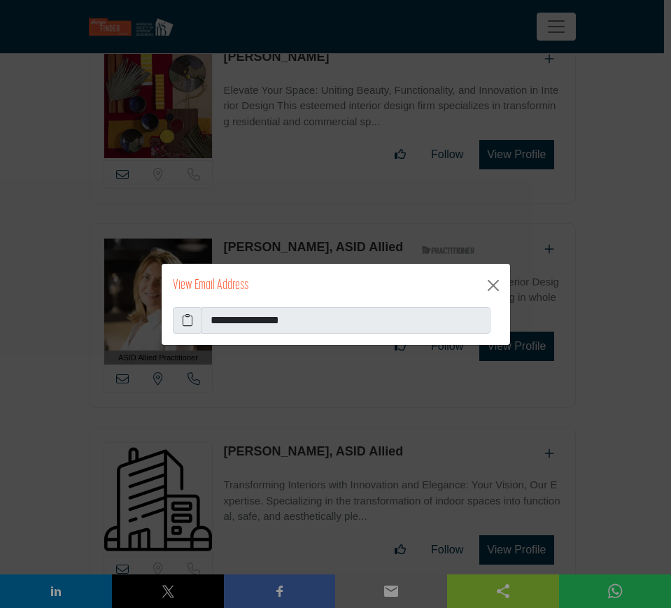
click at [188, 320] on icon at bounding box center [187, 320] width 11 height 17
click at [490, 285] on button "Close" at bounding box center [493, 285] width 22 height 22
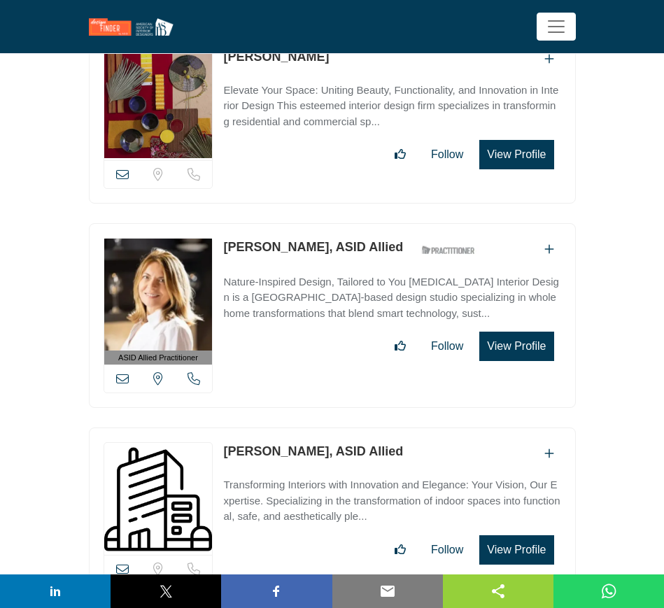
scroll to position [20552, 0]
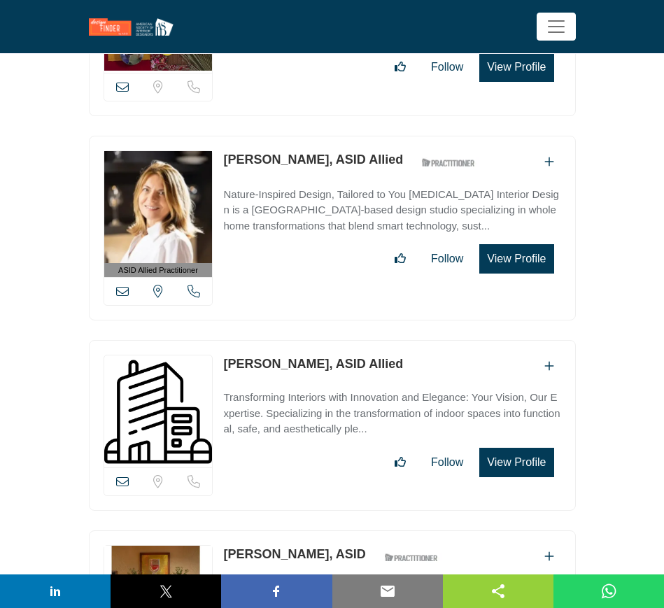
drag, startPoint x: 218, startPoint y: 291, endPoint x: 304, endPoint y: 298, distance: 86.3
click at [304, 340] on div "View email address of this listing Sorry, but we don't have a location for this…" at bounding box center [332, 425] width 487 height 171
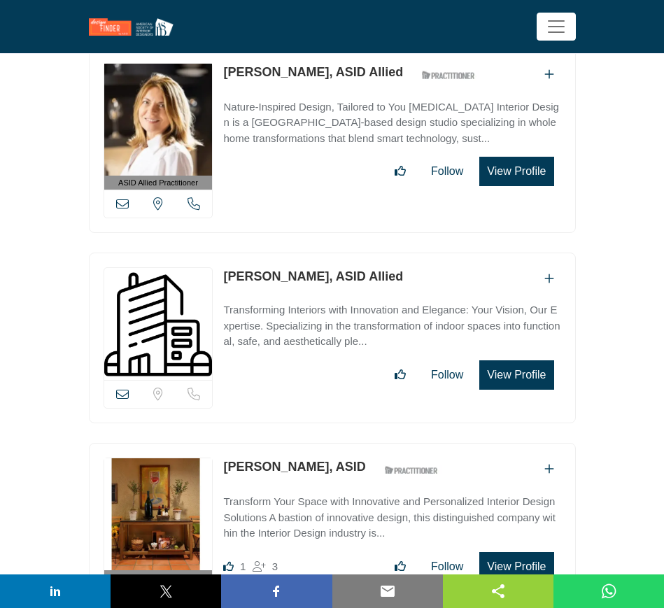
drag, startPoint x: 220, startPoint y: 394, endPoint x: 317, endPoint y: 394, distance: 96.6
click at [317, 443] on div "ASID Professional Practitioner ASID Professional Practitioners have successfull…" at bounding box center [332, 541] width 487 height 197
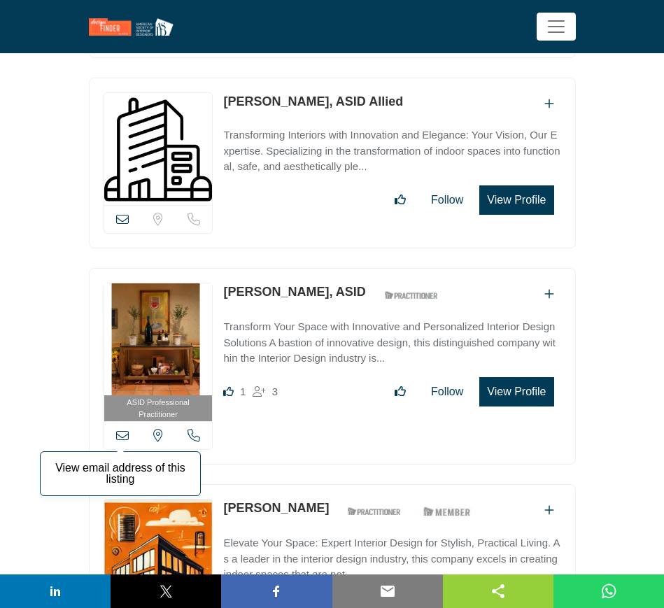
click at [121, 429] on icon at bounding box center [122, 435] width 13 height 13
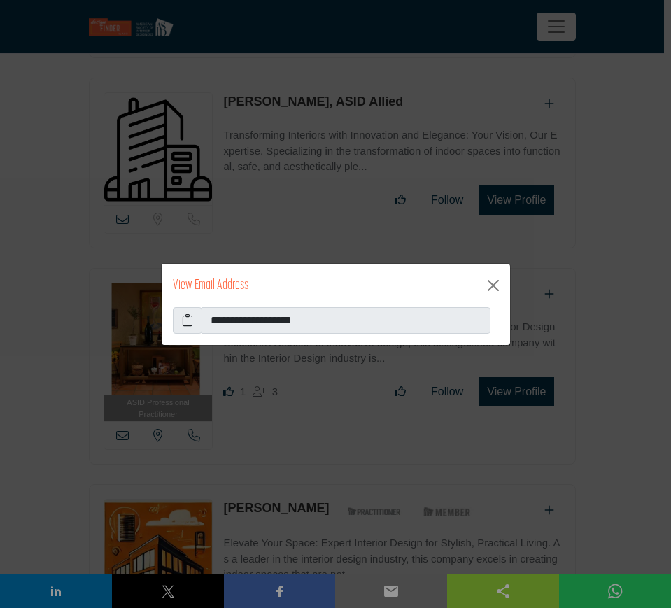
click at [188, 320] on icon at bounding box center [187, 320] width 11 height 17
click at [493, 288] on button "Close" at bounding box center [493, 285] width 22 height 22
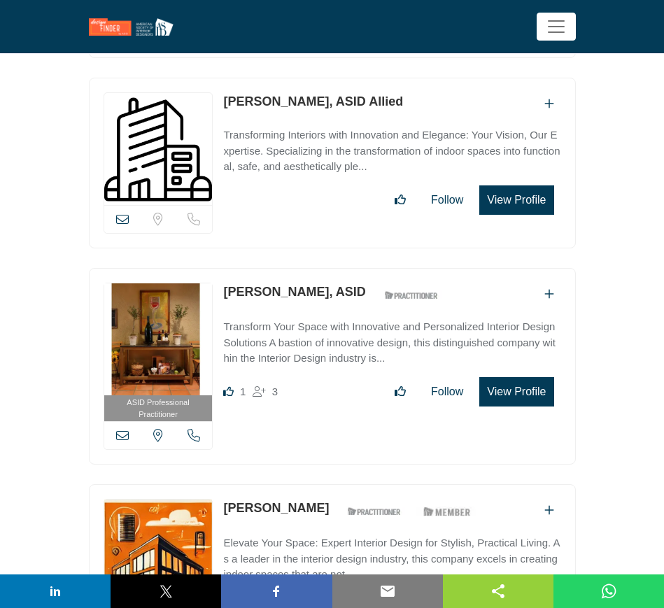
scroll to position [20902, 0]
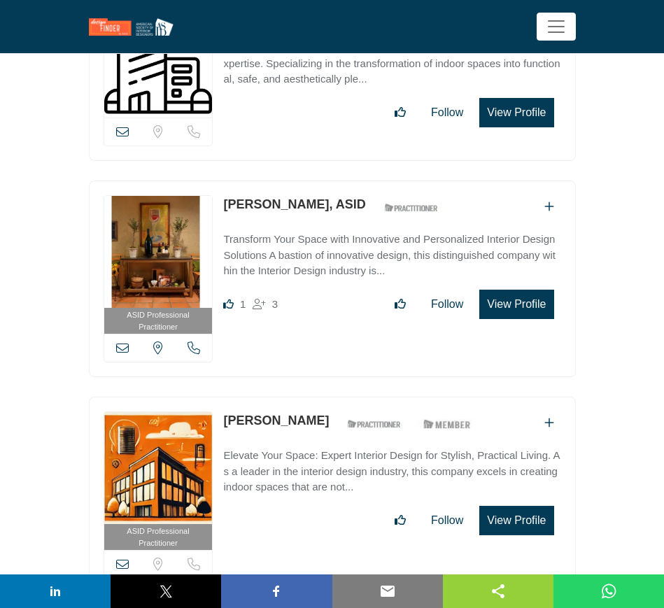
drag, startPoint x: 221, startPoint y: 348, endPoint x: 294, endPoint y: 348, distance: 72.8
click at [294, 397] on div "ASID Professional Practitioner ASID Professional Practitioners have successfull…" at bounding box center [332, 495] width 487 height 197
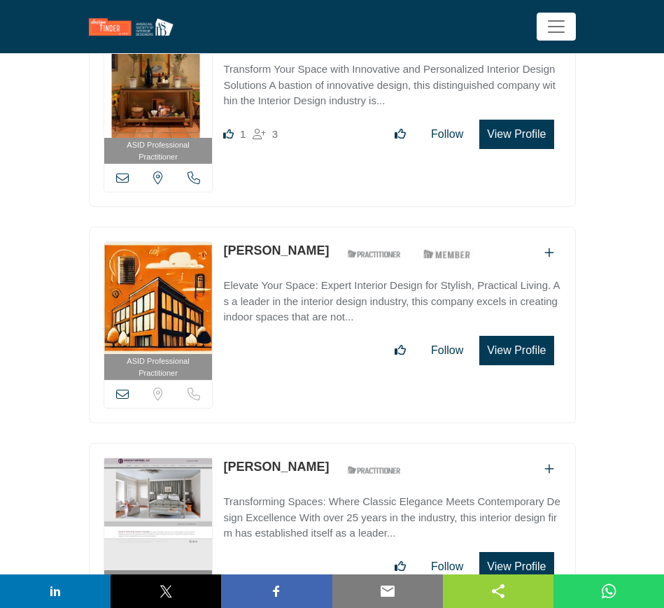
scroll to position [21165, 0]
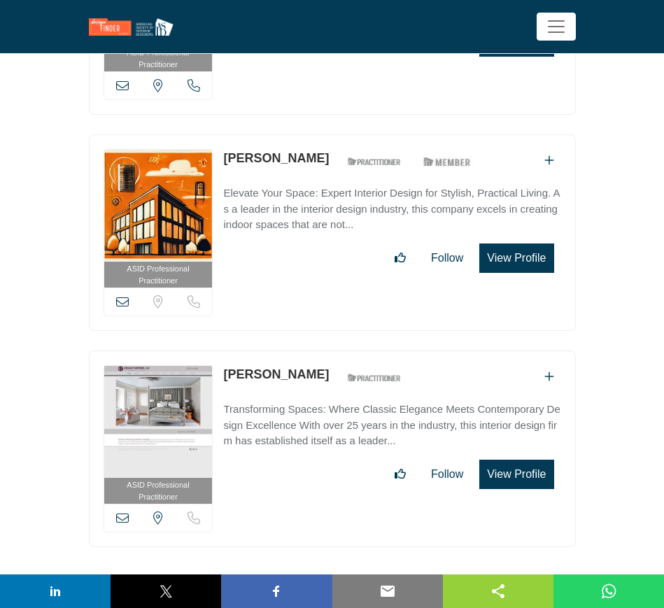
drag, startPoint x: 222, startPoint y: 302, endPoint x: 312, endPoint y: 305, distance: 89.6
click at [312, 351] on div "ASID Professional Practitioner ASID Professional Practitioners have successfull…" at bounding box center [332, 449] width 487 height 197
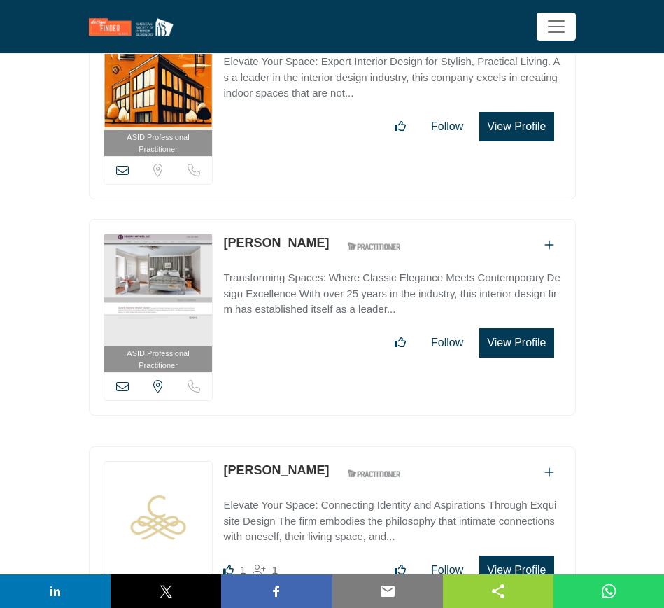
scroll to position [21339, 0]
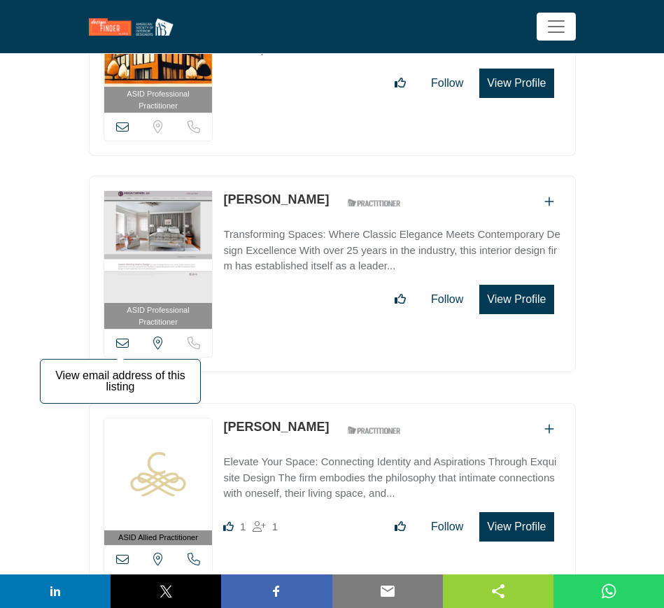
click at [122, 337] on icon at bounding box center [122, 343] width 13 height 13
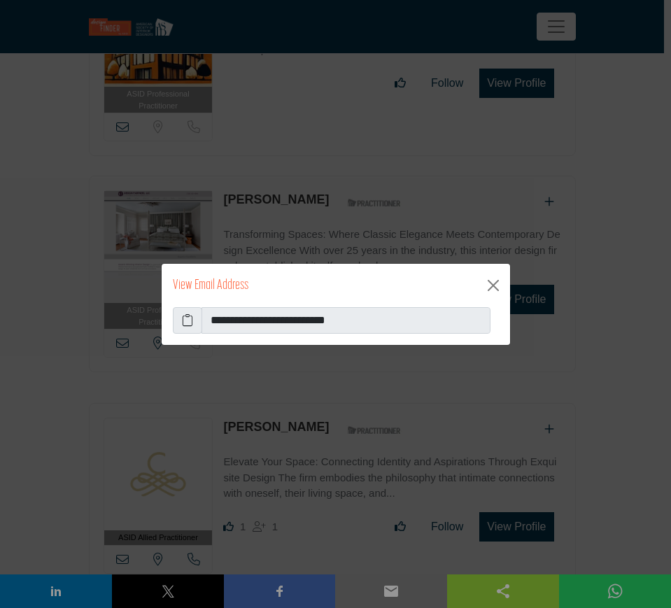
click at [185, 320] on icon at bounding box center [187, 320] width 11 height 17
click at [493, 285] on button "Close" at bounding box center [493, 285] width 22 height 22
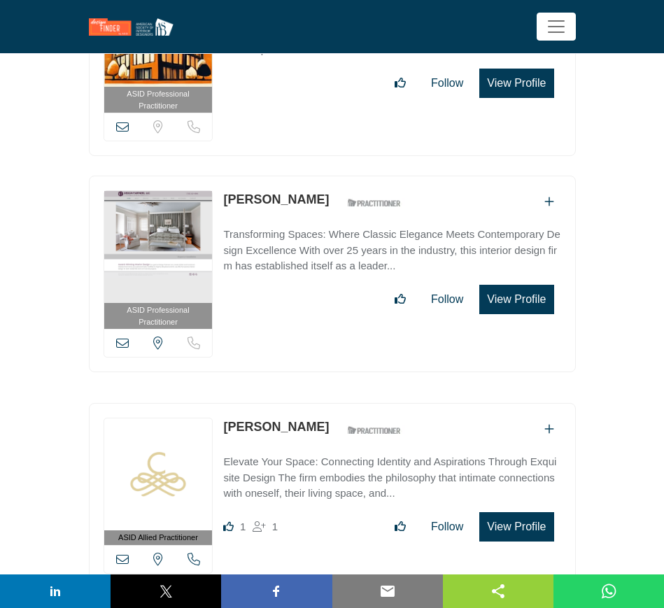
drag, startPoint x: 221, startPoint y: 353, endPoint x: 343, endPoint y: 360, distance: 121.9
click at [343, 403] on div "ASID Allied Practitioner ASID Allied Practitioners have successfully completed …" at bounding box center [332, 495] width 487 height 185
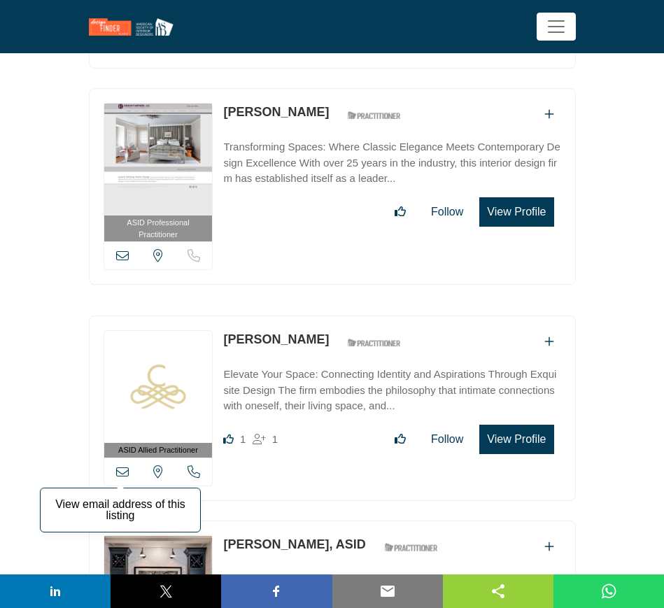
click at [125, 465] on icon at bounding box center [122, 471] width 13 height 13
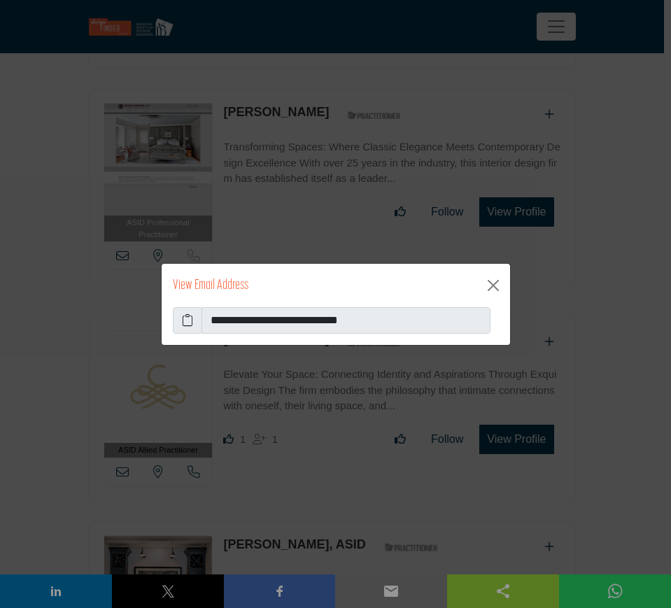
click at [182, 318] on icon at bounding box center [187, 320] width 11 height 17
click at [493, 285] on button "Close" at bounding box center [493, 285] width 22 height 22
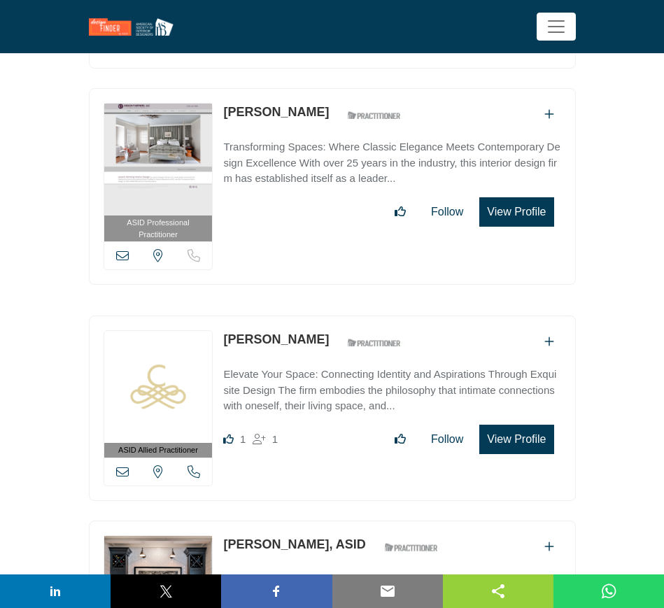
scroll to position [21602, 0]
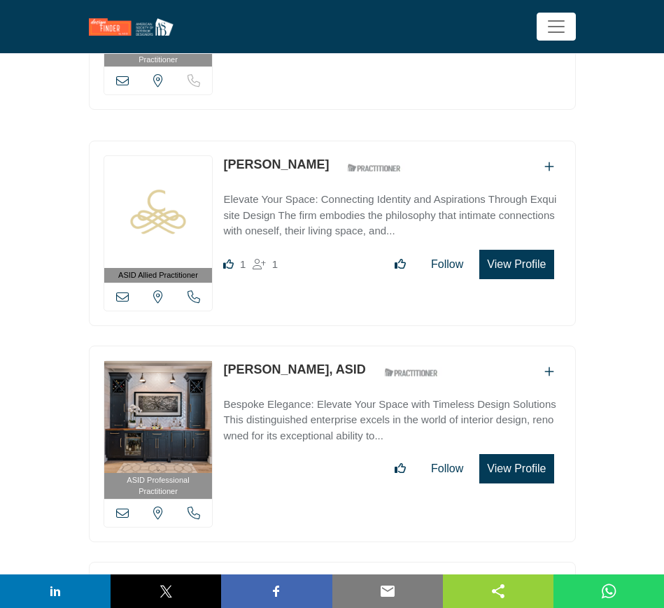
drag, startPoint x: 222, startPoint y: 295, endPoint x: 326, endPoint y: 295, distance: 103.5
click at [326, 346] on div "ASID Professional Practitioner ASID Professional Practitioners have successfull…" at bounding box center [332, 444] width 487 height 197
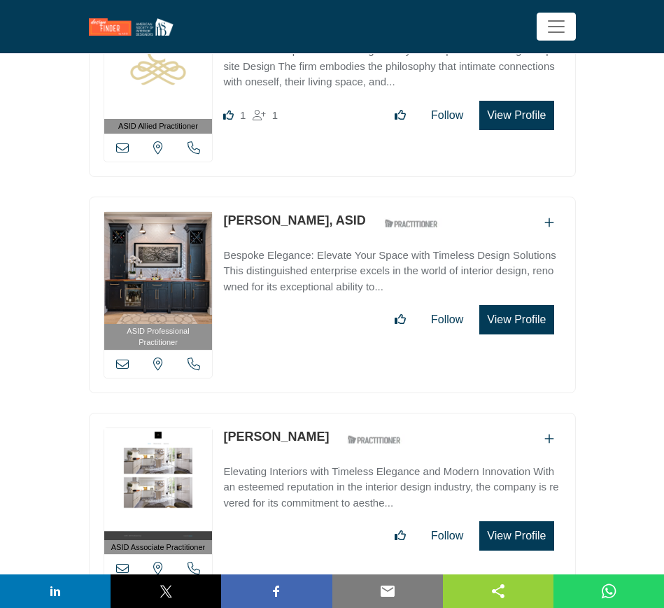
scroll to position [21864, 0]
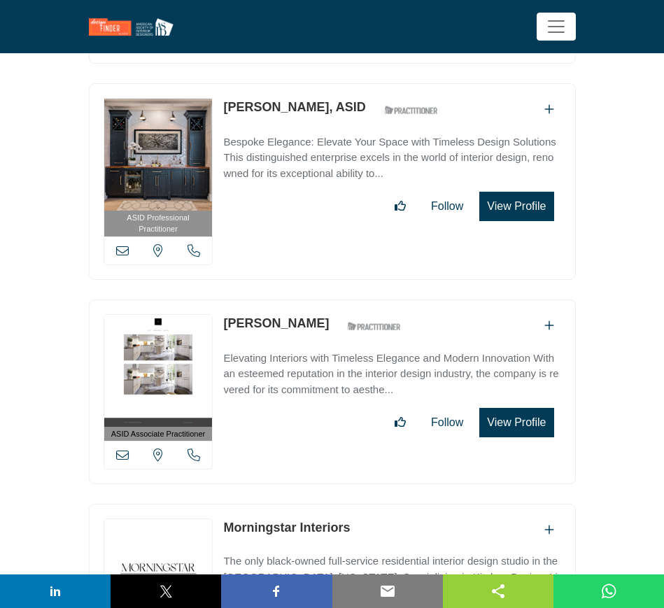
drag, startPoint x: 221, startPoint y: 248, endPoint x: 309, endPoint y: 248, distance: 87.5
click at [309, 299] on div "ASID Associate Practitioner ASID Associate Practitioners have a degree in any m…" at bounding box center [332, 391] width 487 height 185
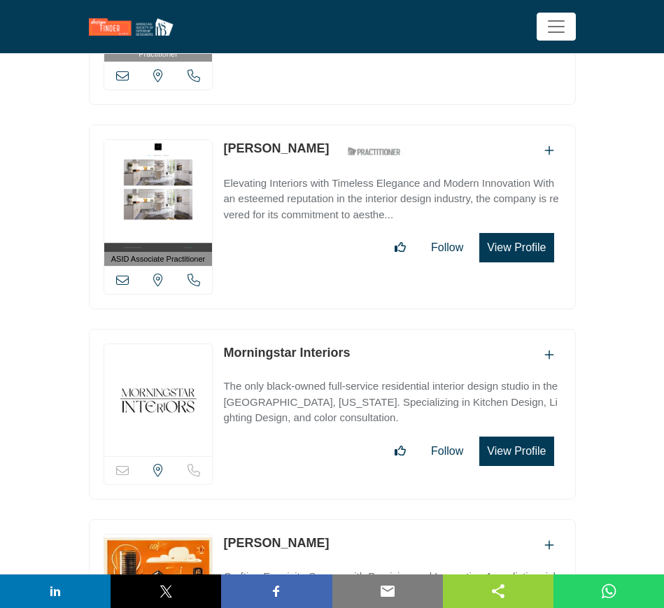
drag, startPoint x: 221, startPoint y: 279, endPoint x: 351, endPoint y: 281, distance: 129.5
click at [351, 329] on div "Sorry, but this listing is on a subscription plan which does not allow users to…" at bounding box center [332, 414] width 487 height 171
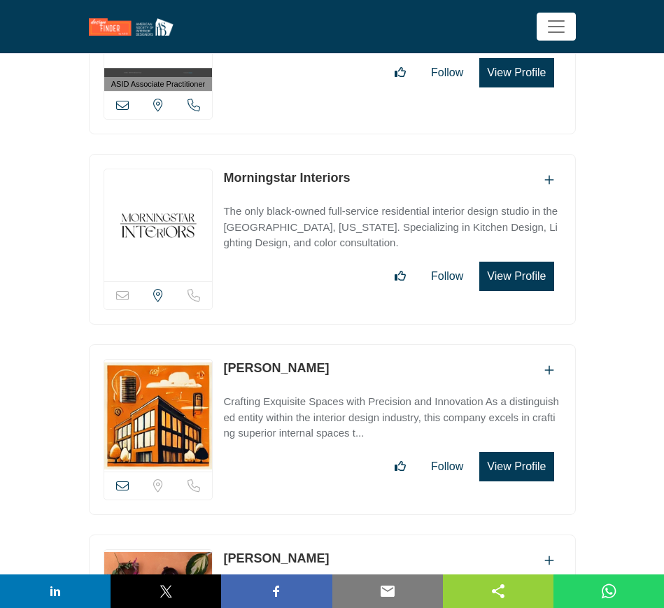
drag, startPoint x: 221, startPoint y: 290, endPoint x: 324, endPoint y: 295, distance: 103.0
click at [324, 344] on div "View email address of this listing Sorry, but we don't have a location for this…" at bounding box center [332, 429] width 487 height 171
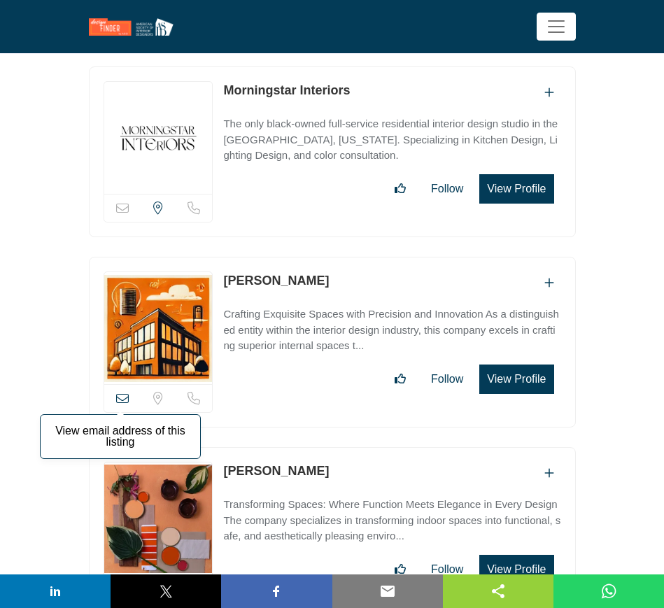
click at [122, 392] on icon at bounding box center [122, 398] width 13 height 13
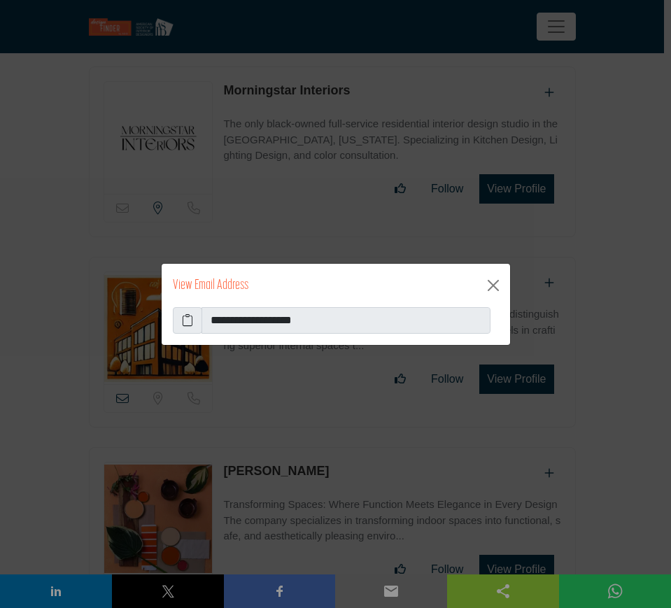
click at [186, 324] on icon at bounding box center [187, 320] width 11 height 17
drag, startPoint x: 490, startPoint y: 282, endPoint x: 479, endPoint y: 283, distance: 11.9
click at [490, 282] on button "Close" at bounding box center [493, 285] width 22 height 22
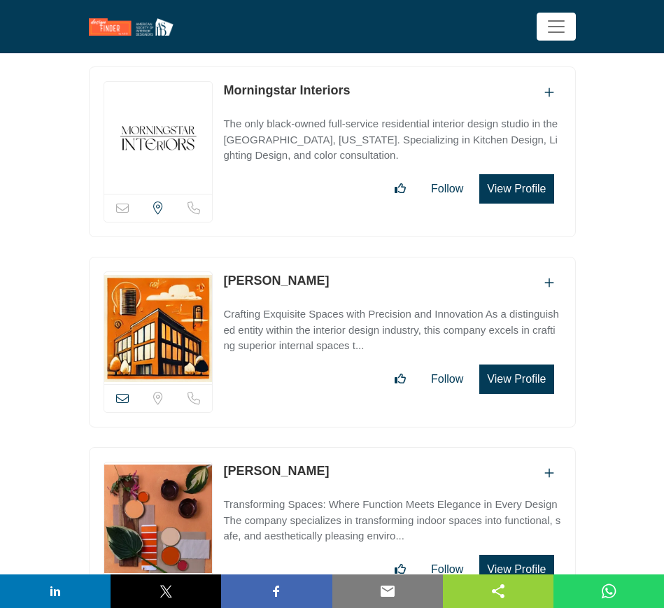
scroll to position [22476, 0]
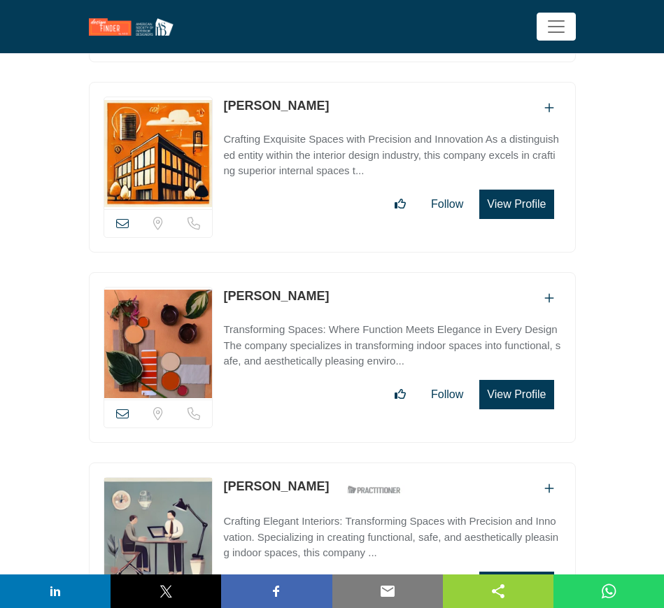
drag, startPoint x: 222, startPoint y: 220, endPoint x: 341, endPoint y: 233, distance: 118.9
click at [341, 272] on div "View email address of this listing Sorry, but we don't have a location for this…" at bounding box center [332, 357] width 487 height 171
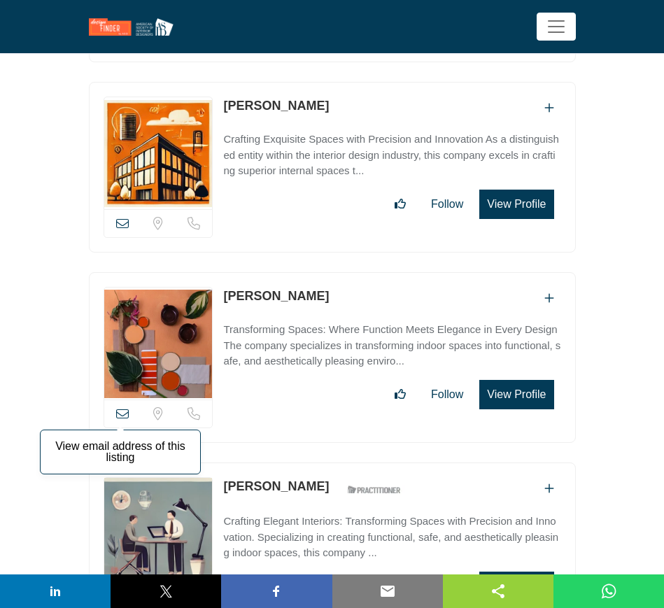
click at [119, 407] on icon at bounding box center [122, 413] width 13 height 13
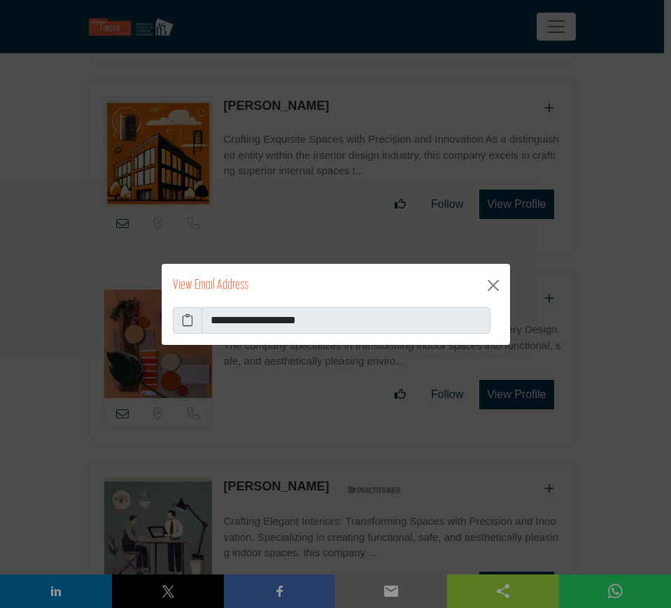
click at [183, 318] on icon at bounding box center [187, 320] width 11 height 17
click at [492, 282] on button "Close" at bounding box center [493, 285] width 22 height 22
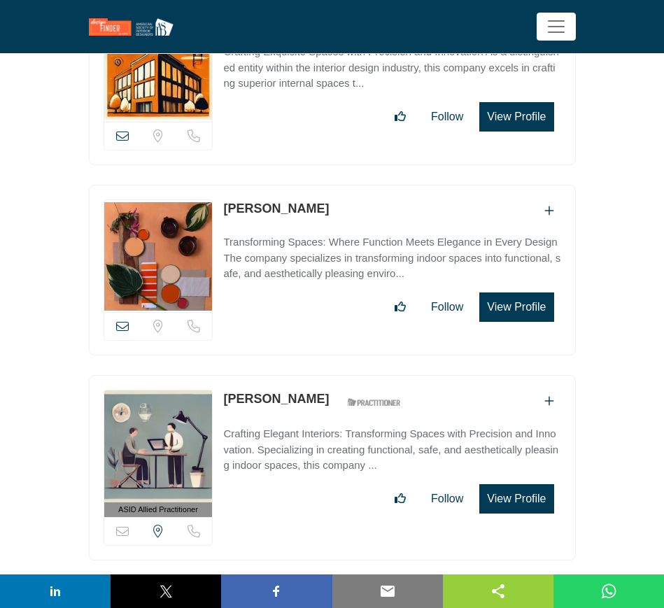
scroll to position [22739, 0]
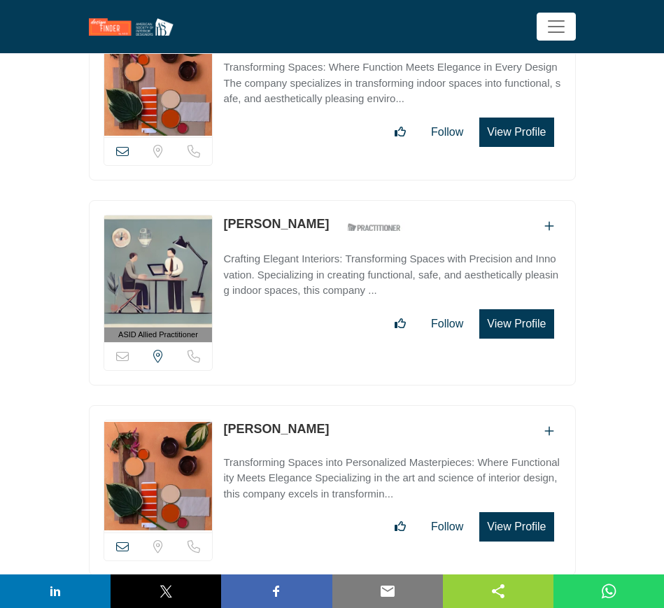
drag, startPoint x: 316, startPoint y: 350, endPoint x: 224, endPoint y: 348, distance: 92.4
click at [224, 420] on div "[PERSON_NAME]" at bounding box center [391, 431] width 337 height 23
copy link "[PERSON_NAME]"
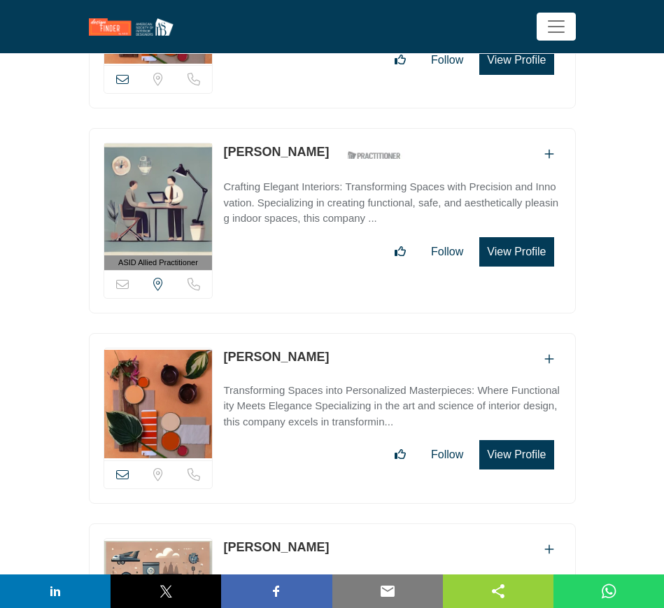
scroll to position [22826, 0]
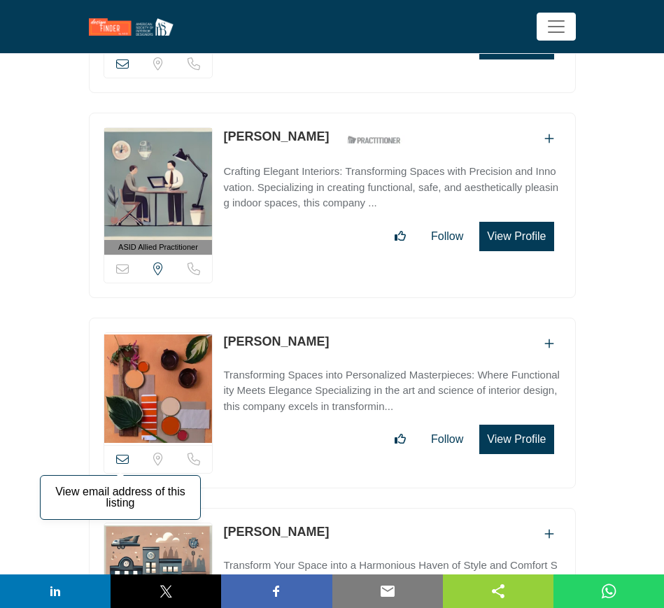
click at [123, 453] on icon at bounding box center [122, 459] width 13 height 13
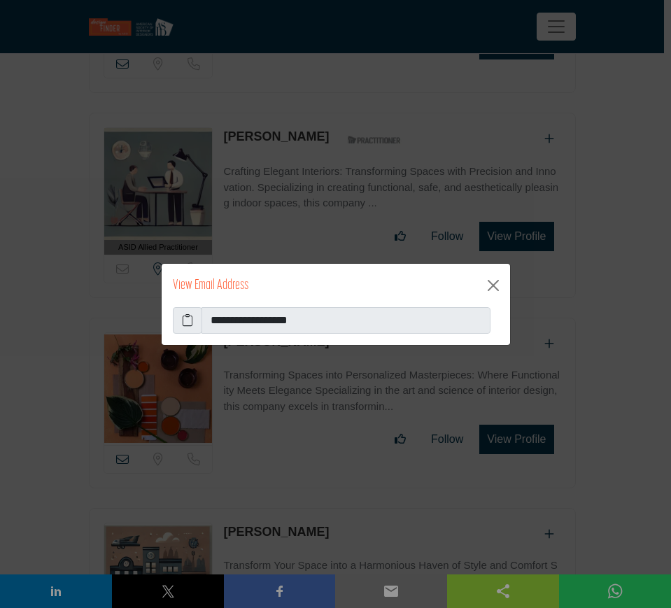
click at [187, 321] on icon at bounding box center [187, 320] width 11 height 17
click at [493, 285] on button "Close" at bounding box center [493, 285] width 22 height 22
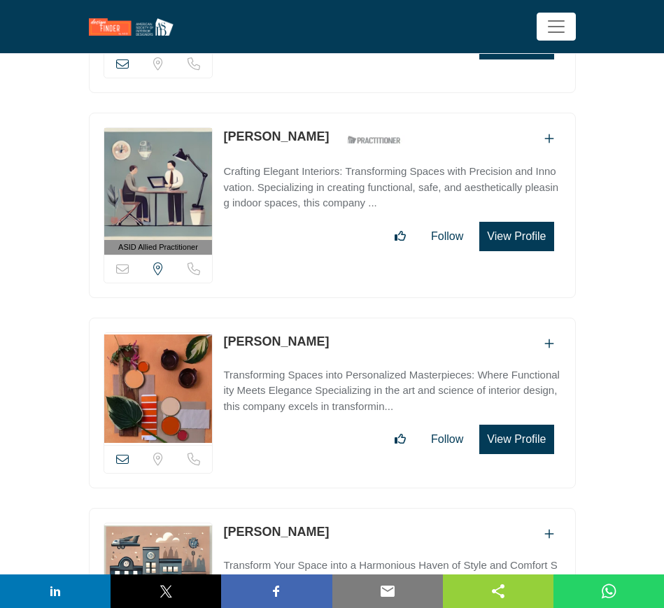
scroll to position [22914, 0]
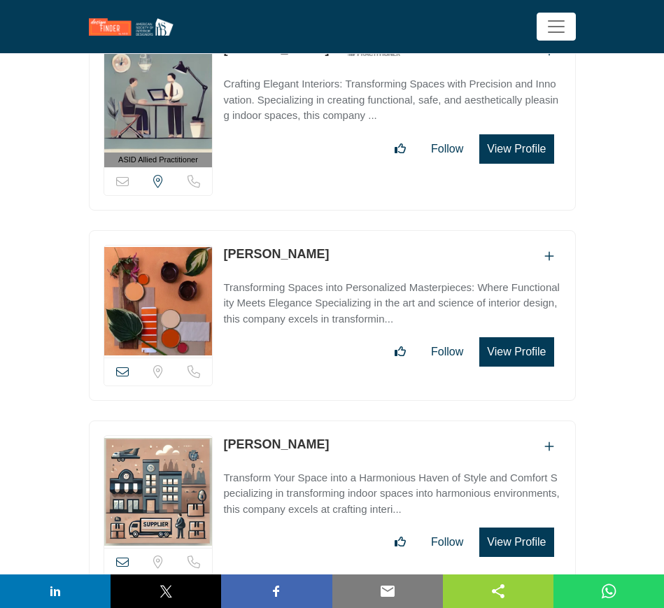
drag, startPoint x: 309, startPoint y: 368, endPoint x: 224, endPoint y: 360, distance: 85.8
click at [224, 435] on div "Michelle Rose" at bounding box center [391, 446] width 337 height 23
copy link "Michelle Rose"
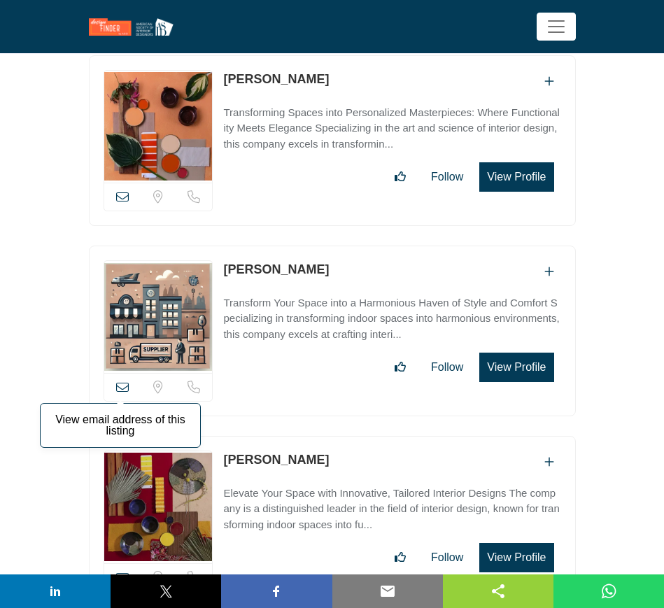
click at [121, 381] on icon at bounding box center [122, 387] width 13 height 13
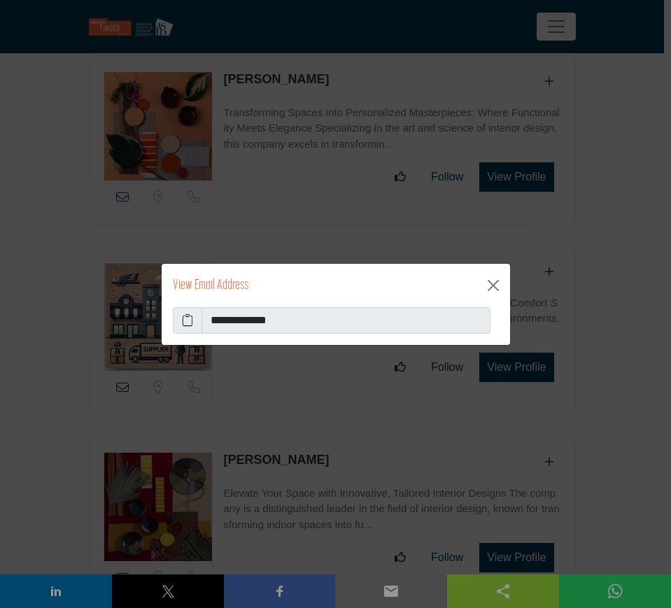
click at [188, 316] on icon at bounding box center [187, 320] width 11 height 17
click at [492, 288] on button "Close" at bounding box center [493, 285] width 22 height 22
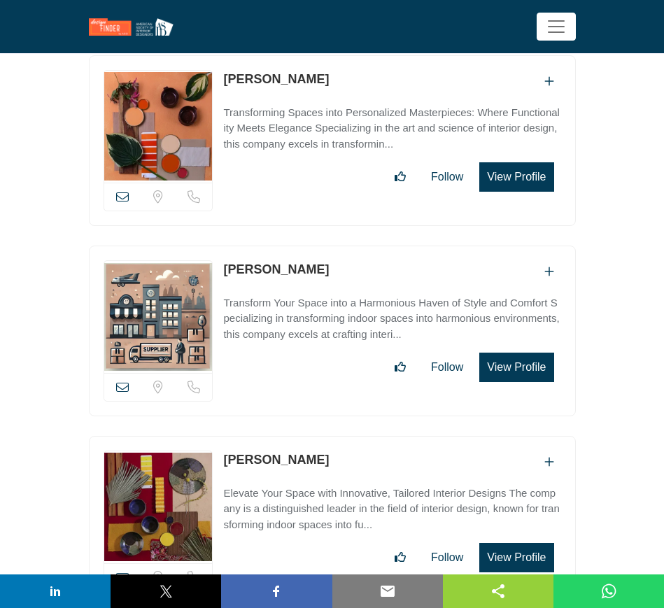
scroll to position [23264, 0]
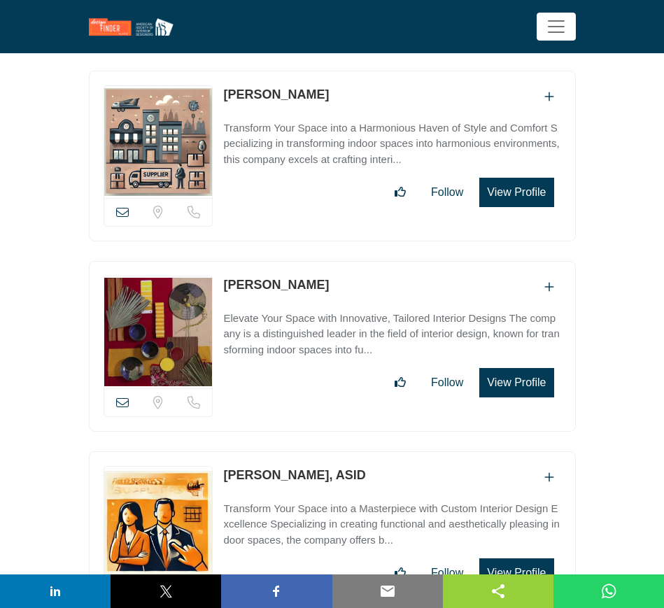
drag, startPoint x: 307, startPoint y: 206, endPoint x: 225, endPoint y: 204, distance: 82.6
click at [225, 276] on div "Michelle Dahl" at bounding box center [391, 287] width 337 height 23
copy link "Michelle Dahl"
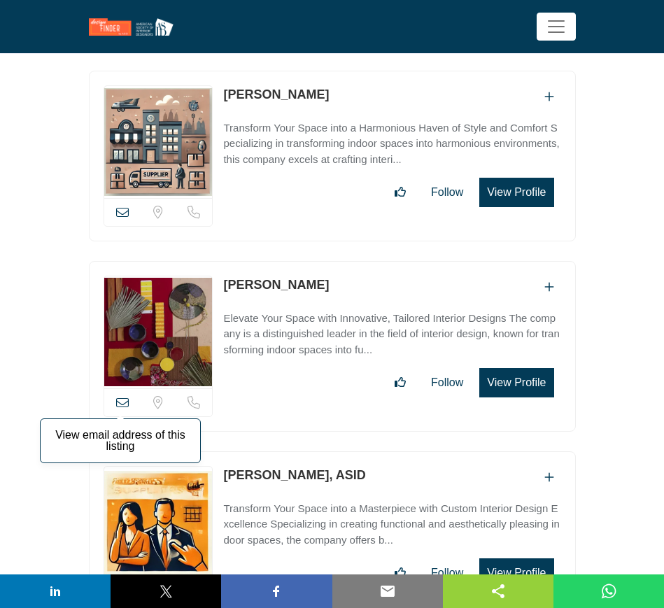
click at [124, 396] on icon at bounding box center [122, 402] width 13 height 13
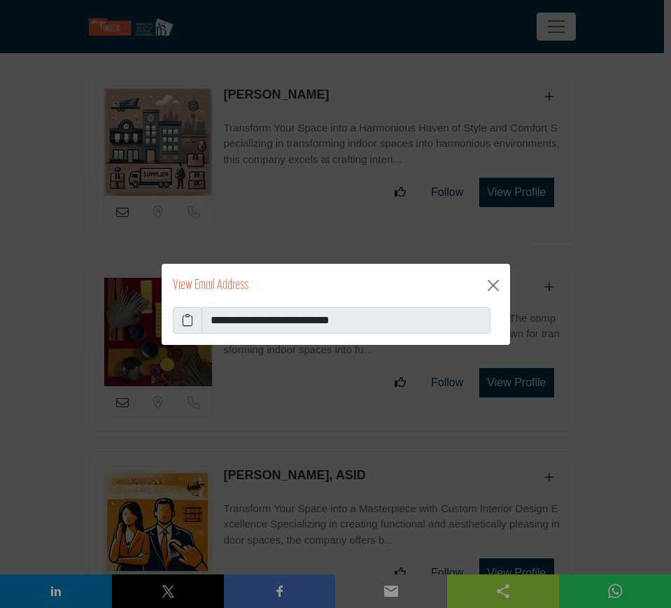
click at [184, 320] on icon at bounding box center [187, 320] width 11 height 17
drag, startPoint x: 496, startPoint y: 286, endPoint x: 486, endPoint y: 284, distance: 10.0
click at [496, 286] on button "Close" at bounding box center [493, 285] width 22 height 22
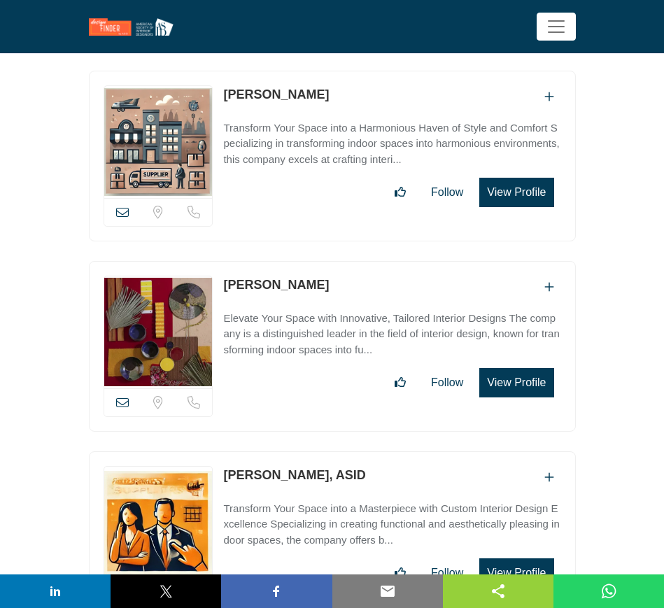
scroll to position [23438, 0]
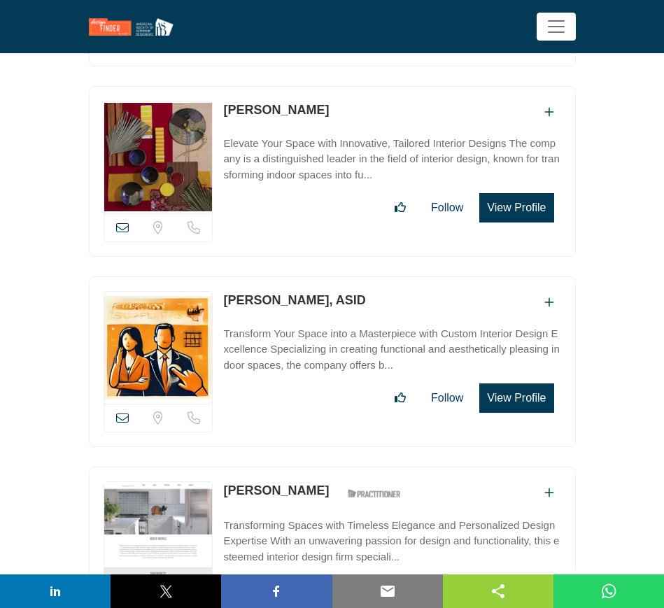
drag, startPoint x: 222, startPoint y: 219, endPoint x: 316, endPoint y: 224, distance: 93.9
click at [316, 276] on div "View email address of this listing Sorry, but we don't have a location for this…" at bounding box center [332, 361] width 487 height 171
copy link "Michele Larson"
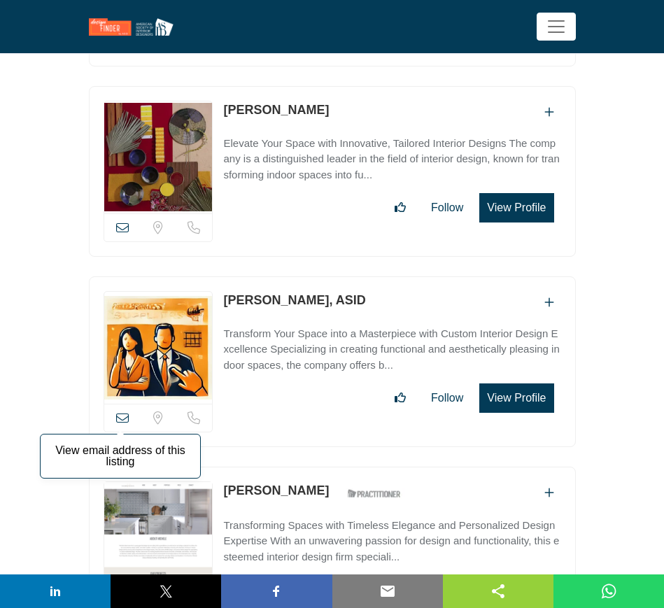
click at [122, 411] on icon at bounding box center [122, 417] width 13 height 13
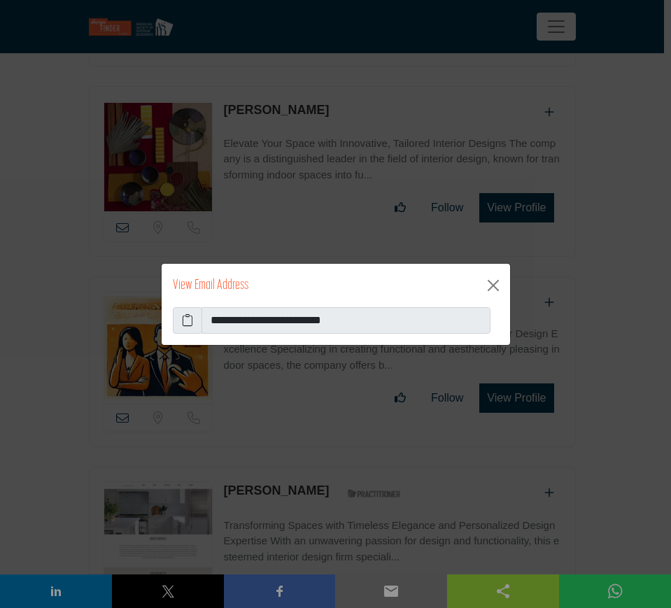
click at [185, 320] on icon at bounding box center [187, 320] width 11 height 17
click at [500, 288] on button "Close" at bounding box center [493, 285] width 22 height 22
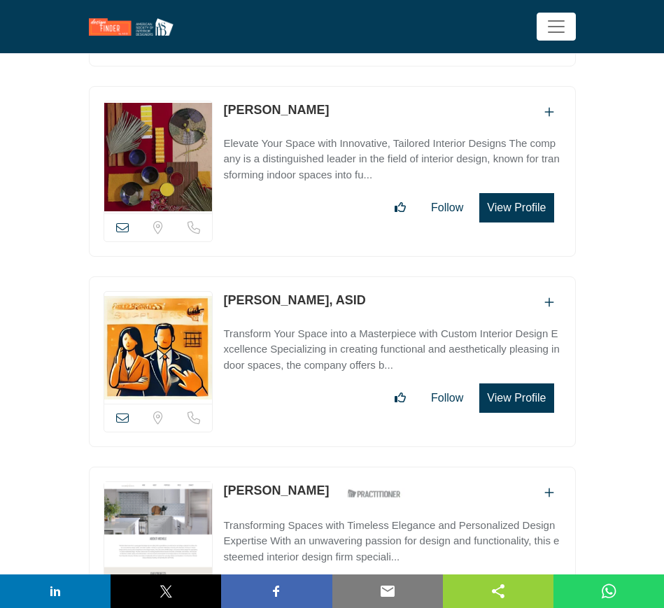
scroll to position [23613, 0]
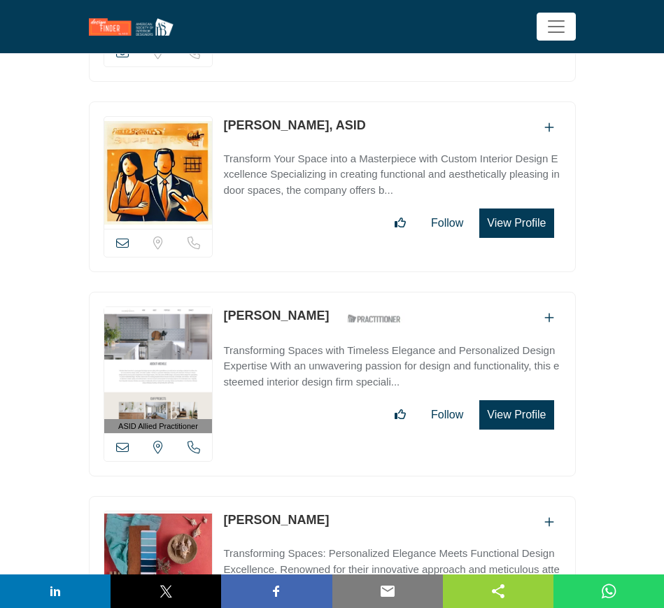
drag, startPoint x: 316, startPoint y: 238, endPoint x: 224, endPoint y: 237, distance: 91.7
click at [224, 306] on div "Michele Koken ASID Qualified Practitioner who validates work and experience to …" at bounding box center [315, 318] width 185 height 24
copy link "Michele Koken"
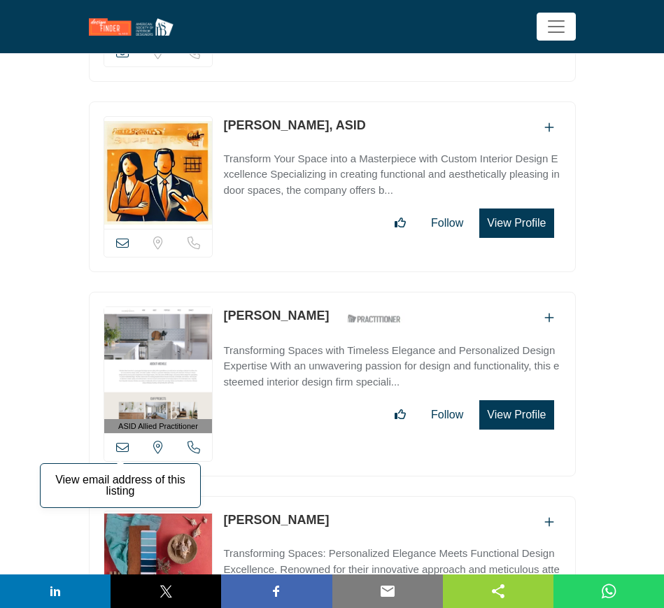
click at [126, 441] on icon at bounding box center [122, 447] width 13 height 13
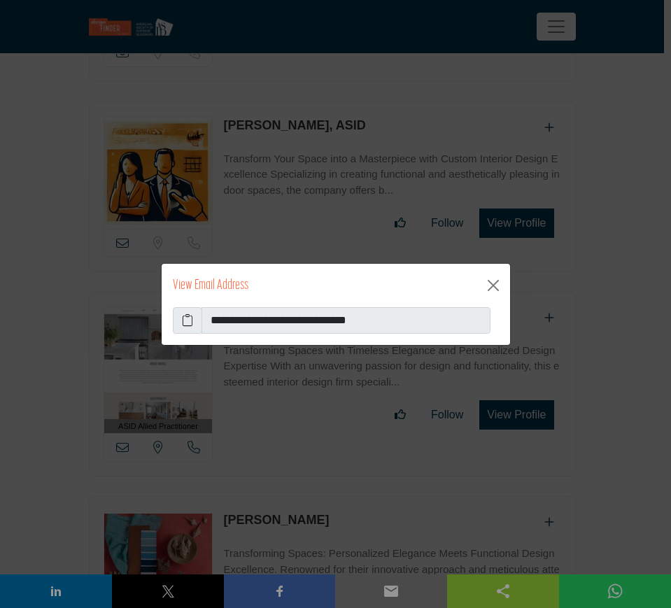
click at [187, 320] on icon at bounding box center [187, 320] width 11 height 17
click at [491, 283] on button "Close" at bounding box center [493, 285] width 22 height 22
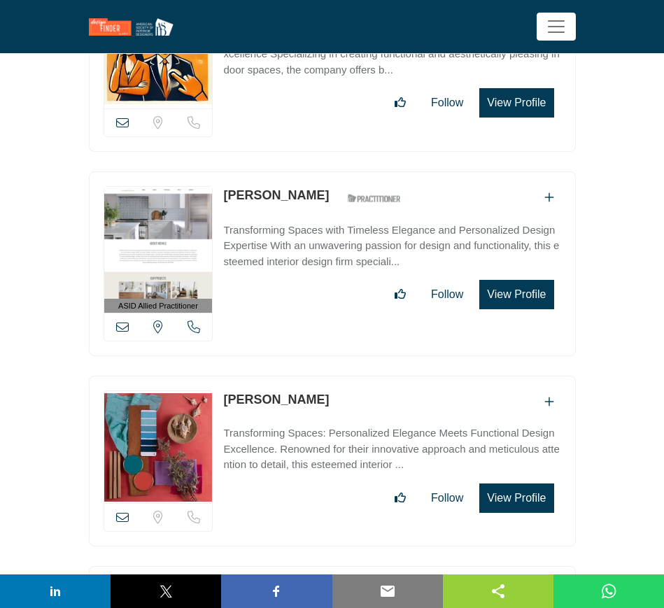
scroll to position [23788, 0]
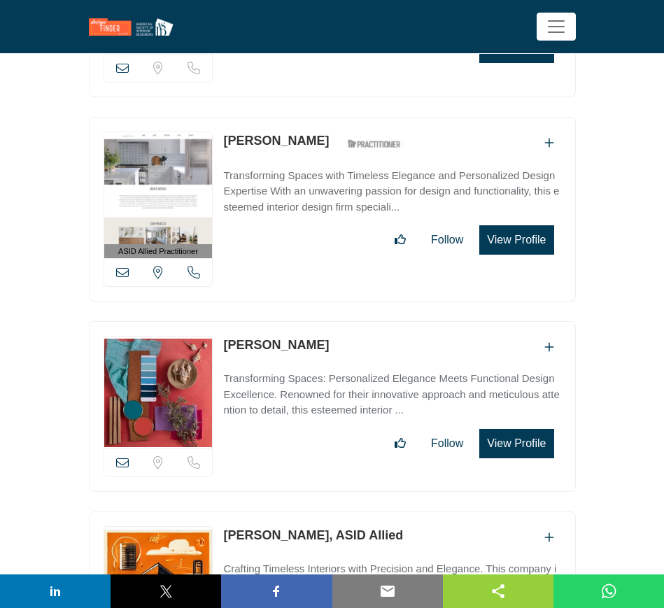
drag, startPoint x: 305, startPoint y: 267, endPoint x: 225, endPoint y: 263, distance: 80.6
click at [225, 336] on div "Melody Finn" at bounding box center [391, 347] width 337 height 23
copy link "Melody Finn"
click at [121, 456] on icon at bounding box center [122, 462] width 13 height 13
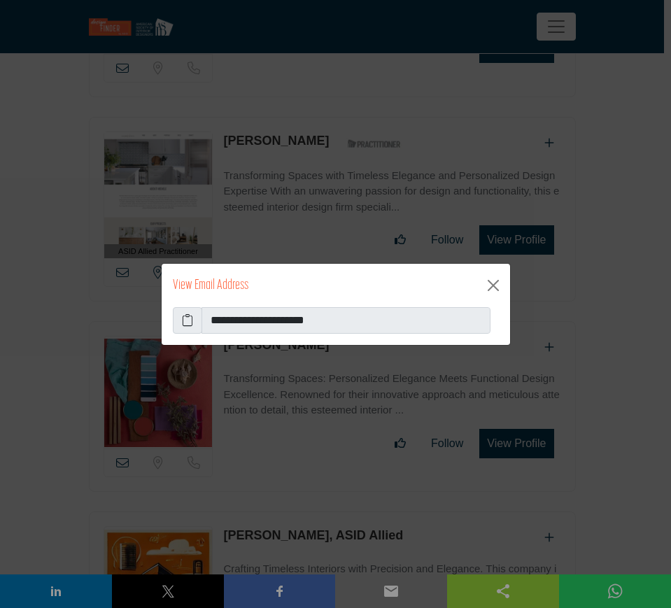
click at [188, 323] on icon at bounding box center [187, 320] width 11 height 17
click at [493, 285] on button "Close" at bounding box center [493, 285] width 22 height 22
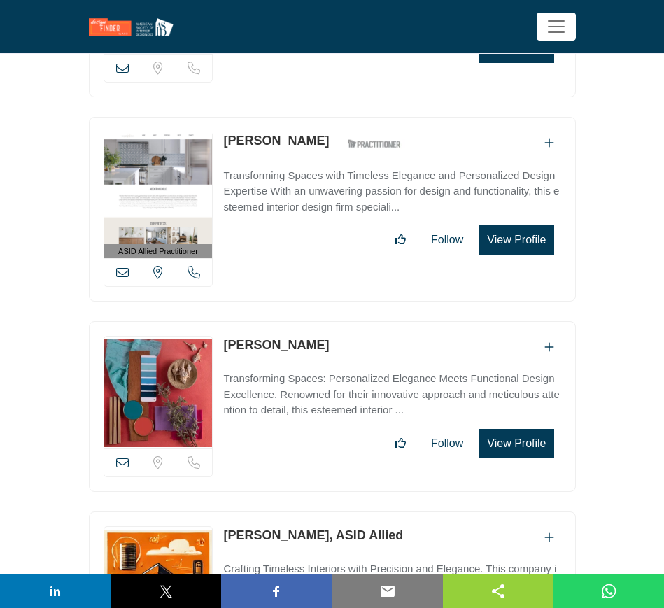
scroll to position [23963, 0]
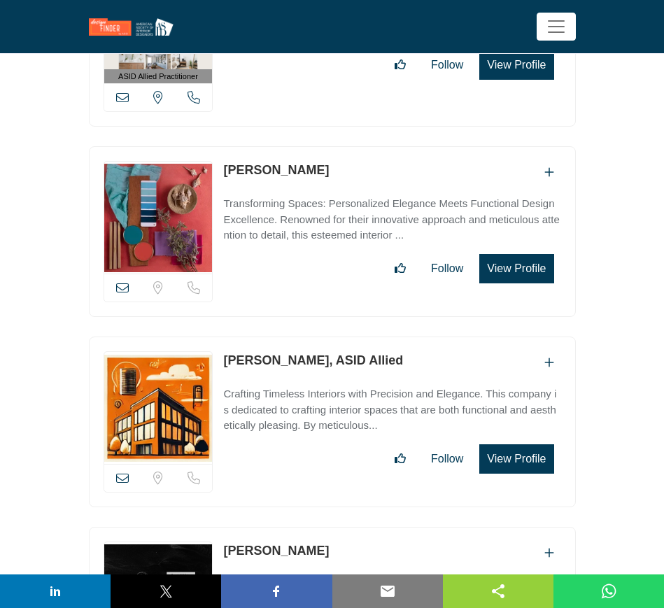
drag, startPoint x: 217, startPoint y: 278, endPoint x: 299, endPoint y: 284, distance: 82.1
click at [299, 337] on div "View email address of this listing Sorry, but we don't have a location for this…" at bounding box center [332, 422] width 487 height 171
copy div "View email address of this listing Sorry, but we don't have a location for this…"
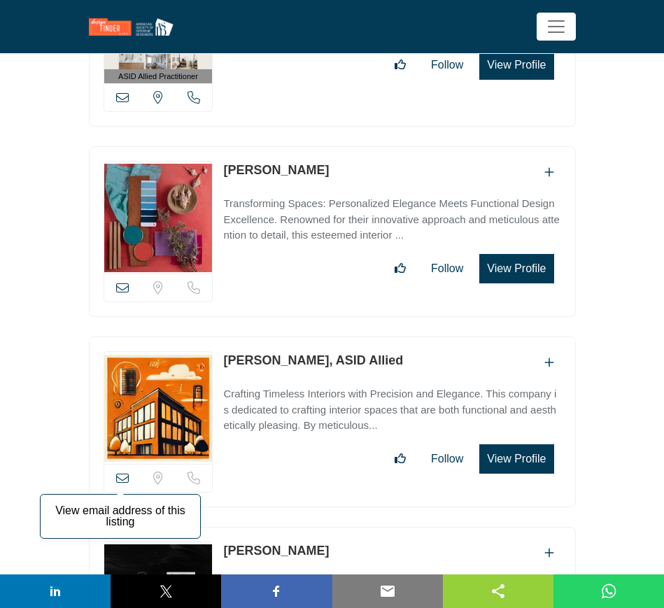
click at [125, 472] on icon at bounding box center [122, 478] width 13 height 13
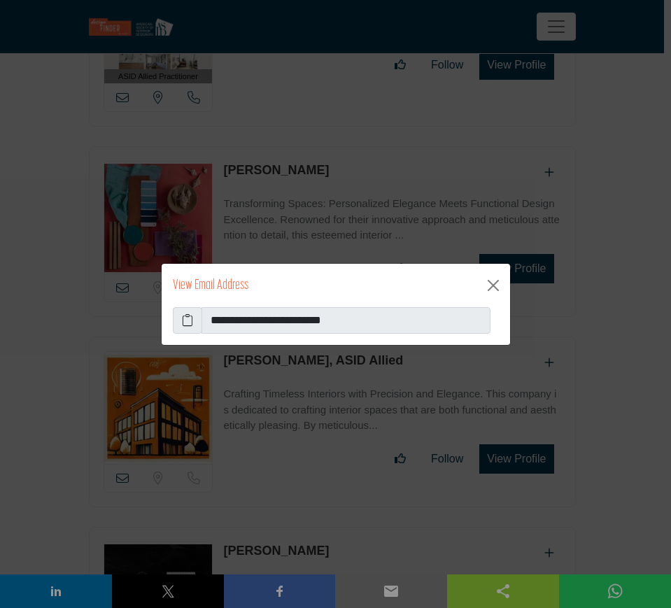
click at [187, 318] on icon at bounding box center [187, 320] width 11 height 17
click at [493, 284] on button "Close" at bounding box center [493, 285] width 22 height 22
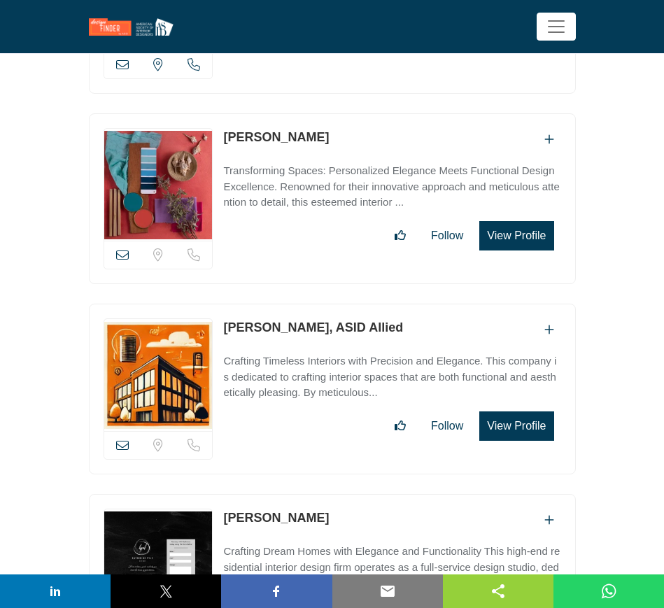
scroll to position [24138, 0]
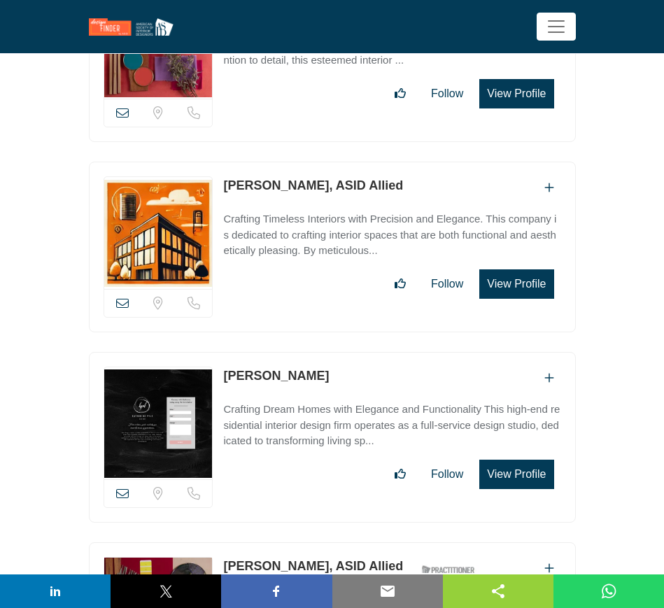
drag, startPoint x: 306, startPoint y: 290, endPoint x: 226, endPoint y: 290, distance: 79.8
click at [226, 367] on div "Maxine Pyle" at bounding box center [391, 378] width 337 height 23
copy link "Maxine Pyle"
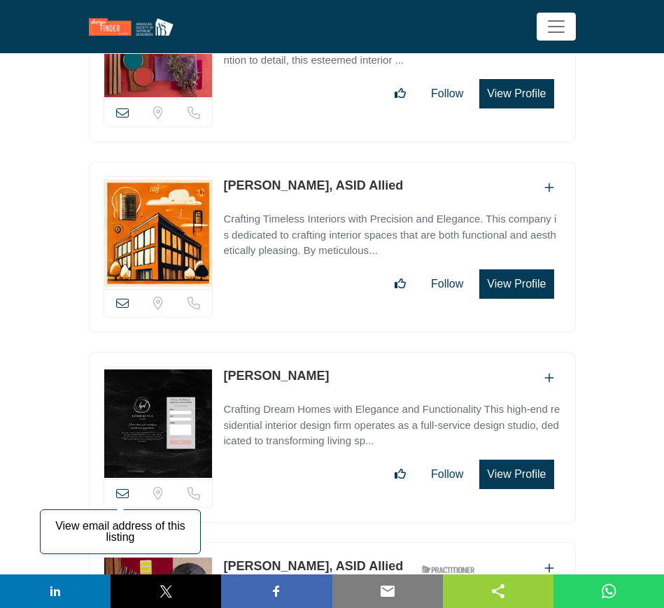
click at [124, 487] on icon at bounding box center [122, 493] width 13 height 13
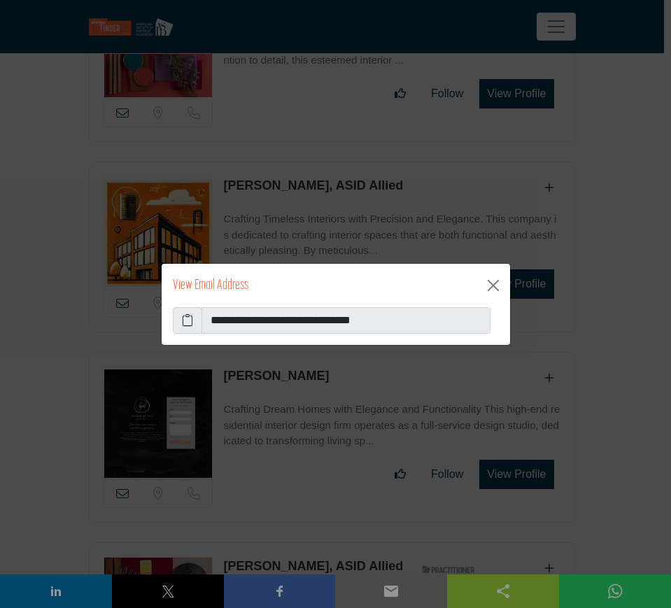
click at [184, 317] on icon at bounding box center [187, 320] width 11 height 17
click at [495, 284] on button "Close" at bounding box center [493, 285] width 22 height 22
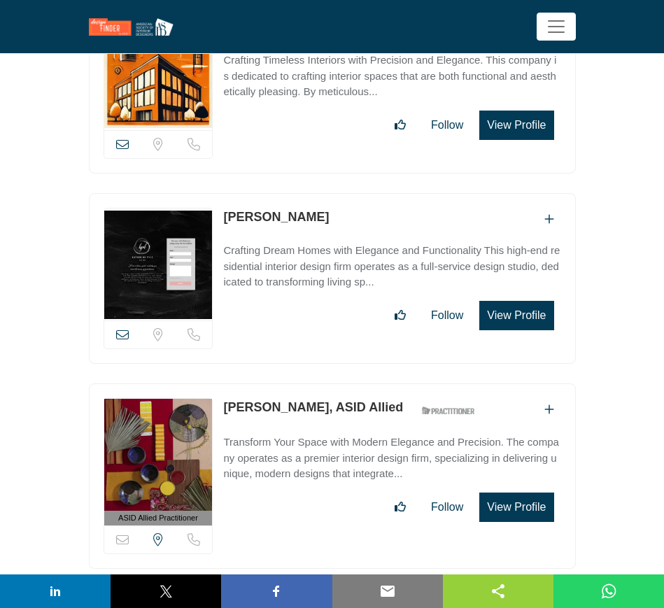
scroll to position [24313, 0]
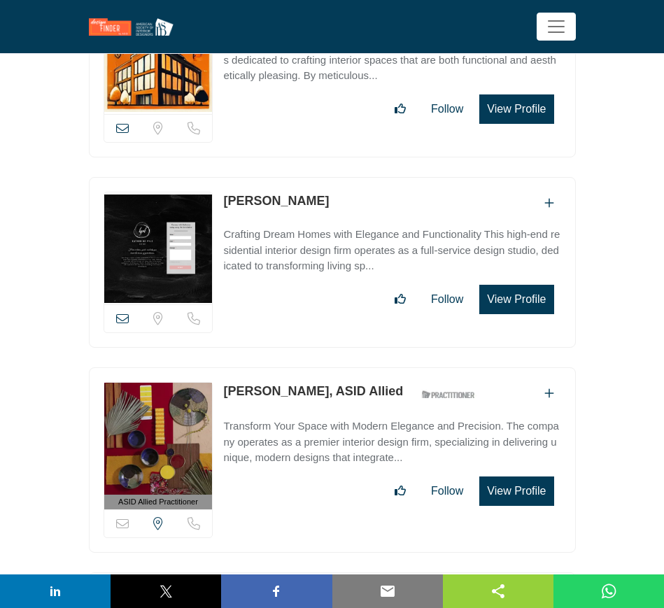
drag, startPoint x: 221, startPoint y: 309, endPoint x: 348, endPoint y: 308, distance: 127.3
click at [348, 367] on div "ASID Allied Practitioner ASID Allied Practitioners have successfully completed …" at bounding box center [332, 459] width 487 height 185
copy link "Maureen Awad Farah"
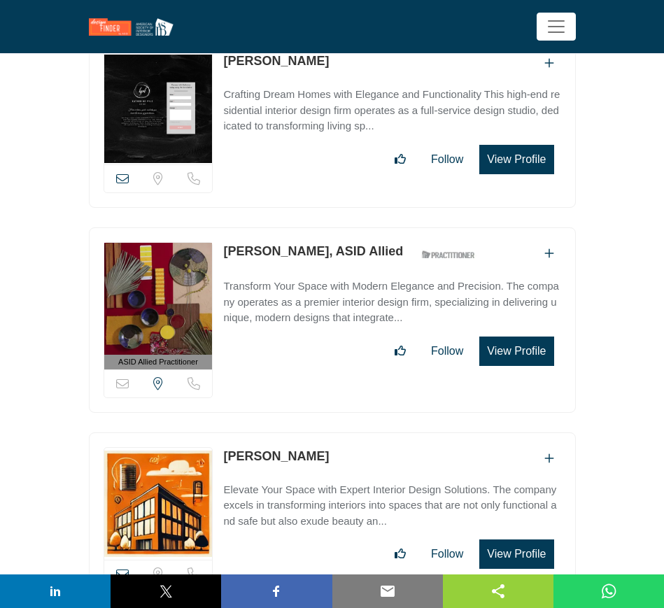
scroll to position [24488, 0]
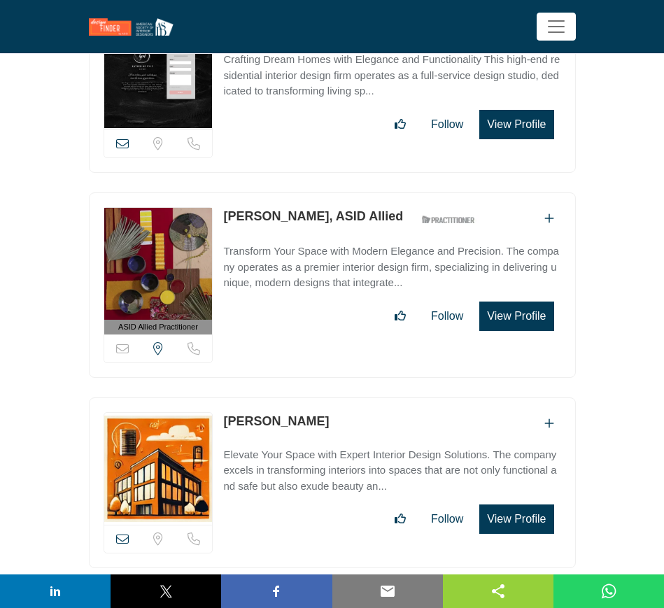
drag, startPoint x: 353, startPoint y: 337, endPoint x: 219, endPoint y: 327, distance: 134.7
click at [213, 397] on div "View email address of this listing Sorry, but we don't have a location for this…" at bounding box center [332, 482] width 487 height 171
copy div "View email address of this listing Sorry, but we don't have a location for this…"
click at [122, 532] on icon at bounding box center [122, 538] width 13 height 13
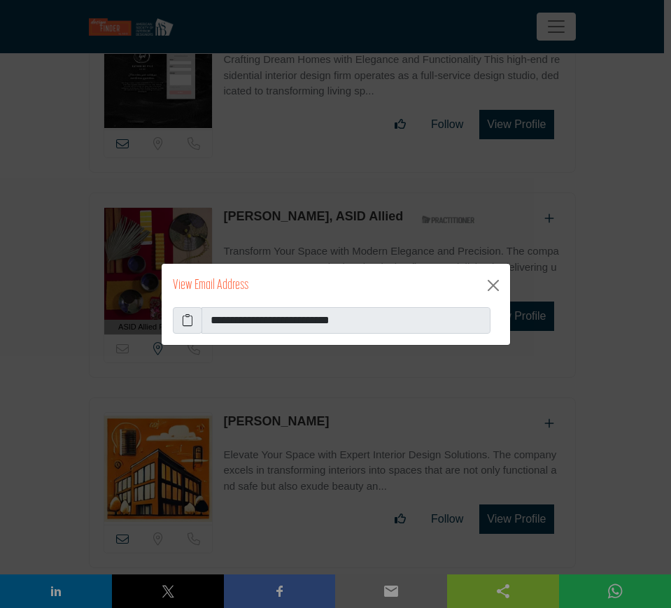
click at [190, 318] on icon at bounding box center [187, 320] width 11 height 17
click at [495, 280] on button "Close" at bounding box center [493, 285] width 22 height 22
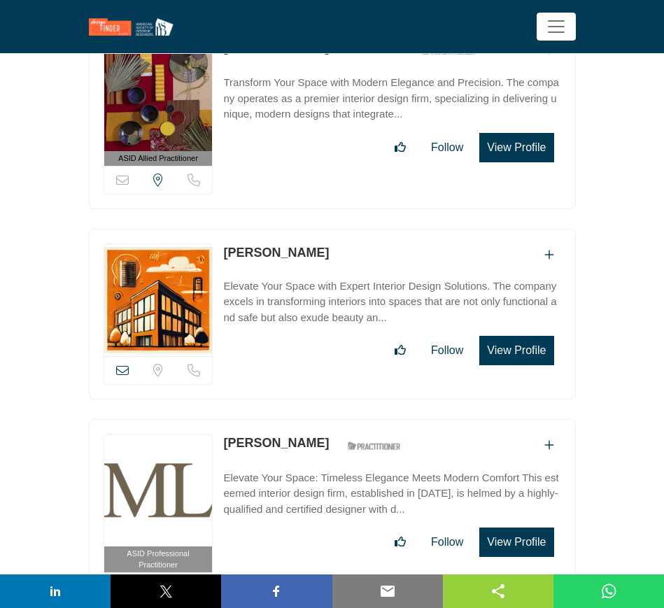
scroll to position [24663, 0]
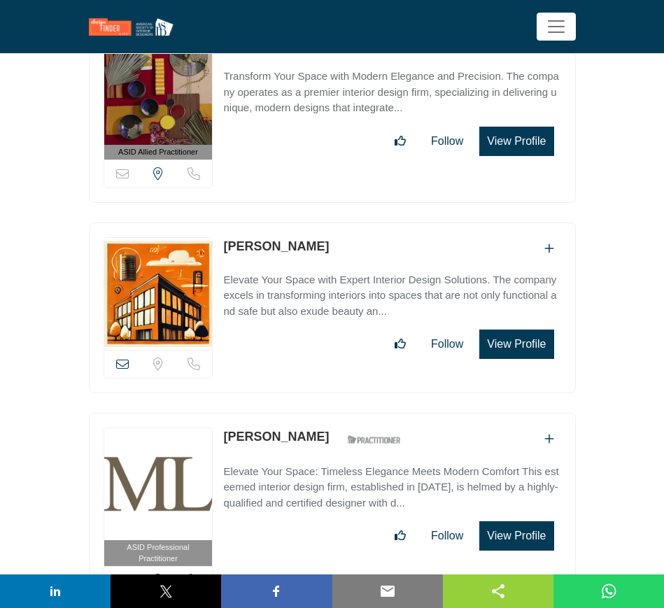
drag, startPoint x: 321, startPoint y: 351, endPoint x: 217, endPoint y: 344, distance: 104.5
click at [217, 413] on div "ASID Professional Practitioner ASID Professional Practitioners have successfull…" at bounding box center [332, 511] width 487 height 197
click at [118, 574] on icon at bounding box center [122, 580] width 13 height 13
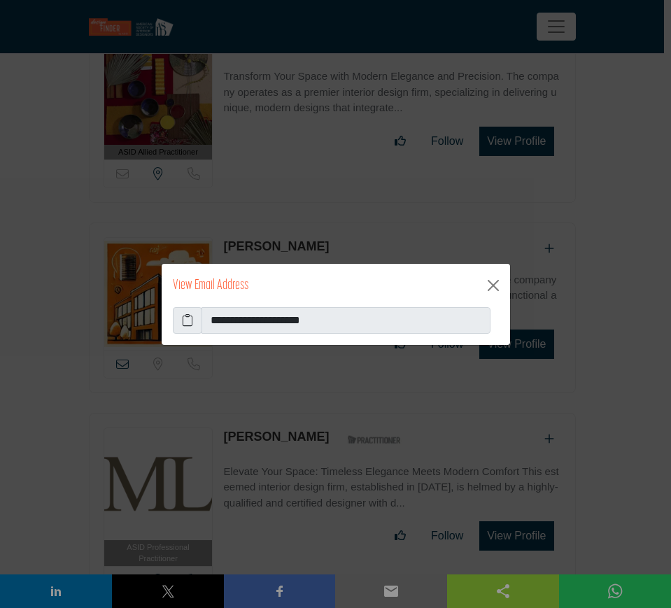
click at [183, 318] on icon at bounding box center [187, 320] width 11 height 17
click at [495, 285] on button "Close" at bounding box center [493, 285] width 22 height 22
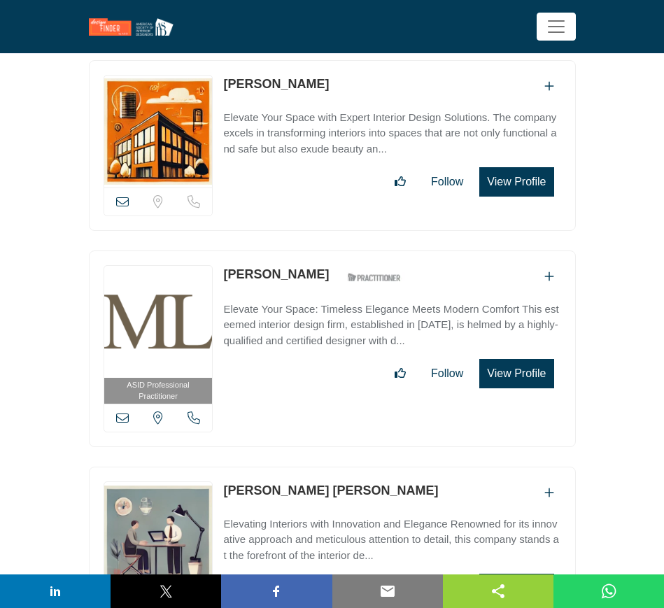
scroll to position [24838, 0]
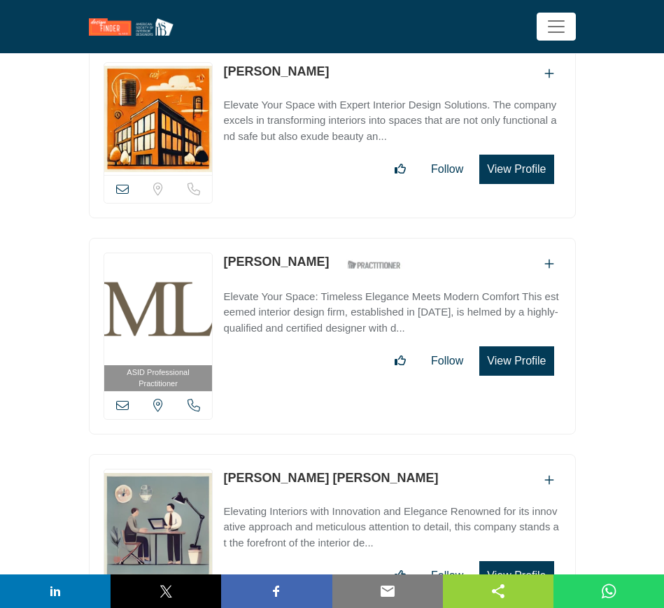
drag, startPoint x: 342, startPoint y: 395, endPoint x: 222, endPoint y: 397, distance: 119.6
click at [222, 454] on div "View email address of this listing Sorry, but we don't have a location for this…" at bounding box center [332, 539] width 487 height 171
click at [120, 589] on icon at bounding box center [122, 595] width 13 height 13
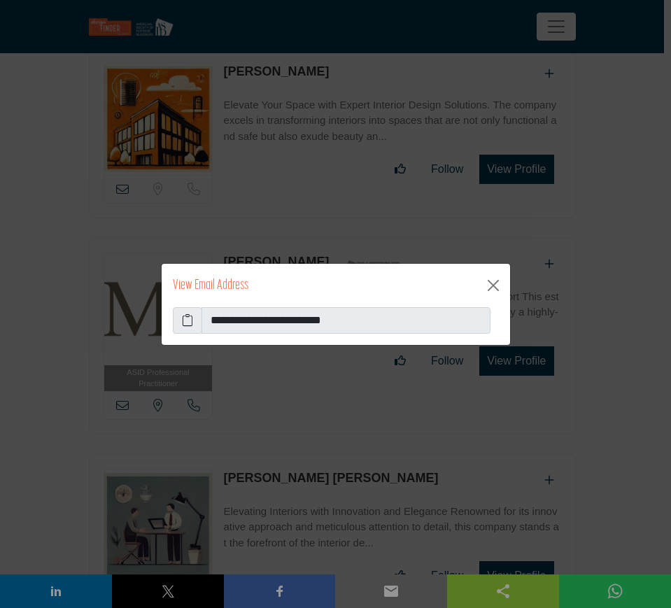
click at [188, 318] on icon at bounding box center [187, 320] width 11 height 17
click at [490, 281] on button "Close" at bounding box center [493, 285] width 22 height 22
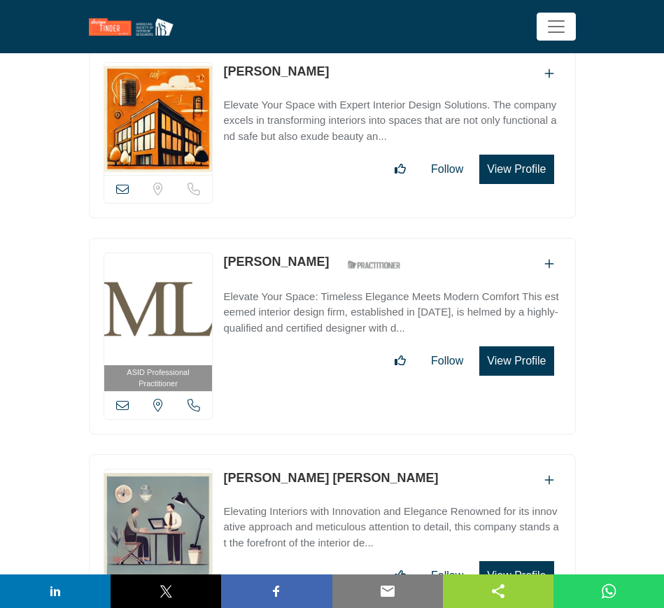
scroll to position [25013, 0]
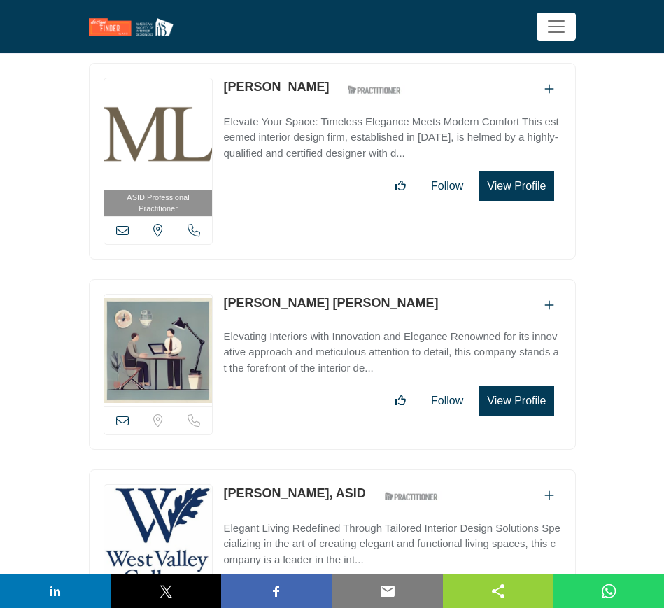
drag, startPoint x: 219, startPoint y: 404, endPoint x: 331, endPoint y: 402, distance: 112.0
click at [331, 469] on div "ASID Professional Practitioner ASID Professional Practitioners have successfull…" at bounding box center [332, 567] width 487 height 197
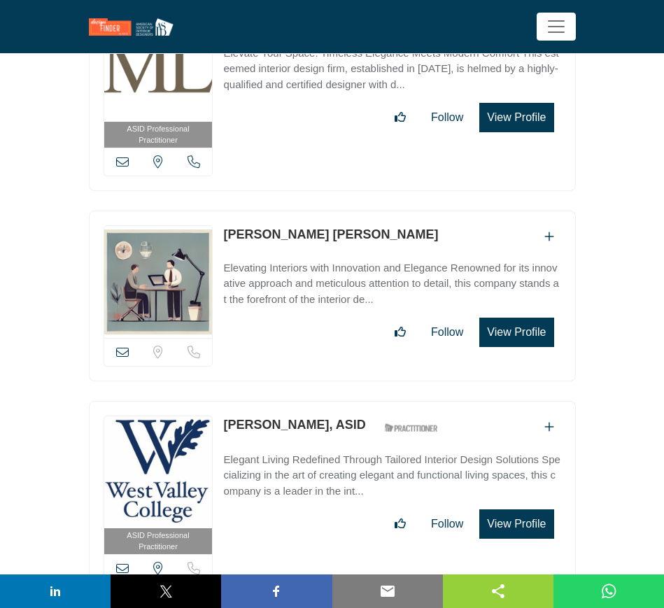
scroll to position [25188, 0]
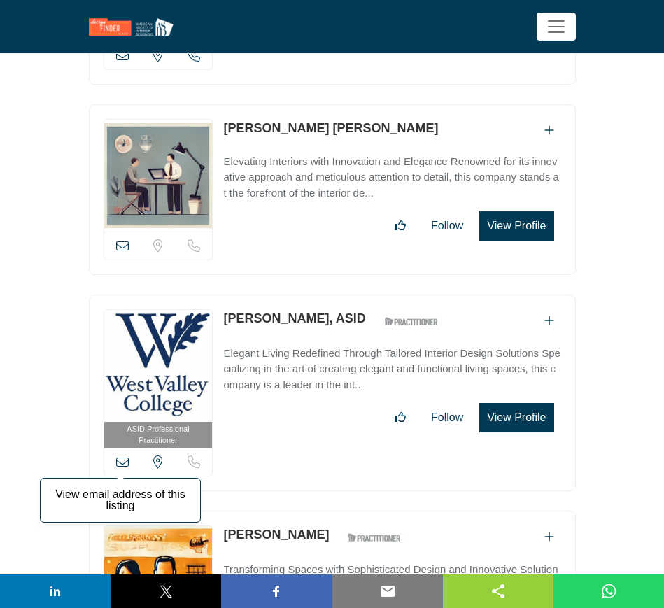
click at [119, 455] on icon at bounding box center [122, 461] width 13 height 13
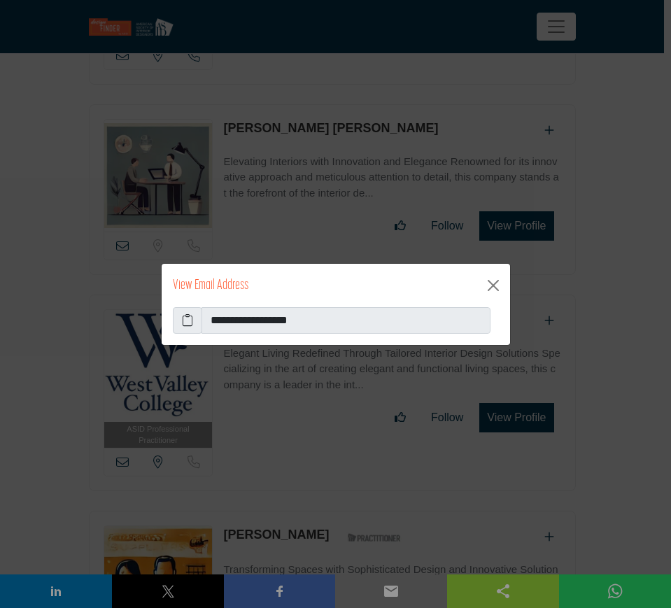
click at [184, 321] on icon at bounding box center [187, 320] width 11 height 17
click at [493, 291] on button "Close" at bounding box center [493, 285] width 22 height 22
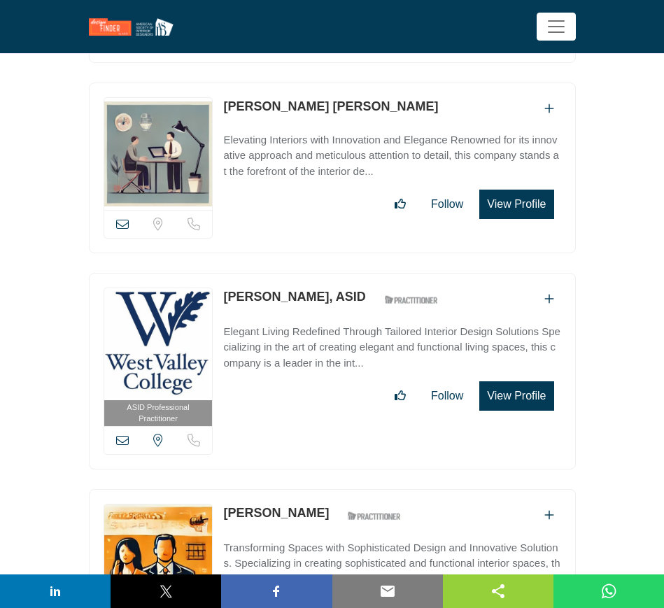
scroll to position [25275, 0]
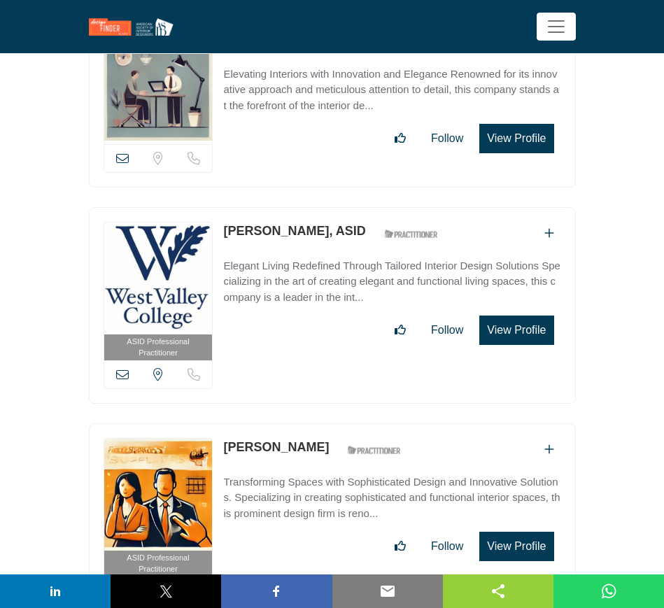
drag, startPoint x: 219, startPoint y: 362, endPoint x: 297, endPoint y: 362, distance: 78.4
click at [297, 423] on div "ASID Professional Practitioner ASID Professional Practitioners have successfull…" at bounding box center [332, 521] width 487 height 197
click at [294, 440] on link "Martin Smith" at bounding box center [276, 447] width 106 height 14
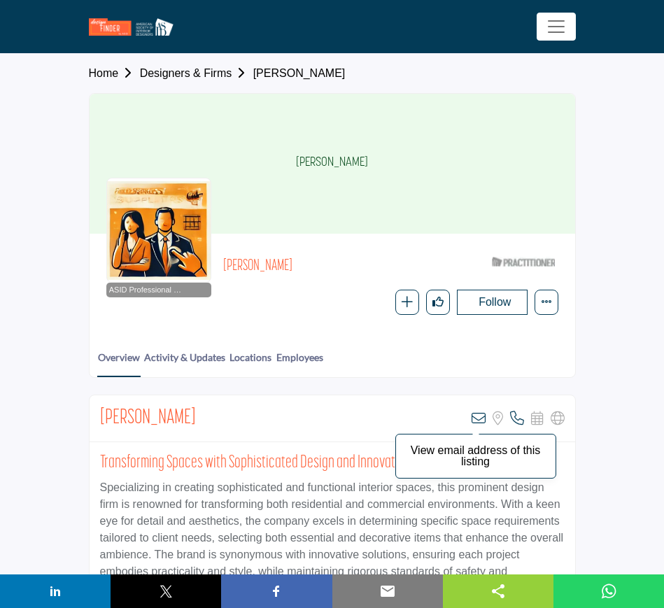
click at [477, 416] on icon at bounding box center [479, 418] width 14 height 14
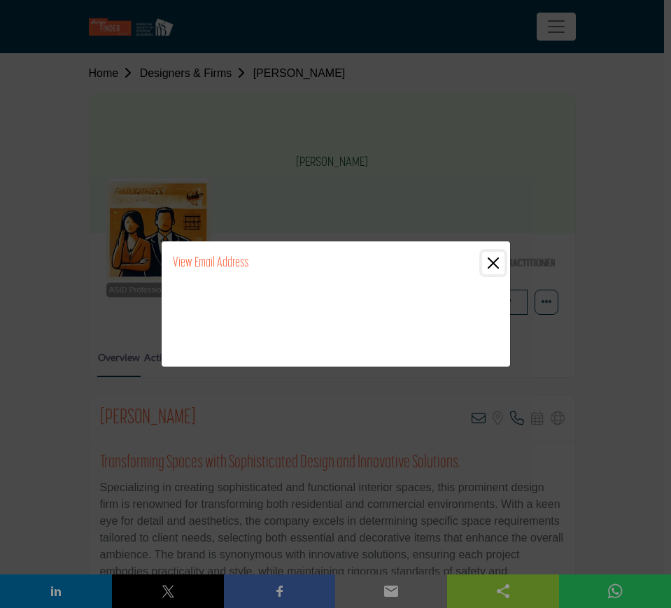
click at [490, 263] on button "Close" at bounding box center [493, 263] width 22 height 22
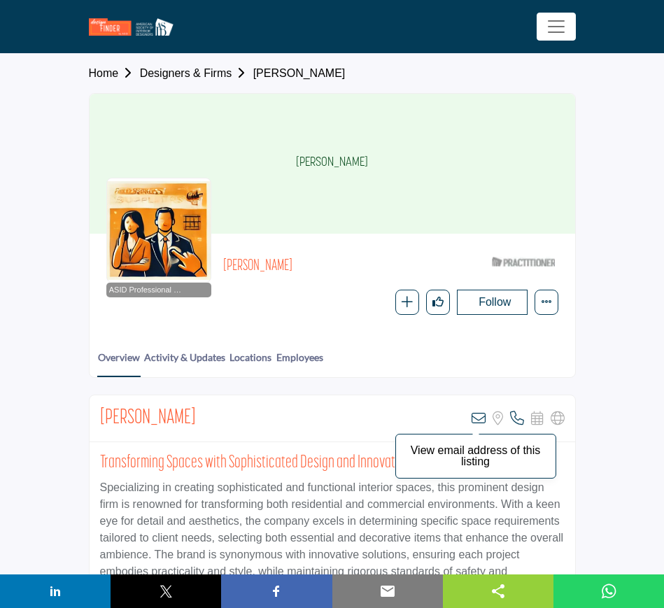
click at [476, 416] on icon at bounding box center [479, 418] width 14 height 14
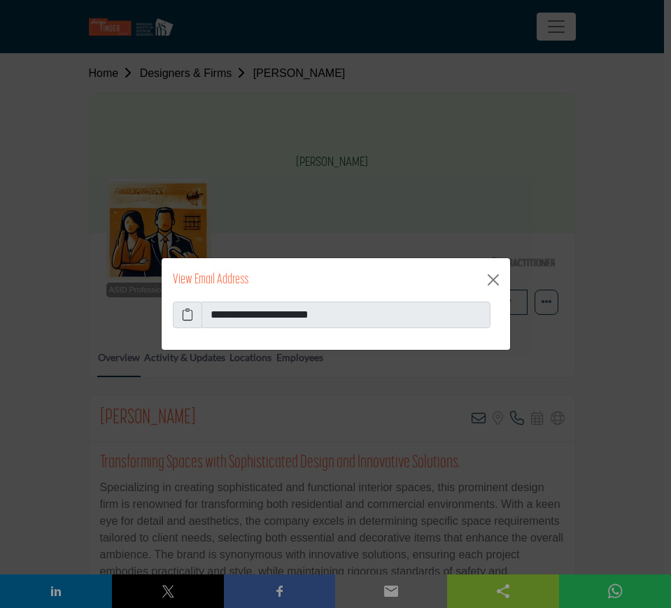
click at [186, 311] on icon at bounding box center [187, 314] width 11 height 17
click at [412, 203] on div "**********" at bounding box center [335, 304] width 671 height 608
drag, startPoint x: 500, startPoint y: 277, endPoint x: 488, endPoint y: 274, distance: 12.9
click at [500, 277] on button "Close" at bounding box center [493, 280] width 22 height 22
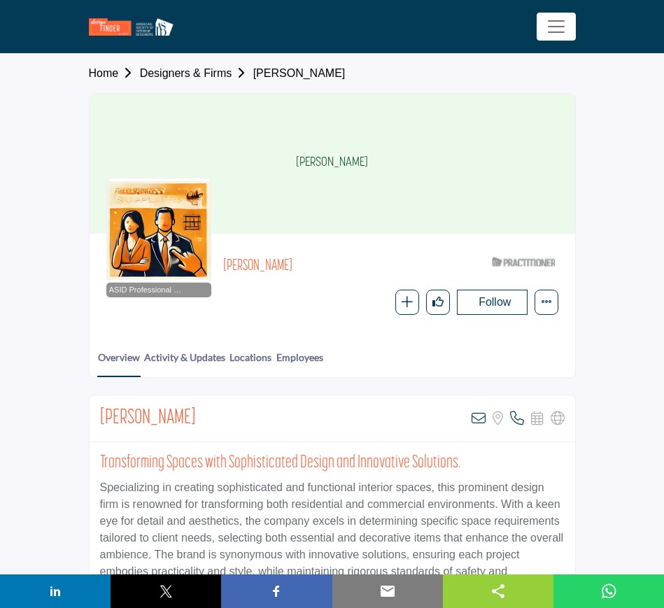
click at [188, 75] on link "Designers & Firms" at bounding box center [196, 73] width 113 height 12
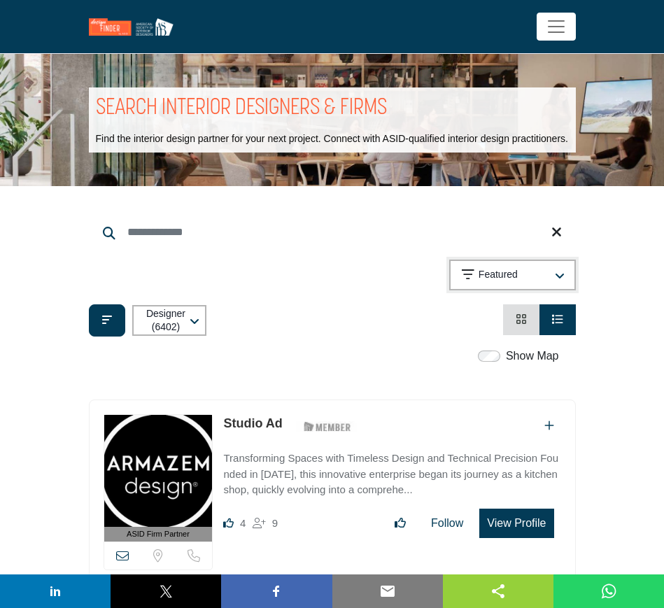
click at [556, 271] on icon "button" at bounding box center [560, 276] width 10 height 11
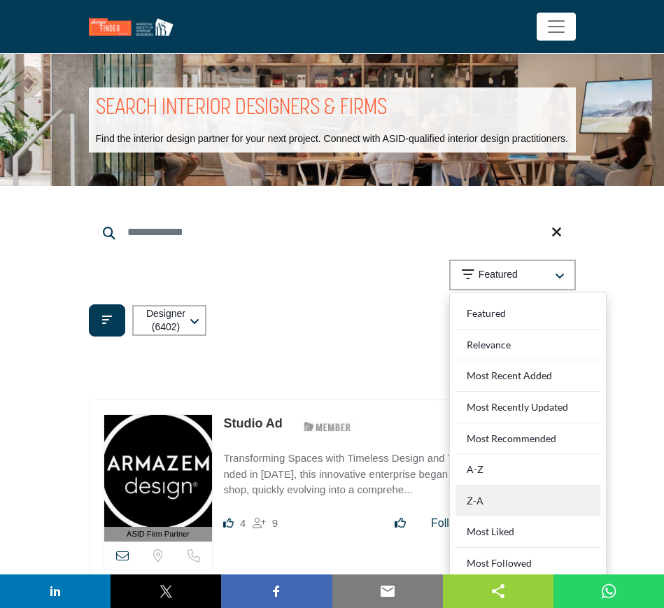
click at [509, 503] on div "Z-A" at bounding box center [527, 501] width 145 height 31
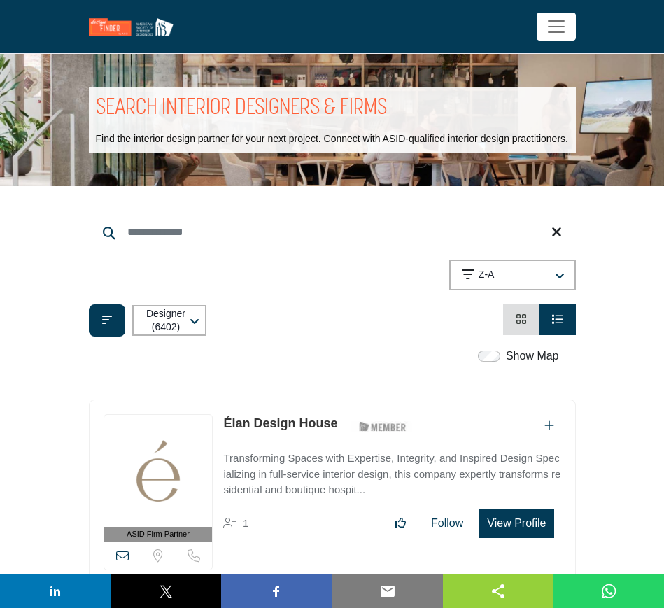
scroll to position [87, 0]
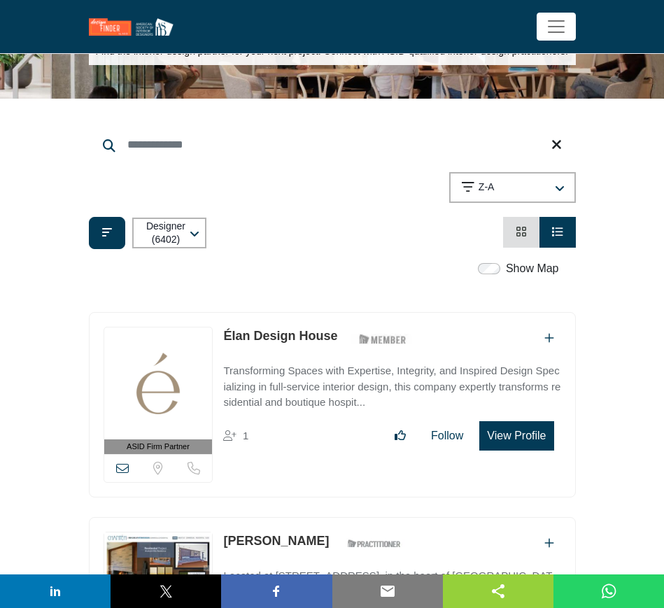
drag, startPoint x: 220, startPoint y: 334, endPoint x: 338, endPoint y: 337, distance: 117.6
click at [338, 337] on div "ASID Firm Partner ASID Firm Partners are design companies with ASID-qualified i…" at bounding box center [332, 404] width 487 height 185
copy link "Élan Design House"
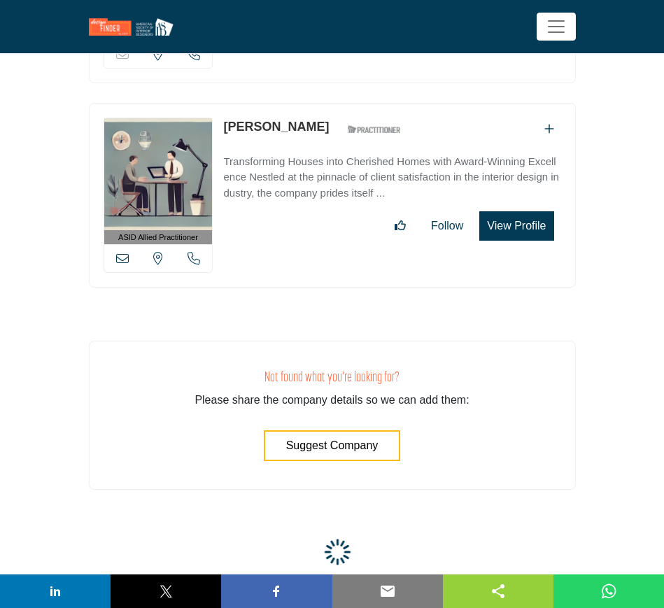
scroll to position [30804, 0]
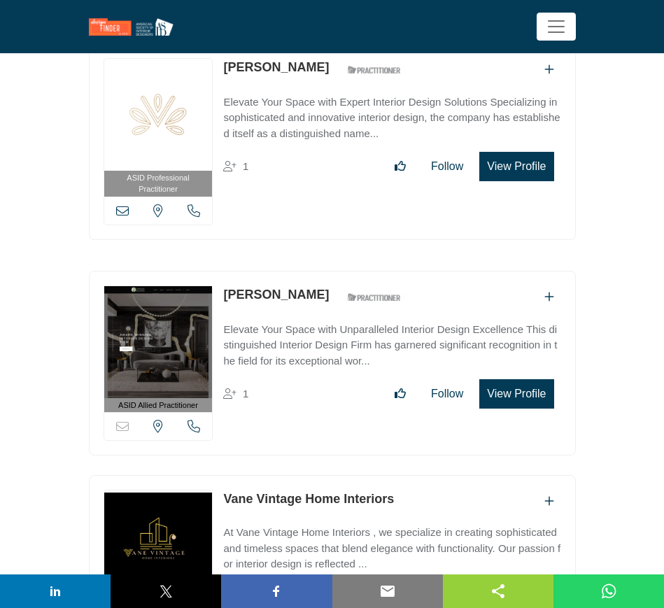
scroll to position [34962, 0]
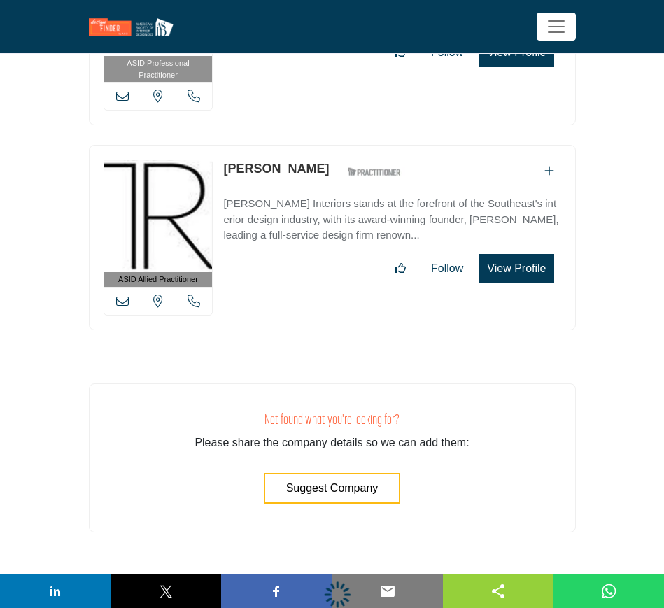
scroll to position [47949, 0]
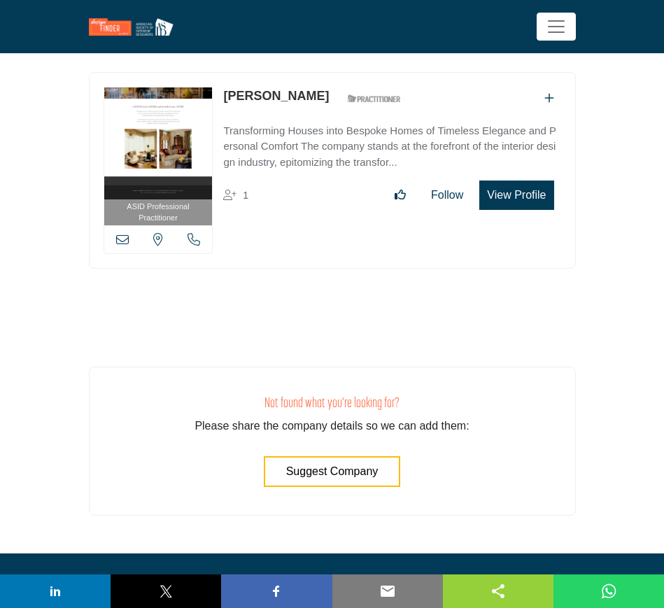
scroll to position [52365, 0]
